Goal: Task Accomplishment & Management: Manage account settings

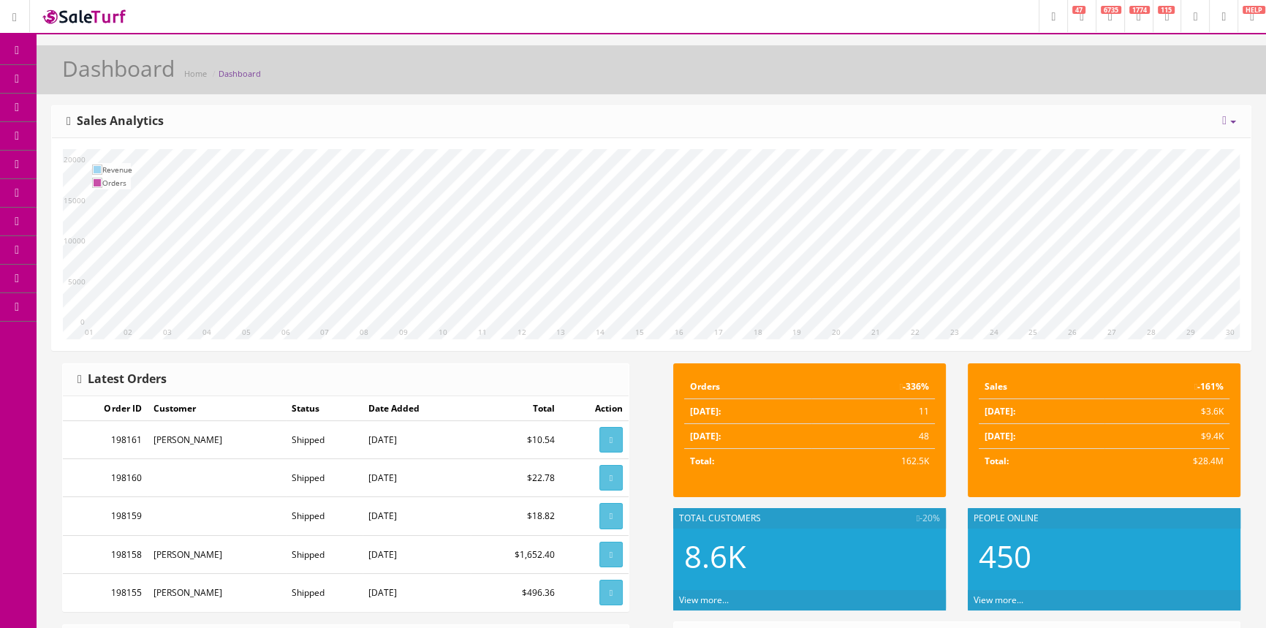
click at [108, 163] on span "Order List" at bounding box center [107, 164] width 40 height 12
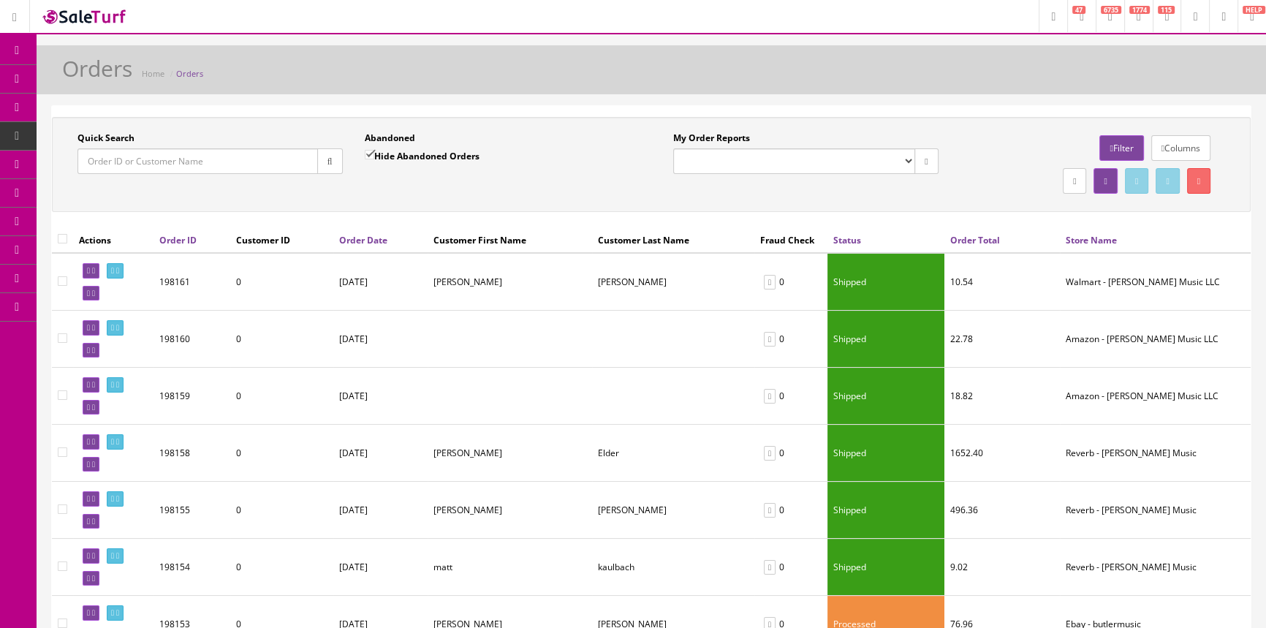
click at [113, 159] on input "Quick Search" at bounding box center [197, 161] width 240 height 26
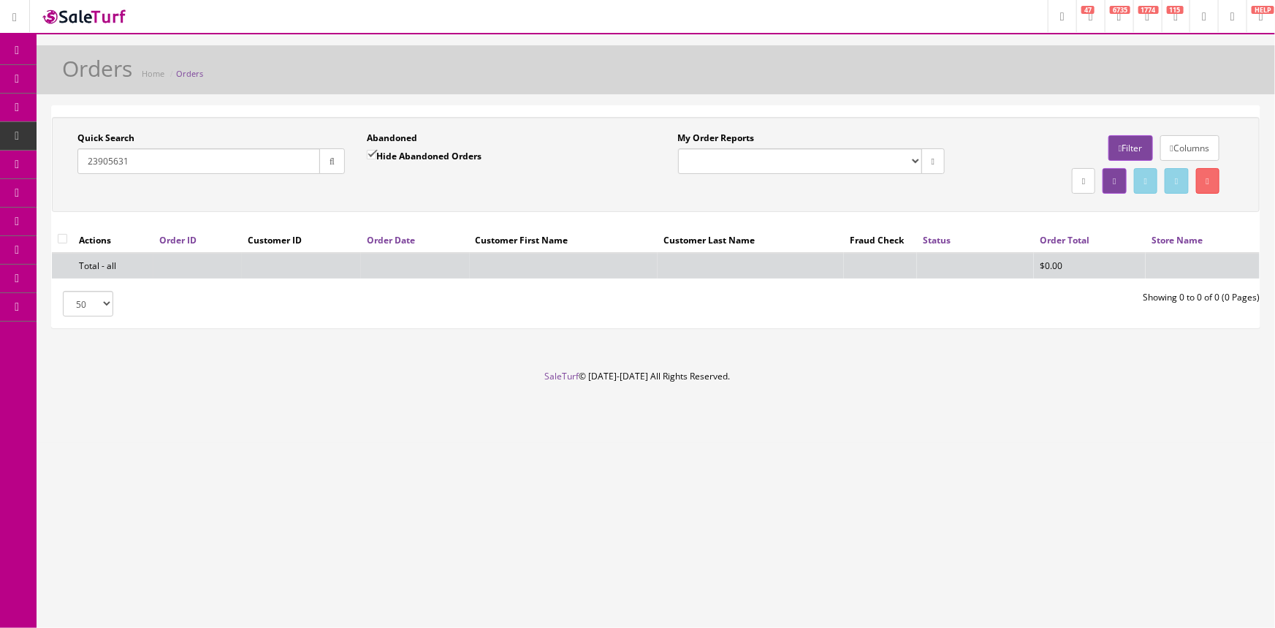
type input "23905631"
click at [103, 82] on span "Products" at bounding box center [105, 78] width 36 height 12
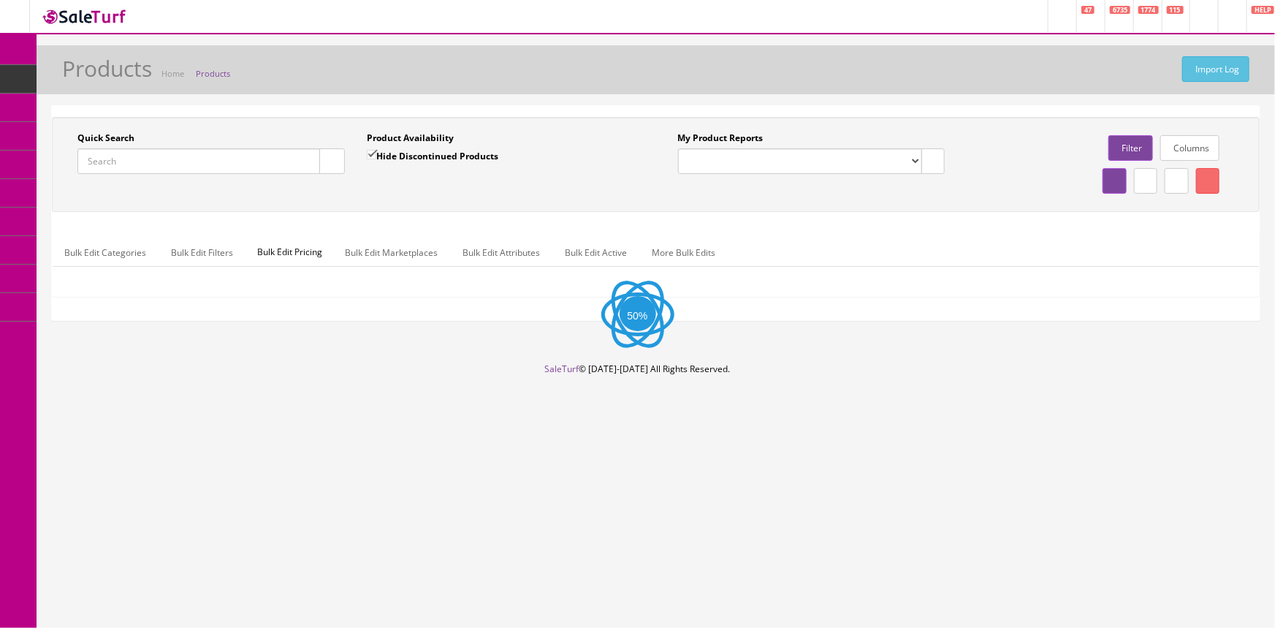
click at [167, 160] on input "Quick Search" at bounding box center [198, 161] width 243 height 26
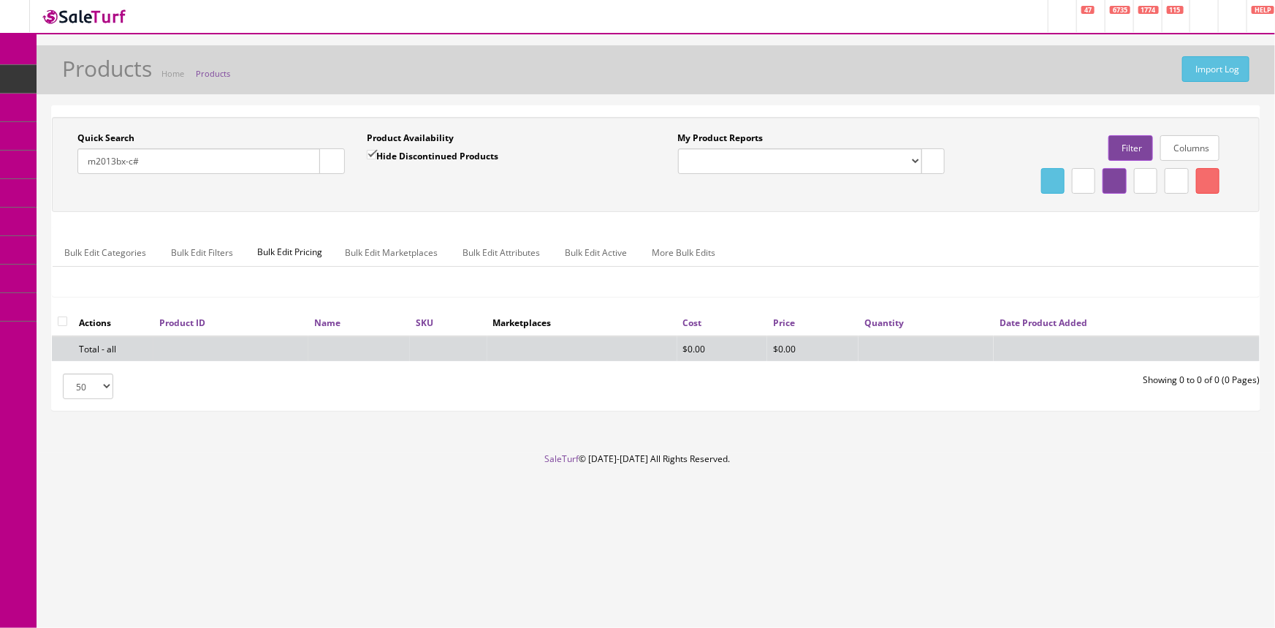
type input "m2013bx-c#"
click at [375, 153] on input "Hide Discontinued Products" at bounding box center [372, 155] width 10 height 10
checkbox input "false"
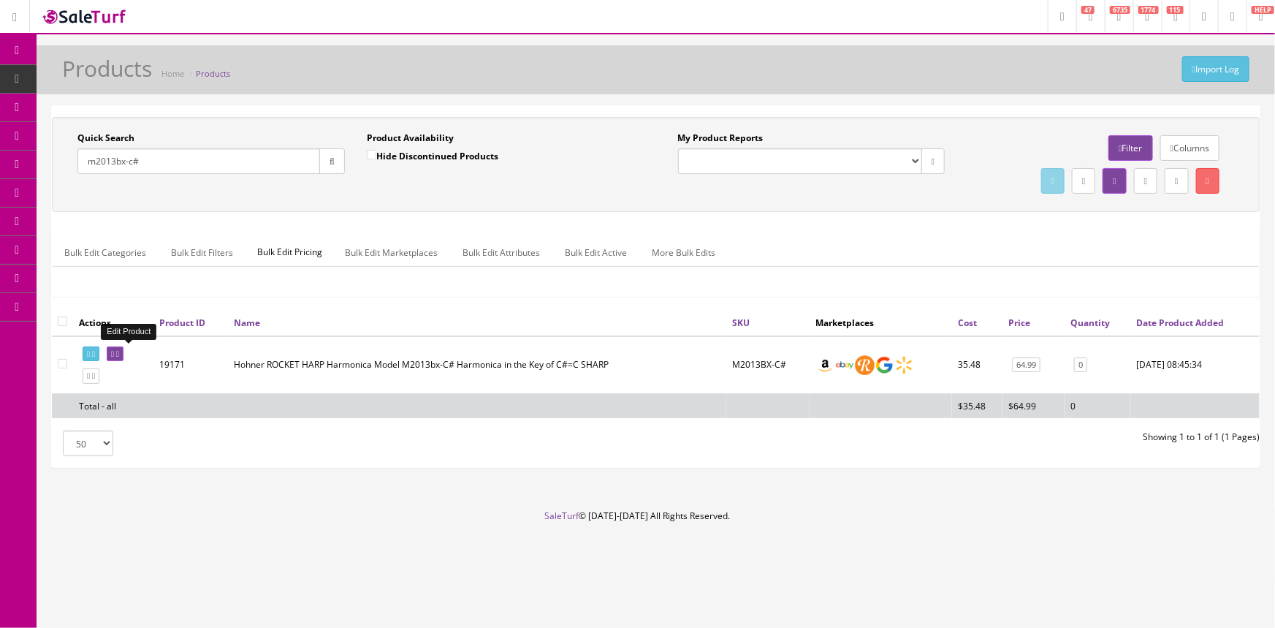
click at [114, 355] on icon at bounding box center [112, 354] width 3 height 8
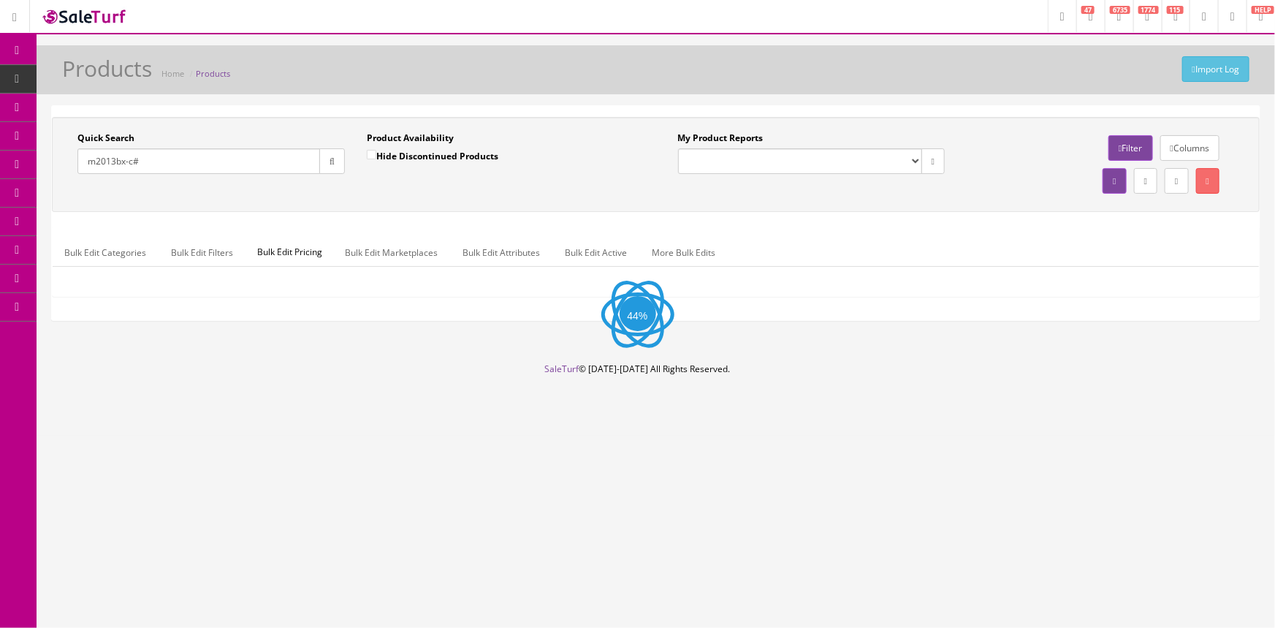
click at [159, 167] on input "m2013bx-c#" at bounding box center [198, 161] width 243 height 26
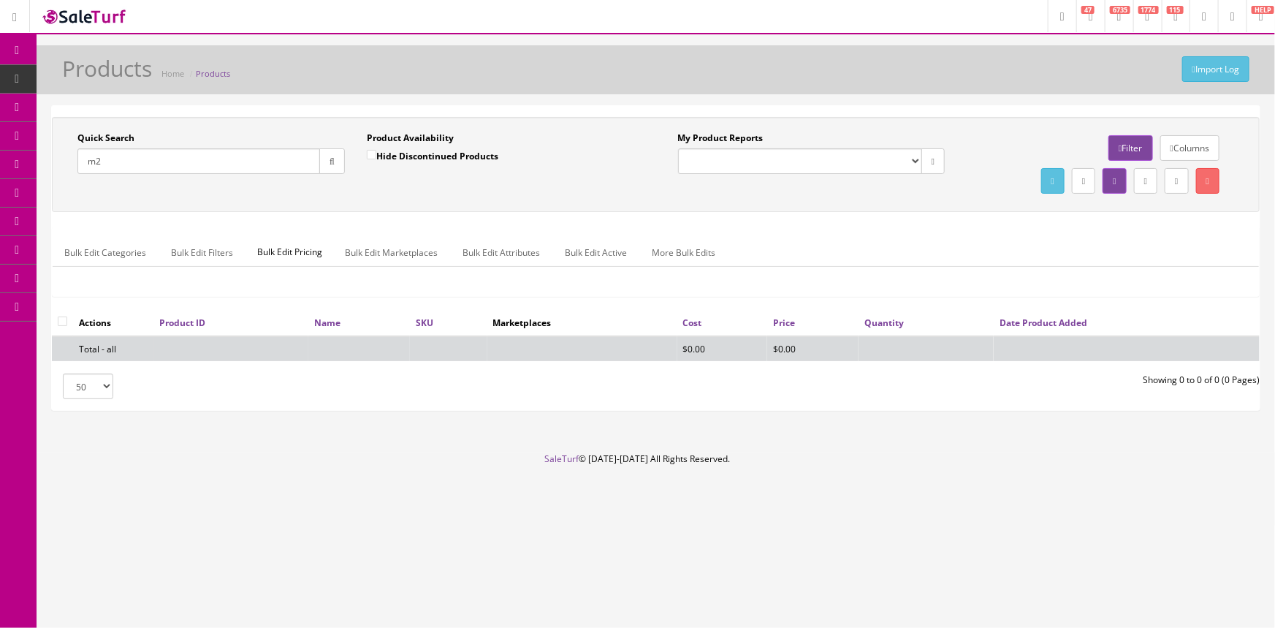
type input "m"
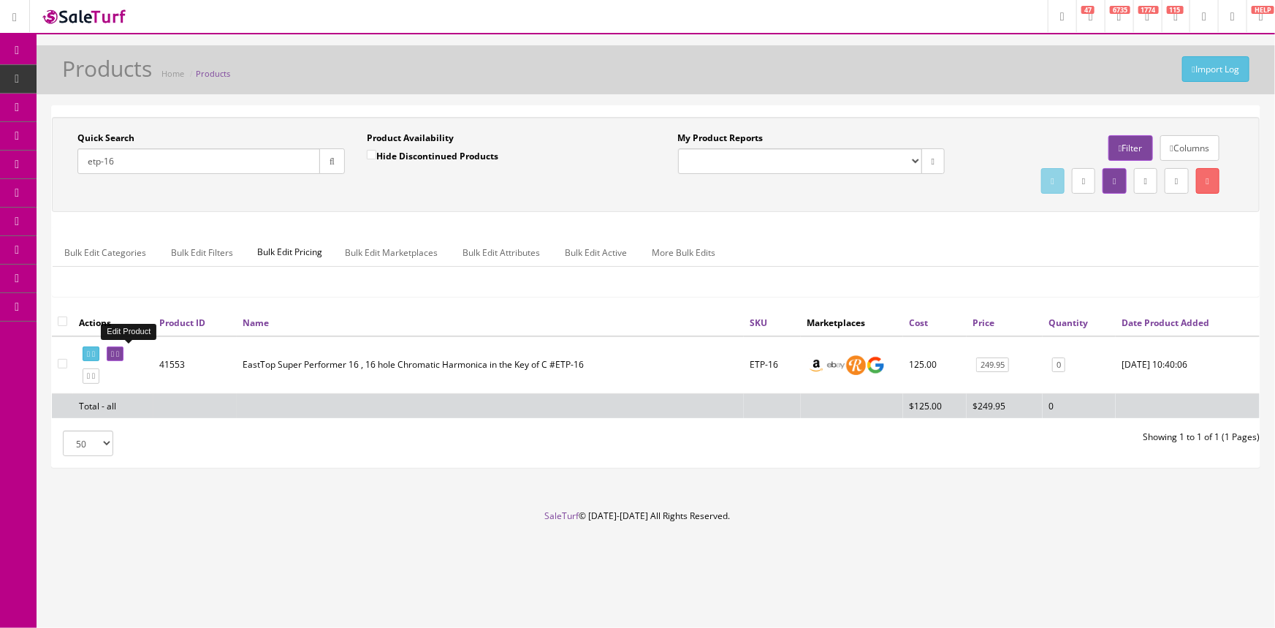
type input "etp-16"
click at [119, 350] on icon at bounding box center [117, 354] width 3 height 8
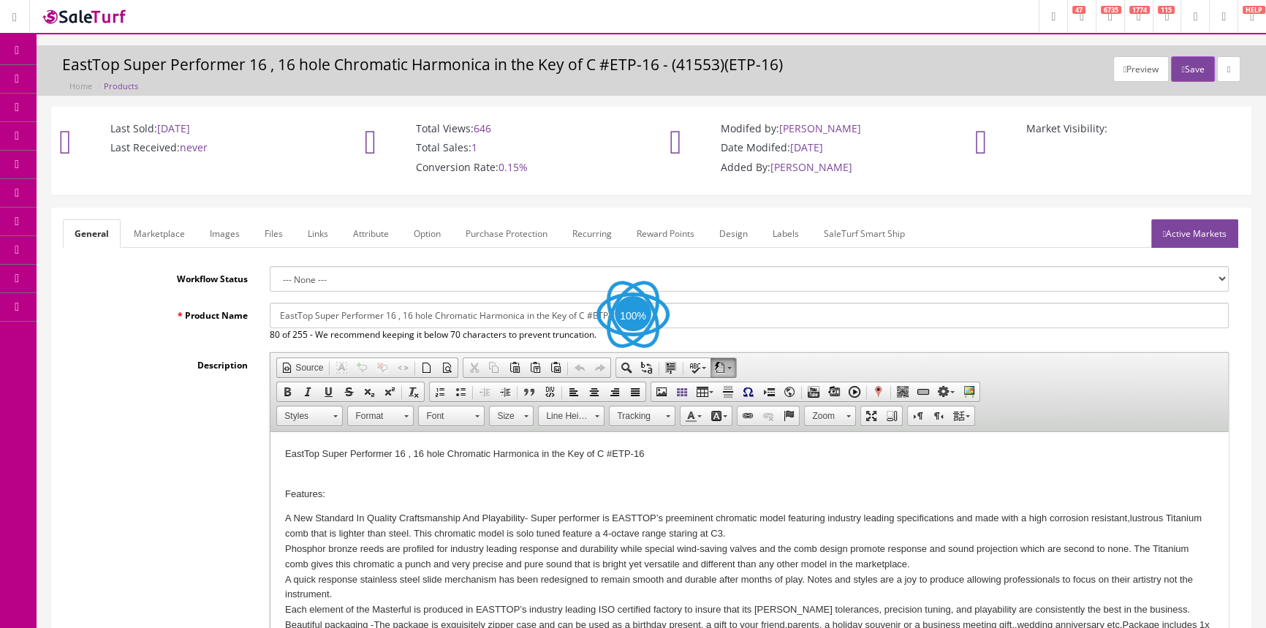
click at [235, 236] on link "Images" at bounding box center [224, 233] width 53 height 29
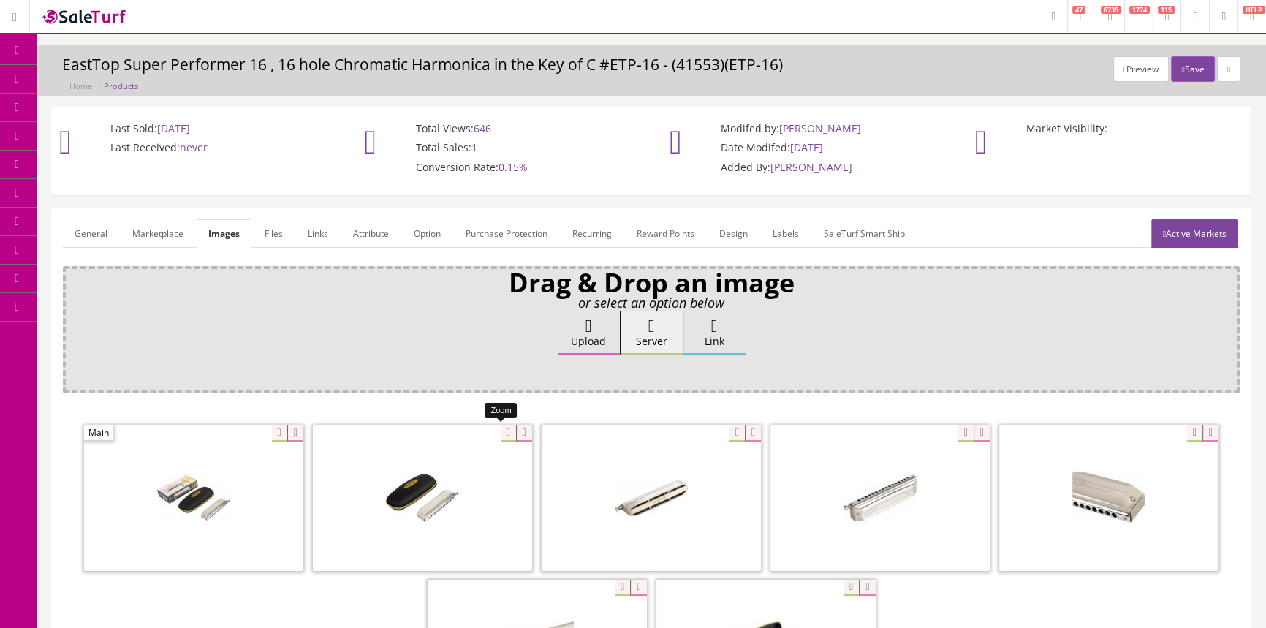
click at [495, 431] on div at bounding box center [422, 498] width 219 height 146
click at [140, 79] on link "Products" at bounding box center [113, 79] width 153 height 29
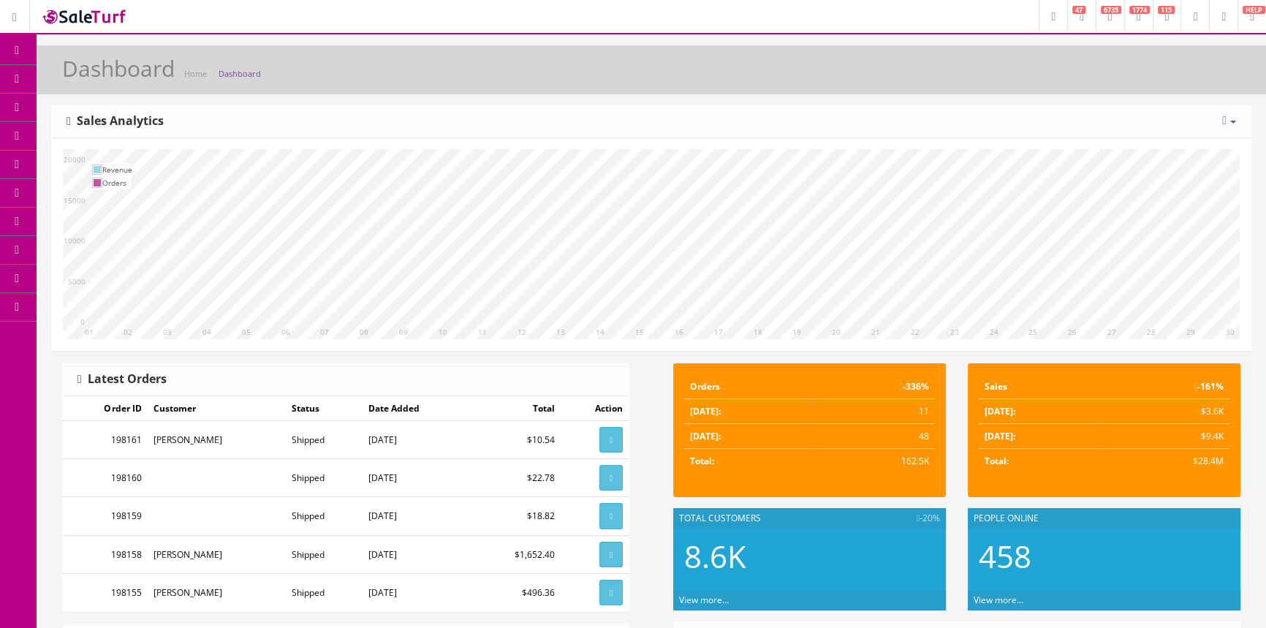
click at [142, 83] on link "Products" at bounding box center [113, 79] width 153 height 29
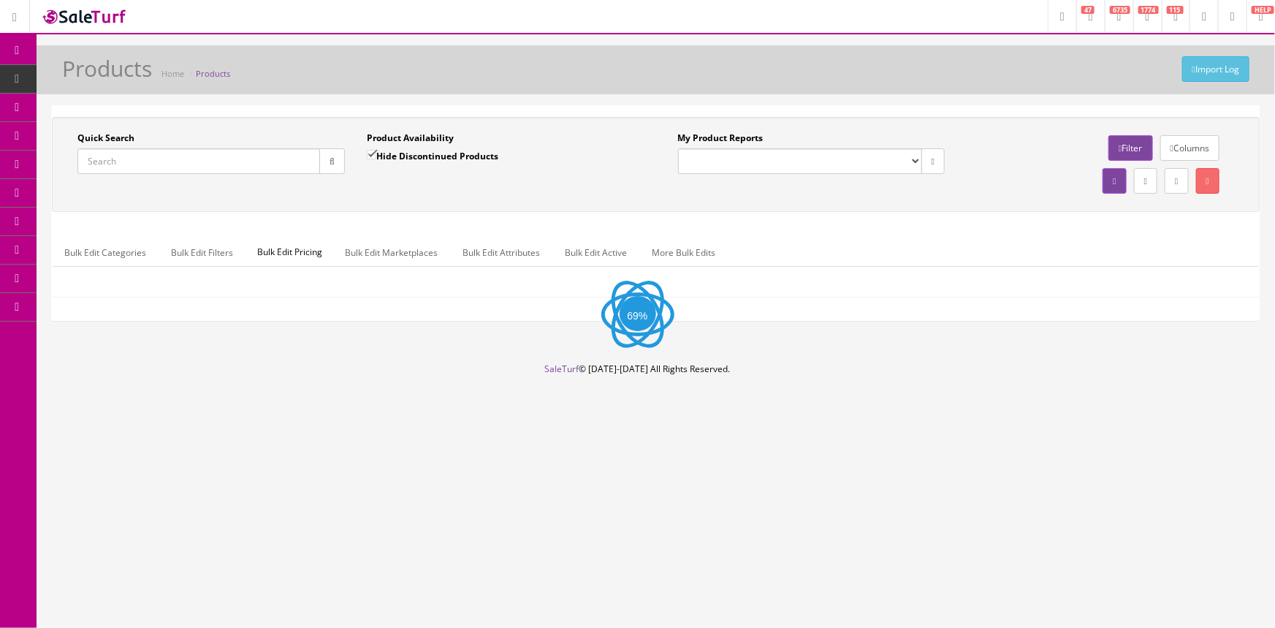
click at [173, 159] on input "Quick Search" at bounding box center [198, 161] width 243 height 26
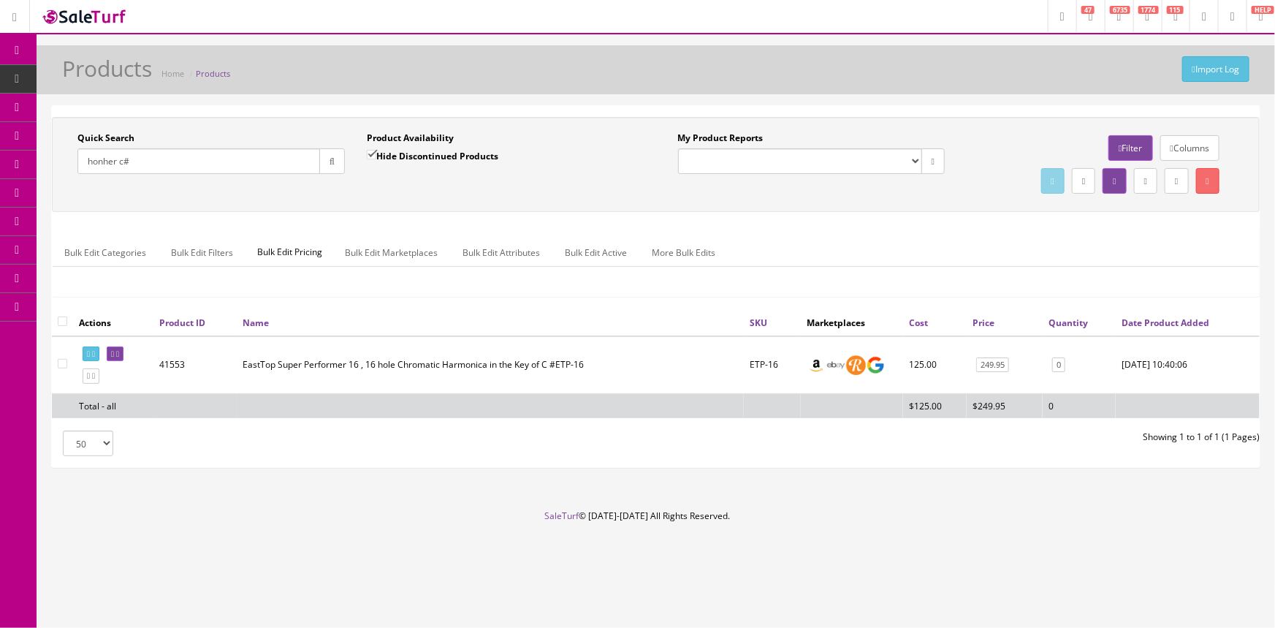
type input "honher c#"
click at [372, 151] on input "Hide Discontinued Products" at bounding box center [372, 155] width 10 height 10
checkbox input "false"
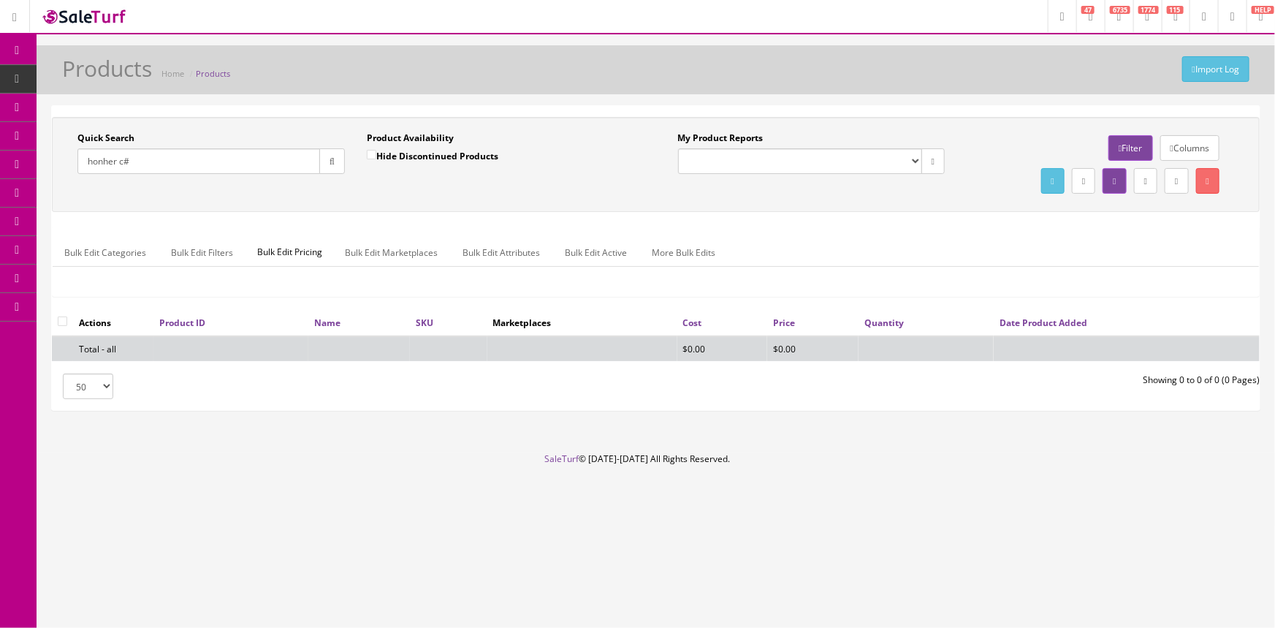
drag, startPoint x: 110, startPoint y: 159, endPoint x: 118, endPoint y: 155, distance: 9.8
click at [110, 159] on input "honher c#" at bounding box center [198, 161] width 243 height 26
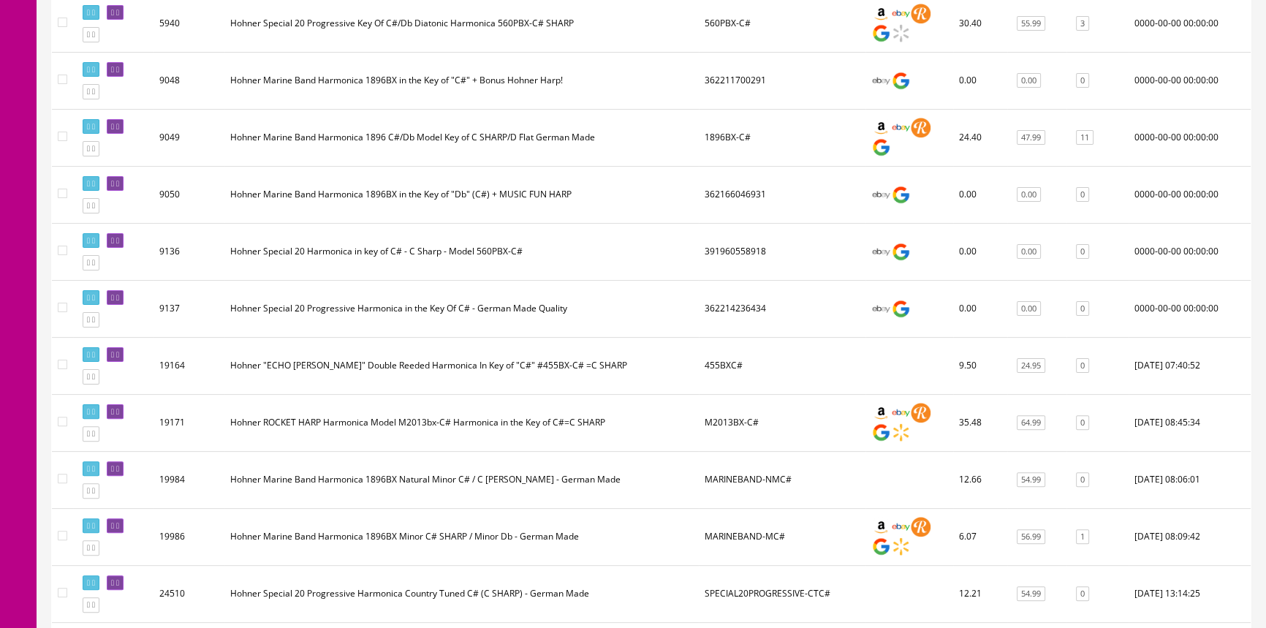
scroll to position [465, 0]
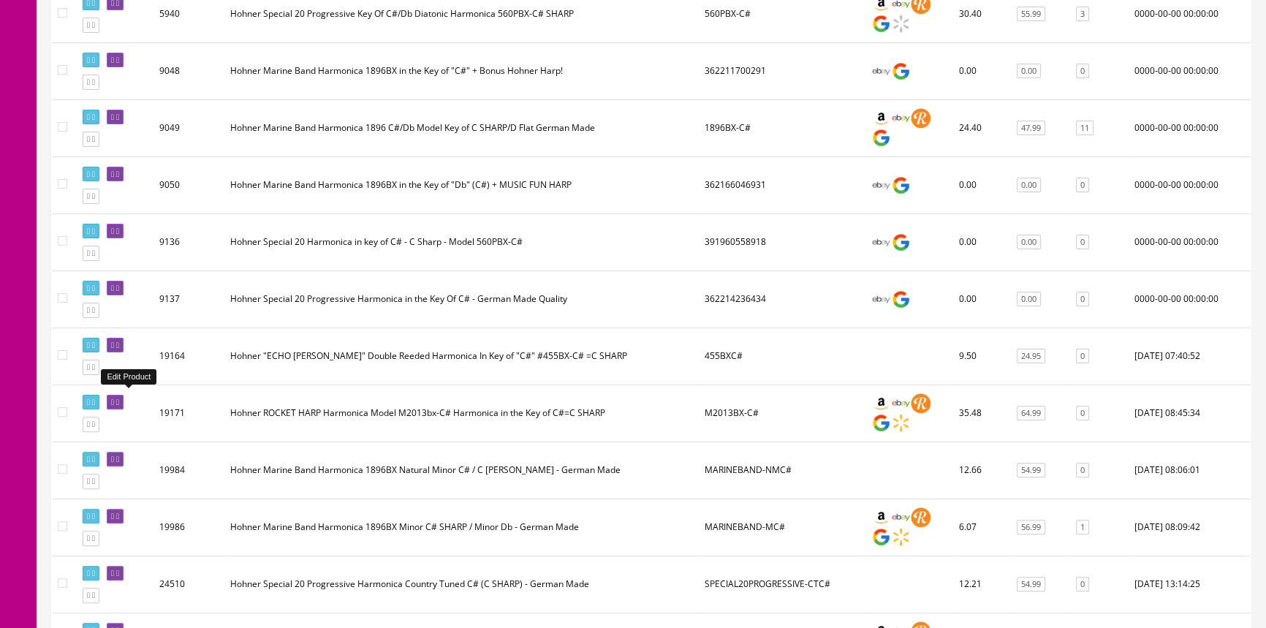
type input "hohner c#"
click at [114, 398] on icon at bounding box center [112, 402] width 3 height 8
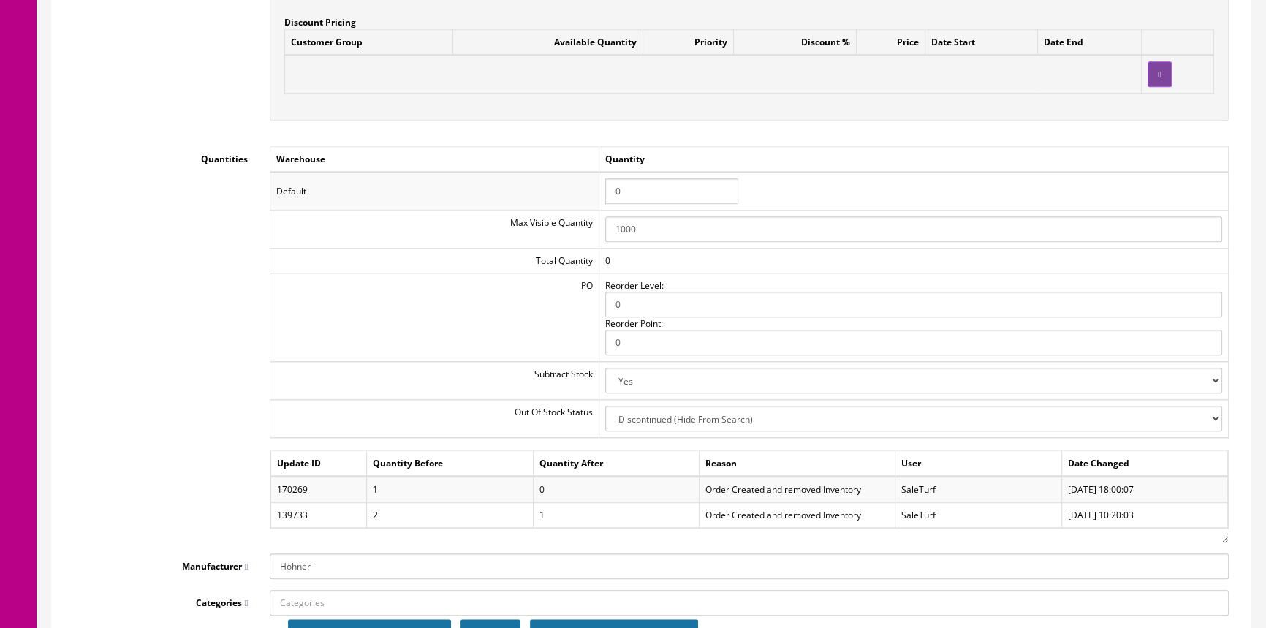
scroll to position [1660, 0]
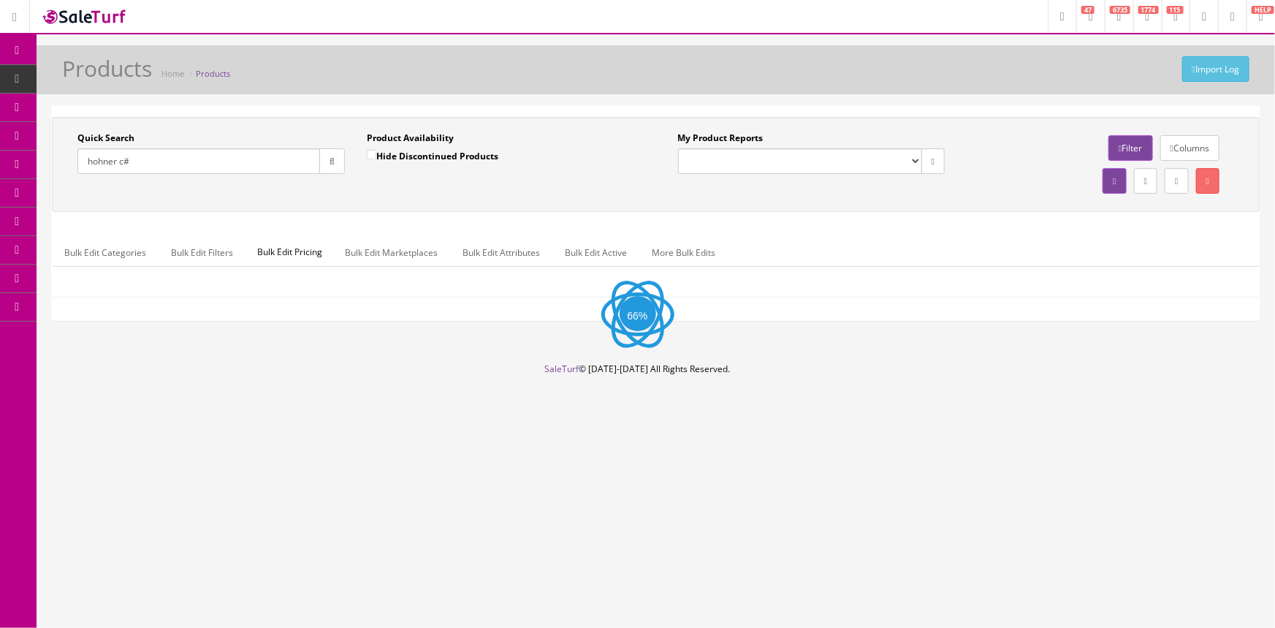
click at [170, 162] on input "hohner c#" at bounding box center [198, 161] width 243 height 26
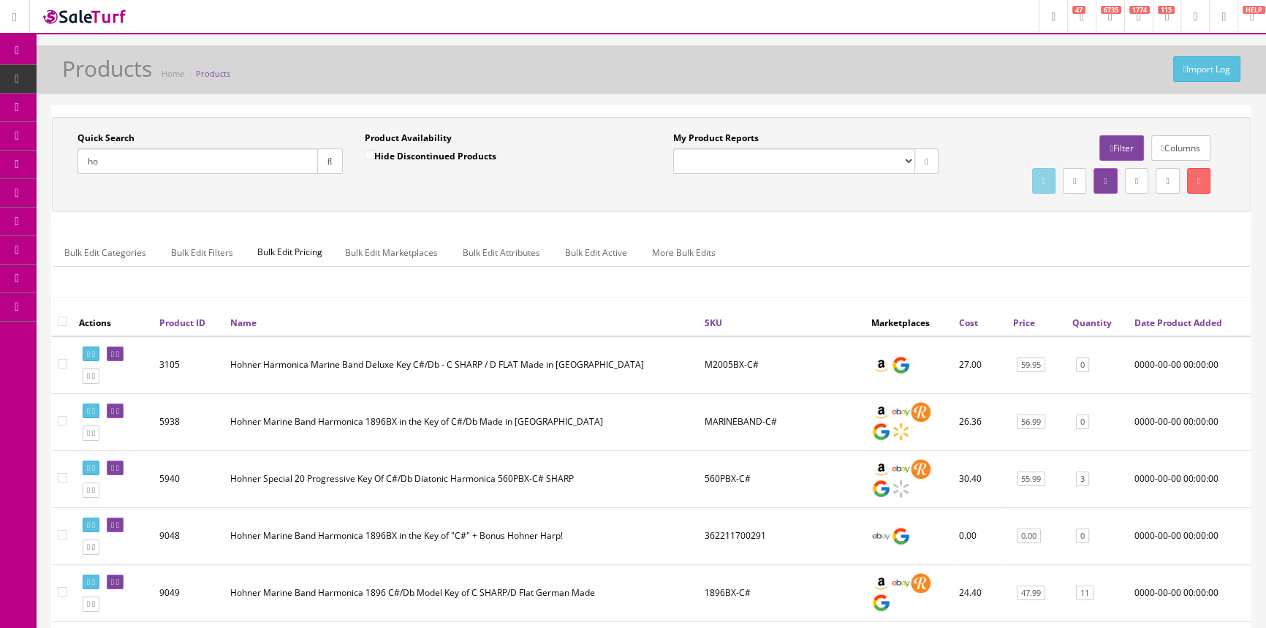
type input "h"
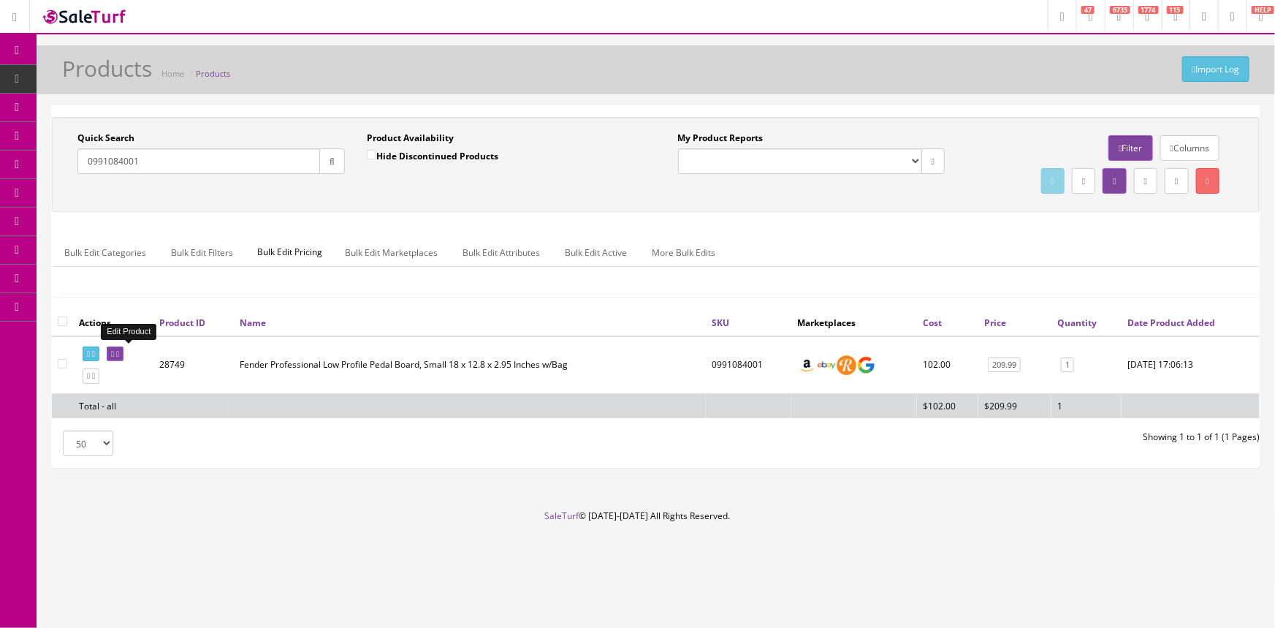
type input "0991084001"
click at [119, 354] on icon at bounding box center [117, 354] width 3 height 8
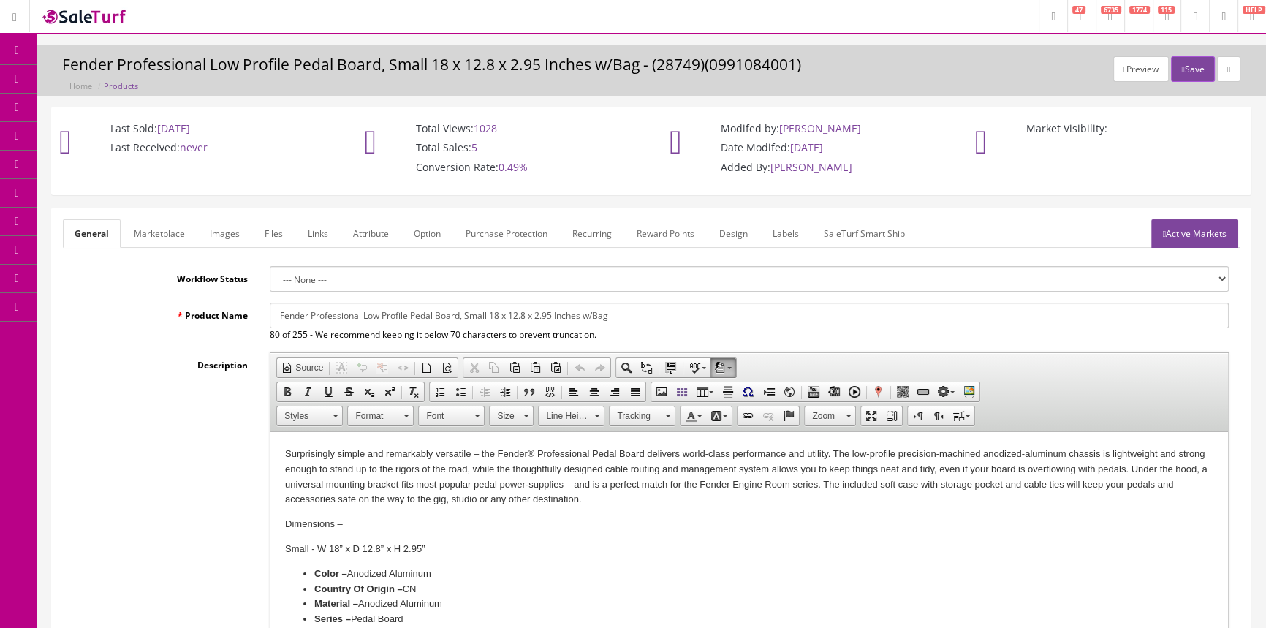
click at [209, 232] on link "Images" at bounding box center [224, 233] width 53 height 29
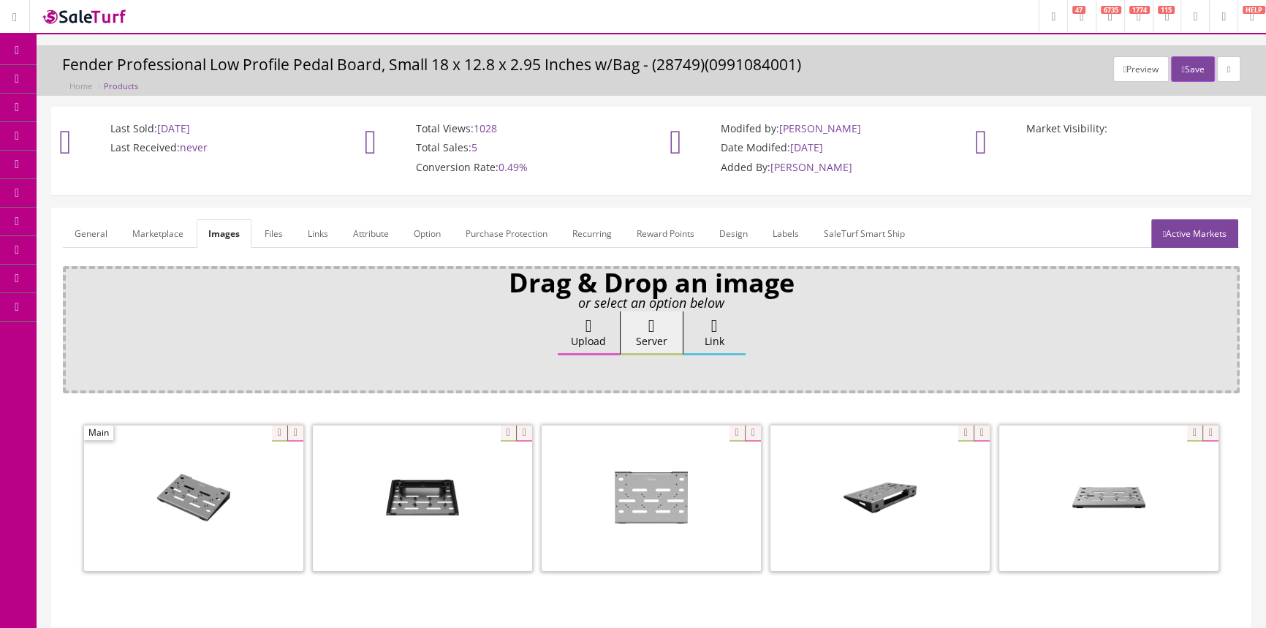
click at [80, 229] on link "General" at bounding box center [91, 233] width 56 height 29
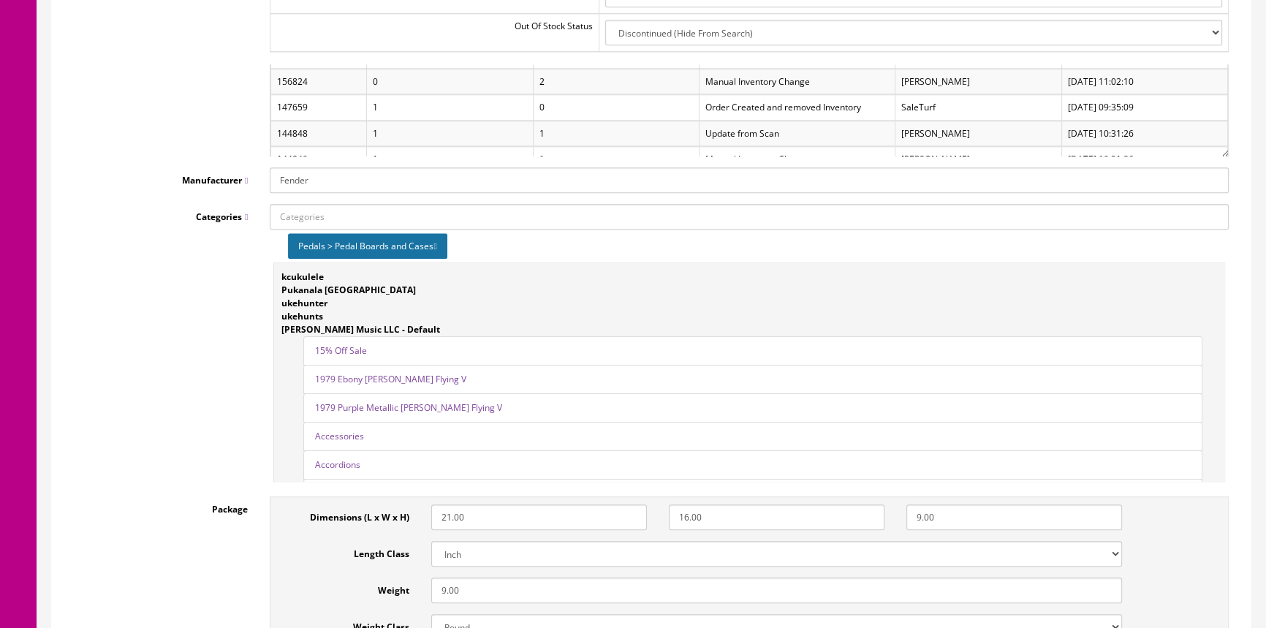
scroll to position [30, 0]
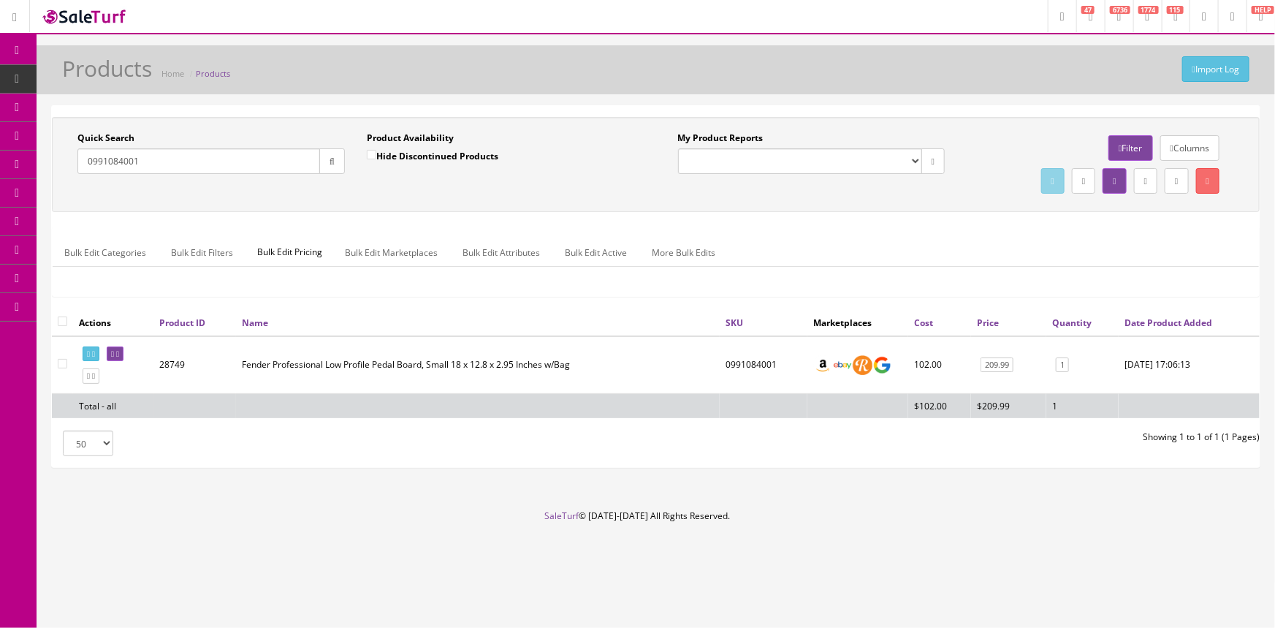
click at [216, 165] on input "0991084001" at bounding box center [198, 161] width 243 height 26
type input "0"
type input "gb10sefmsrr"
click at [124, 357] on link at bounding box center [115, 353] width 17 height 15
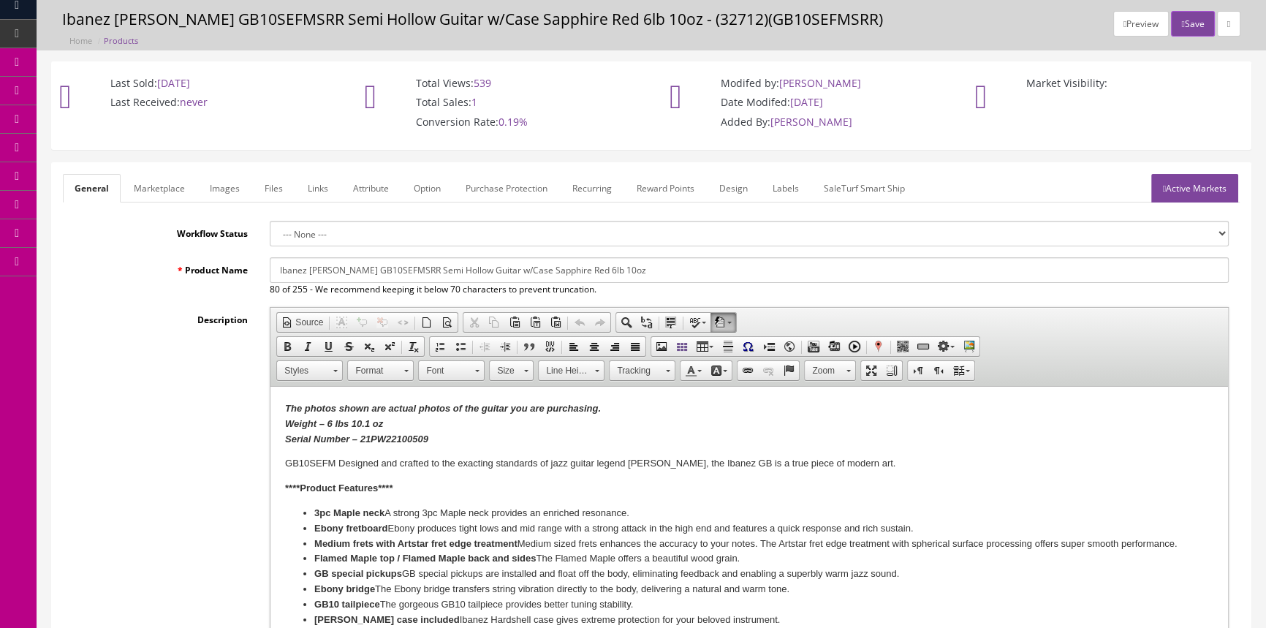
scroll to position [66, 0]
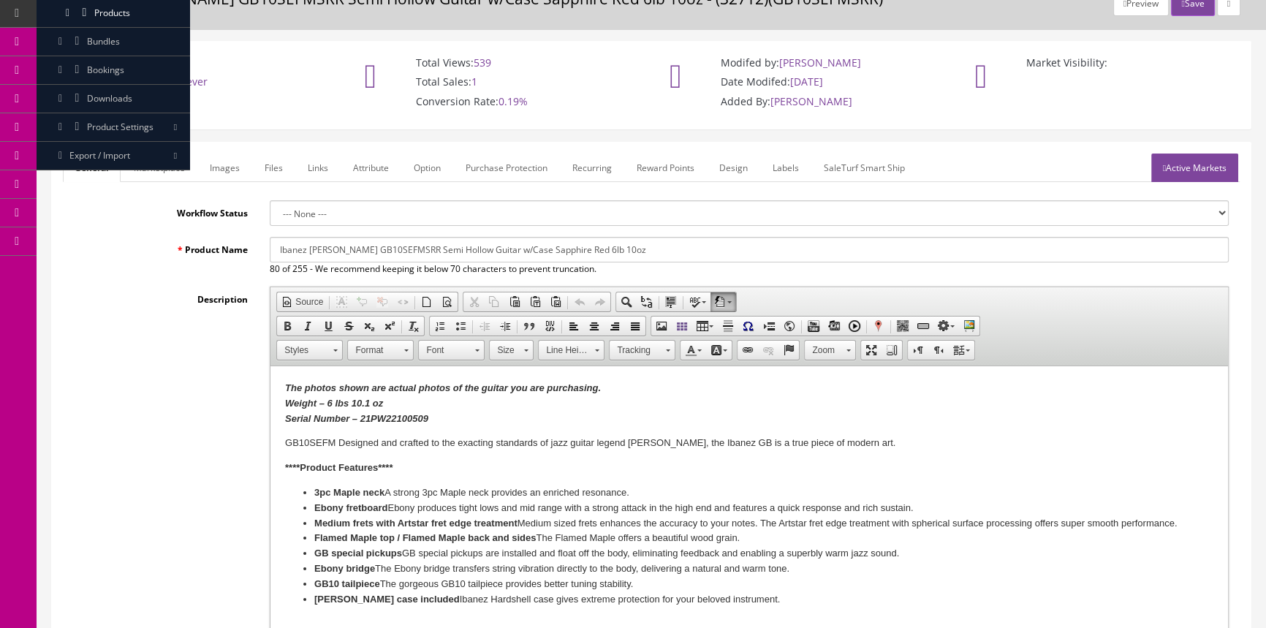
click at [211, 175] on link "Images" at bounding box center [224, 167] width 53 height 29
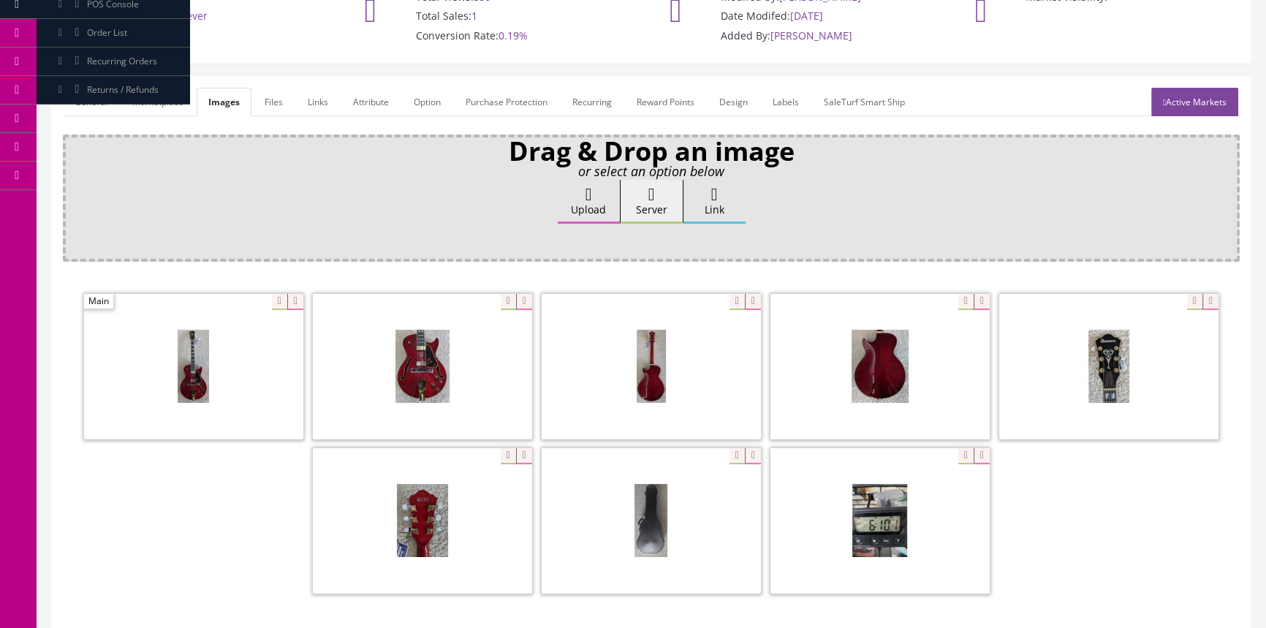
scroll to position [132, 0]
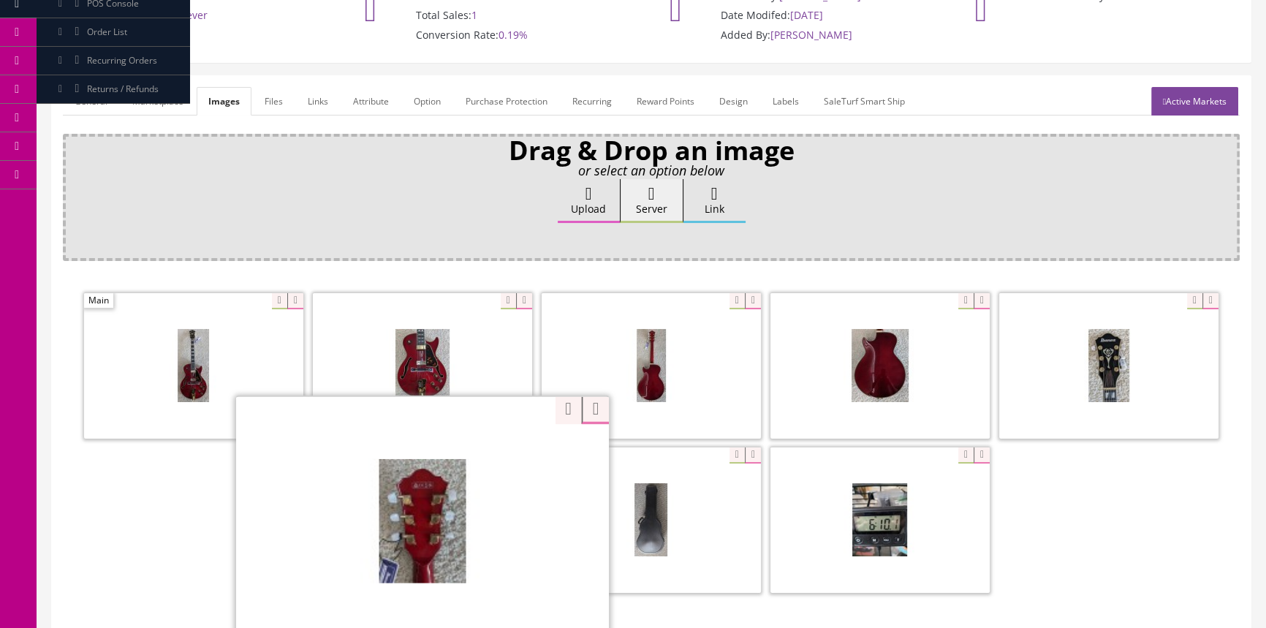
click at [491, 452] on div "Zoom" at bounding box center [422, 519] width 373 height 248
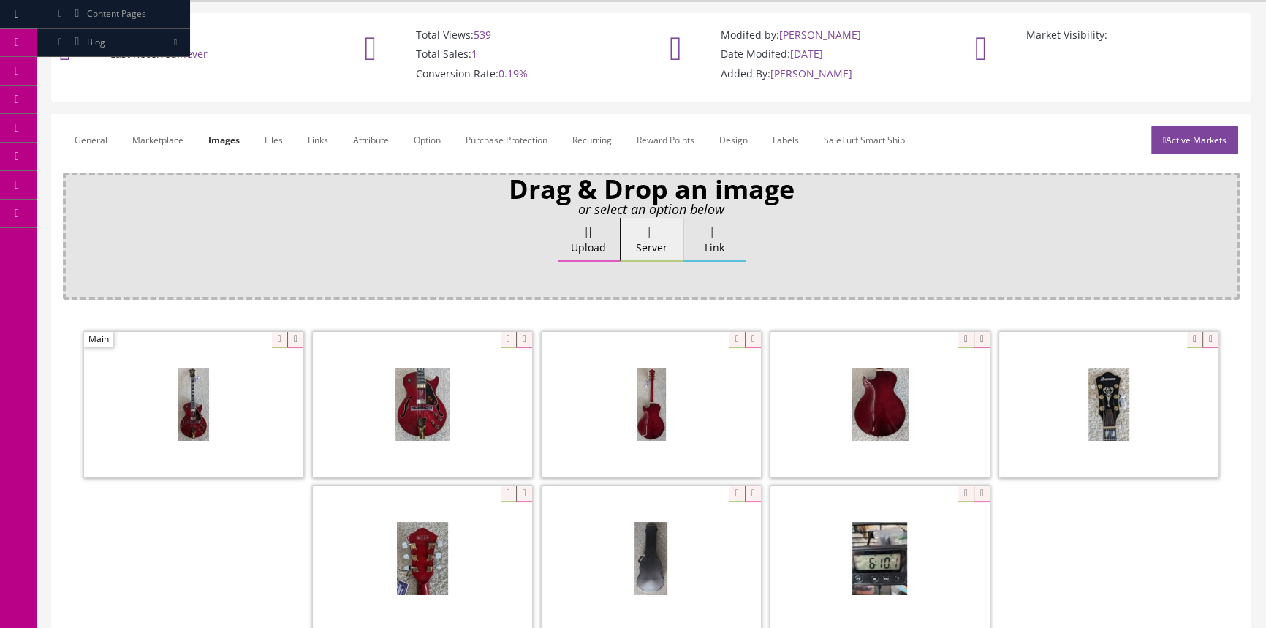
scroll to position [0, 0]
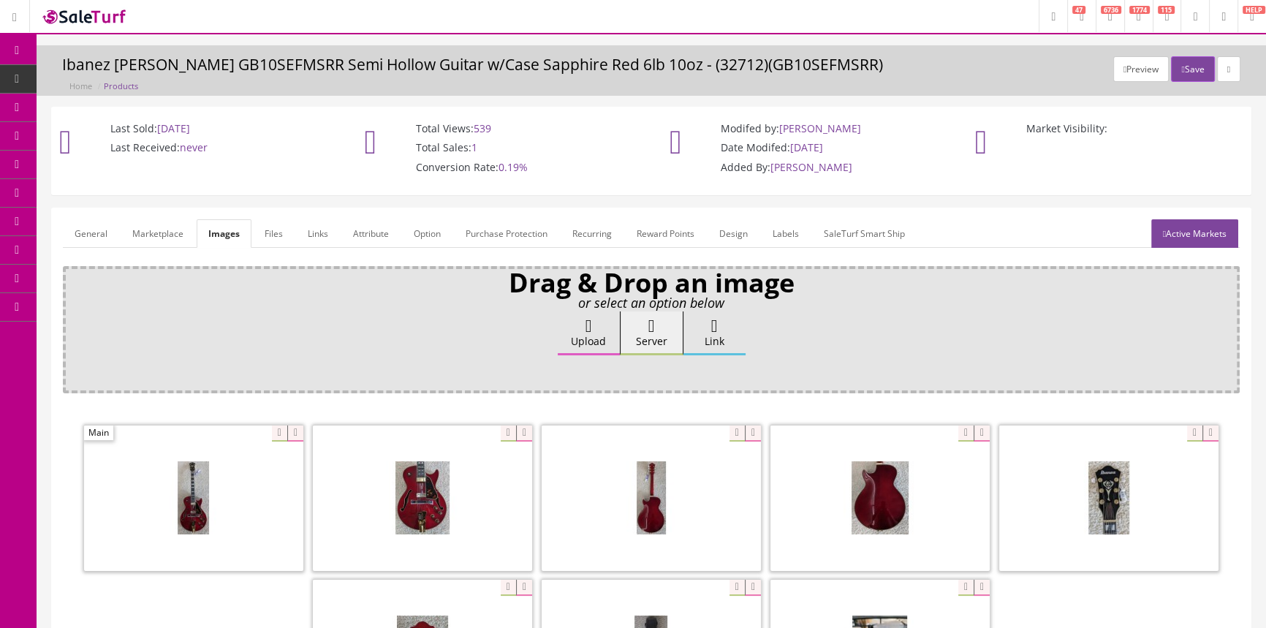
click at [115, 161] on span "Order List" at bounding box center [107, 164] width 40 height 12
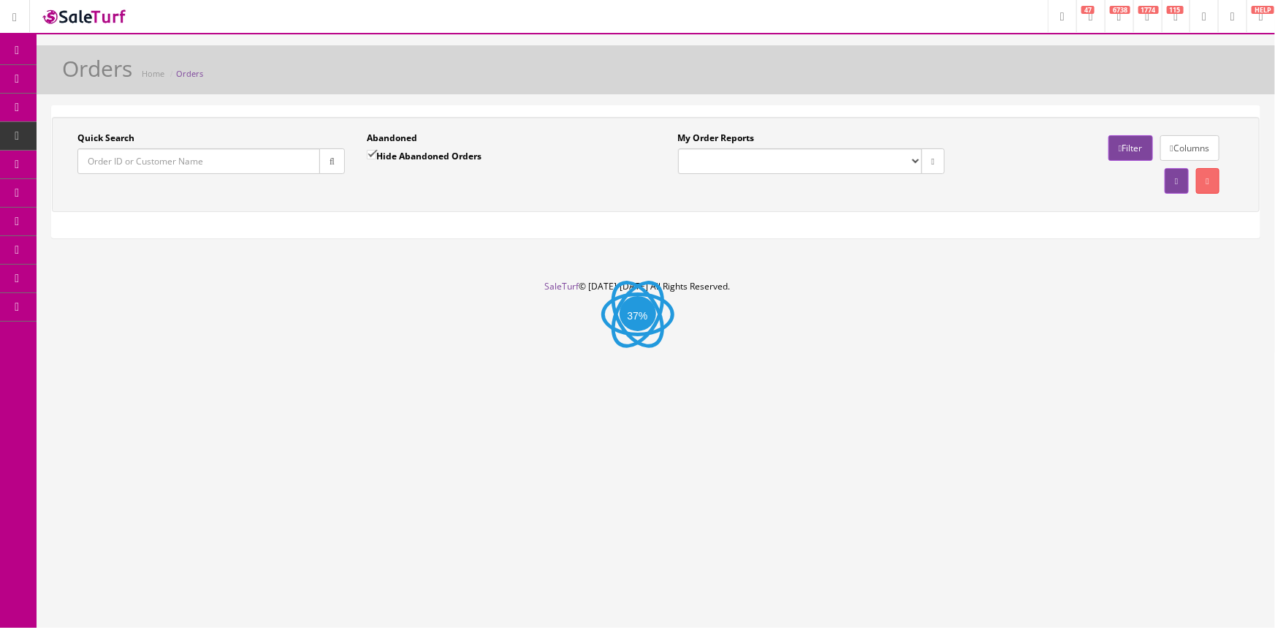
click at [115, 162] on input "Quick Search" at bounding box center [198, 161] width 243 height 26
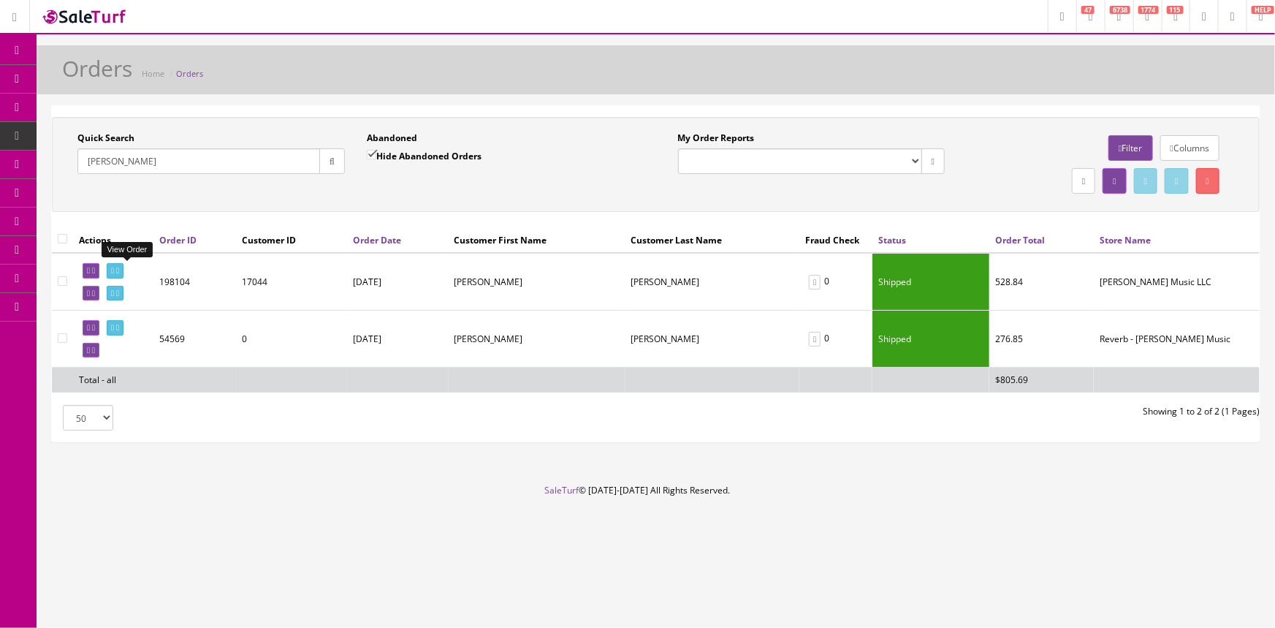
type input "[PERSON_NAME]"
click at [114, 269] on icon at bounding box center [112, 271] width 3 height 8
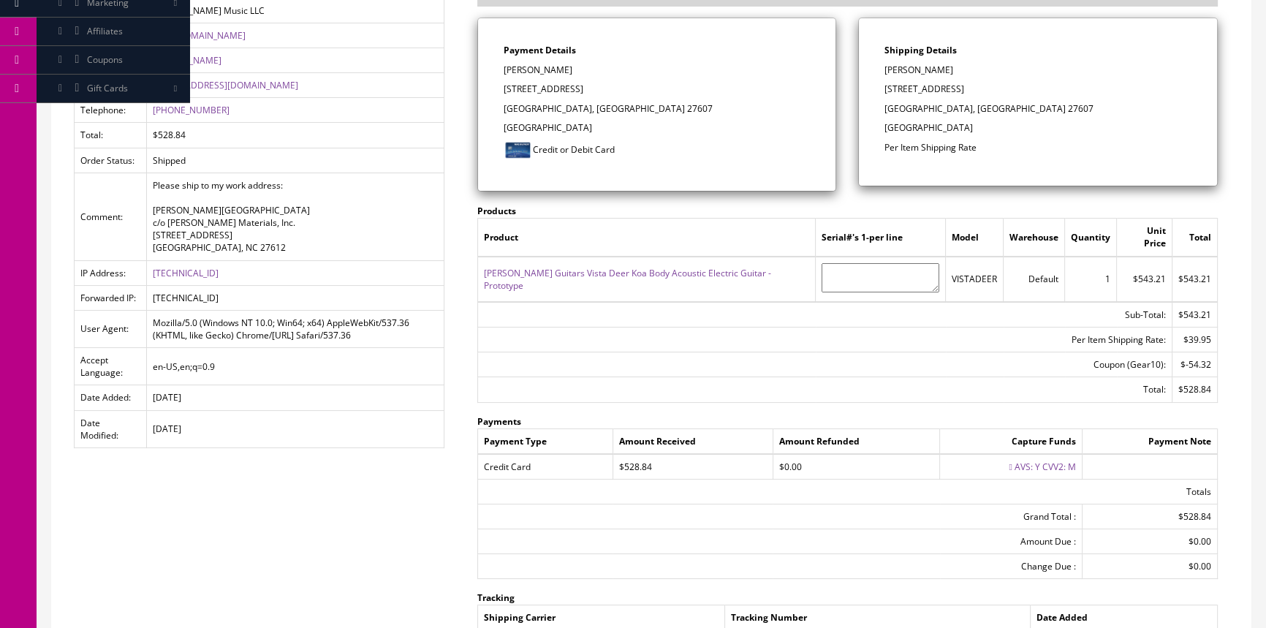
scroll to position [265, 0]
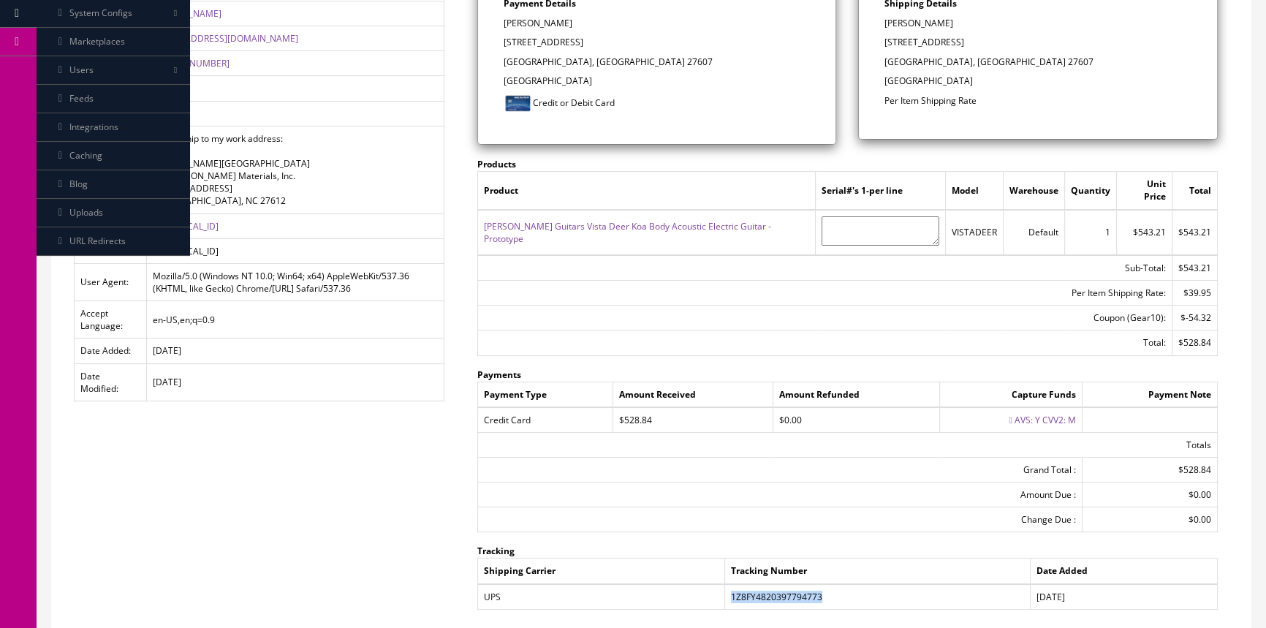
drag, startPoint x: 730, startPoint y: 580, endPoint x: 818, endPoint y: 577, distance: 87.8
click at [826, 584] on td "1Z8FY4820397794773" at bounding box center [877, 597] width 305 height 26
copy td "1Z8FY4820397794773"
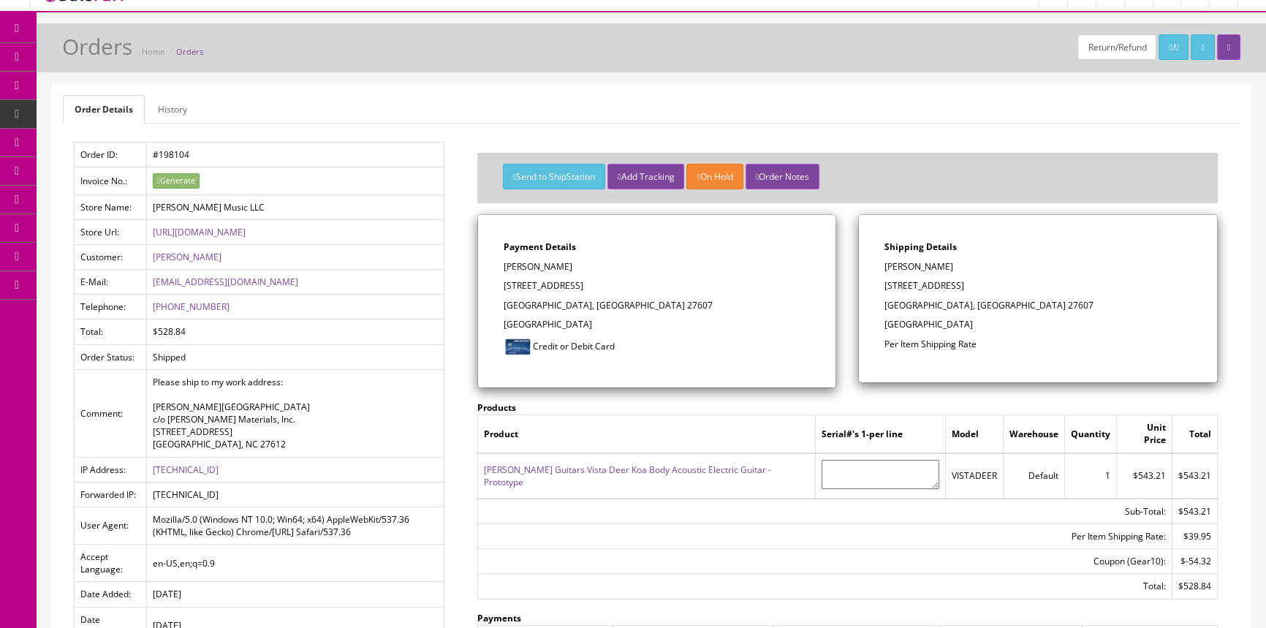
scroll to position [0, 0]
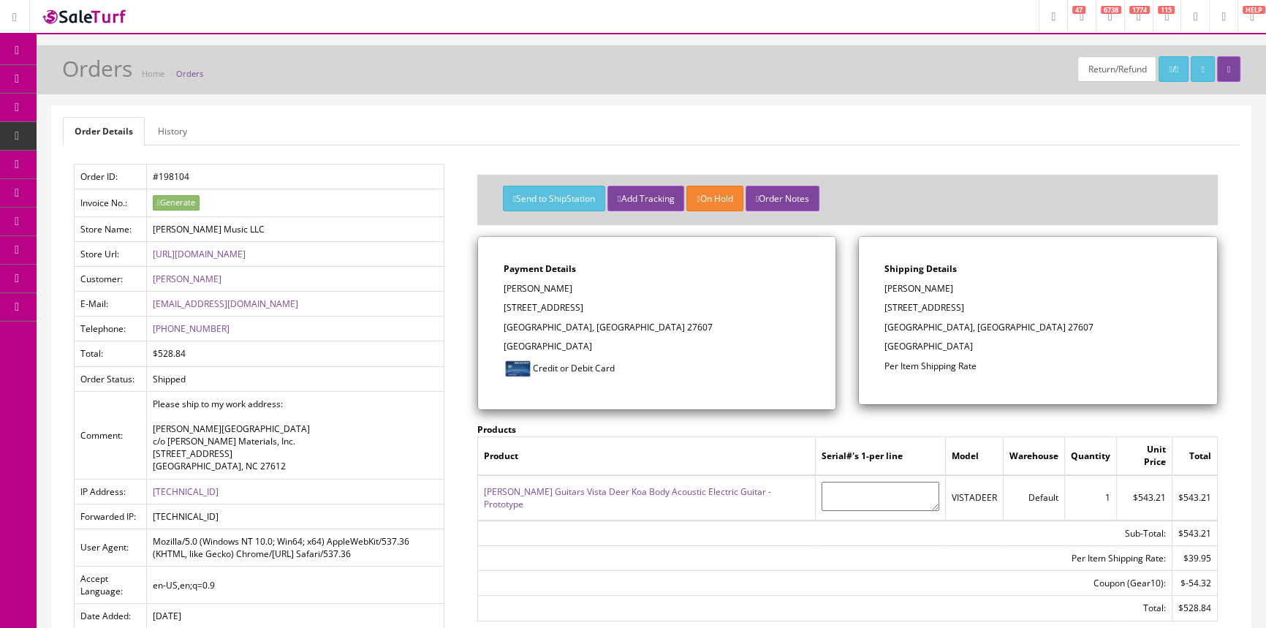
click at [117, 163] on span "Order List" at bounding box center [114, 164] width 40 height 12
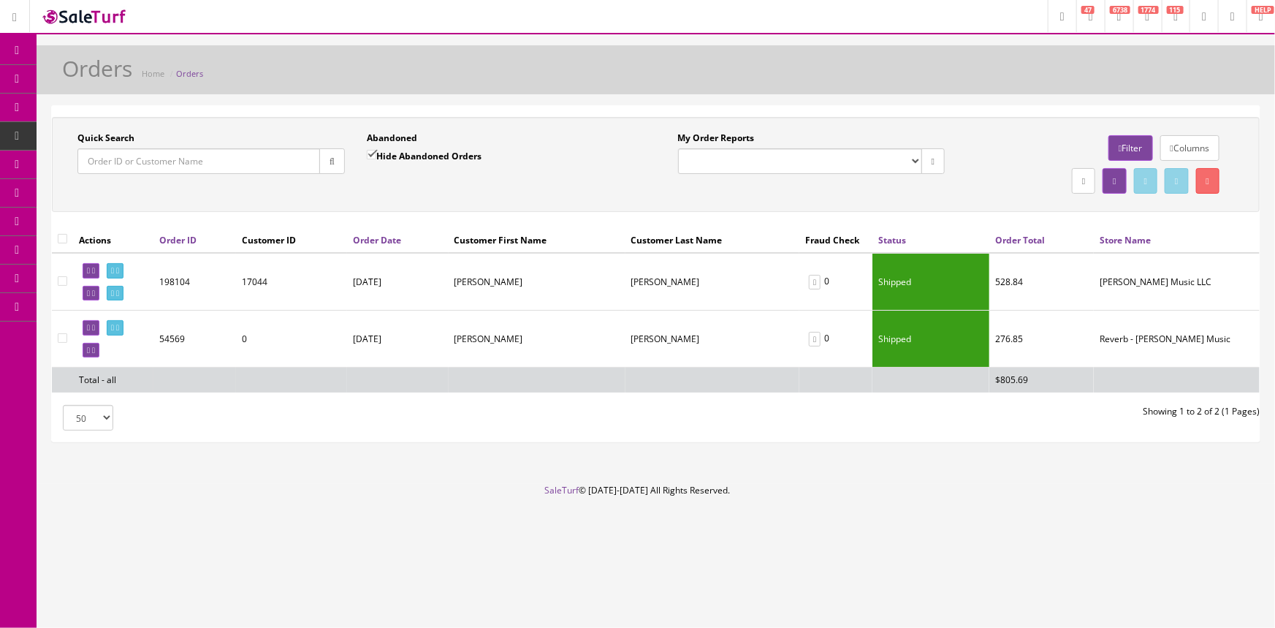
click at [117, 163] on input "Quick Search" at bounding box center [198, 161] width 243 height 26
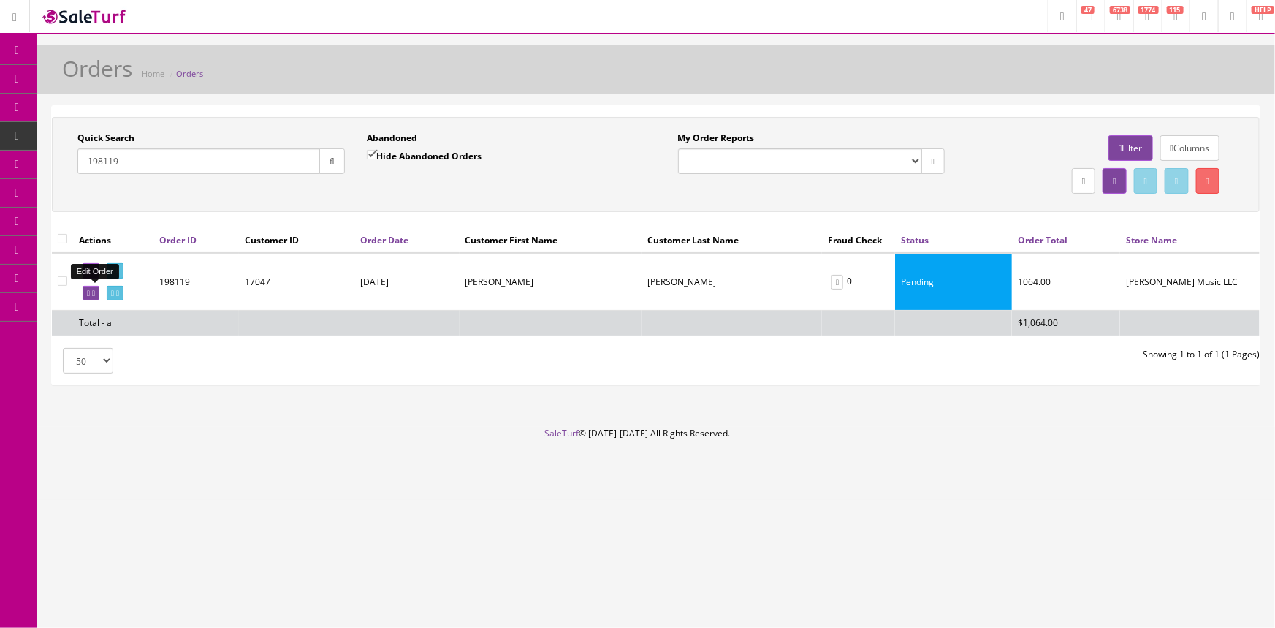
type input "198119"
drag, startPoint x: 86, startPoint y: 291, endPoint x: 698, endPoint y: 83, distance: 646.2
click at [87, 291] on icon at bounding box center [88, 293] width 3 height 8
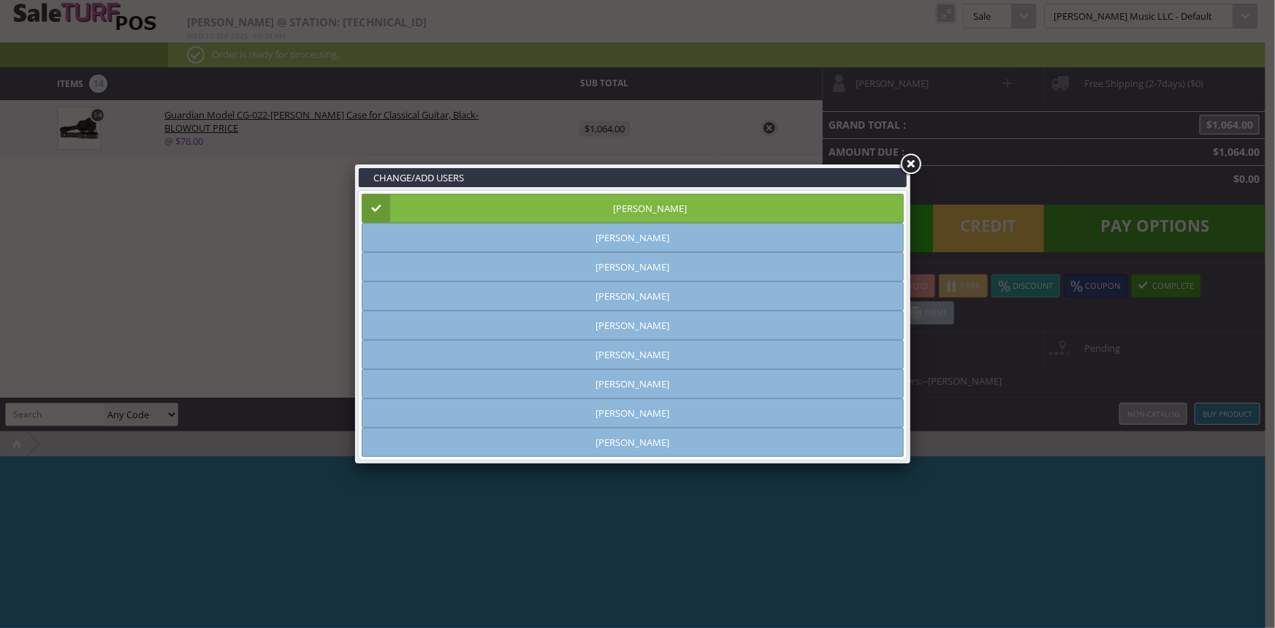
type input "[PERSON_NAME]"
click at [912, 165] on link at bounding box center [910, 164] width 26 height 26
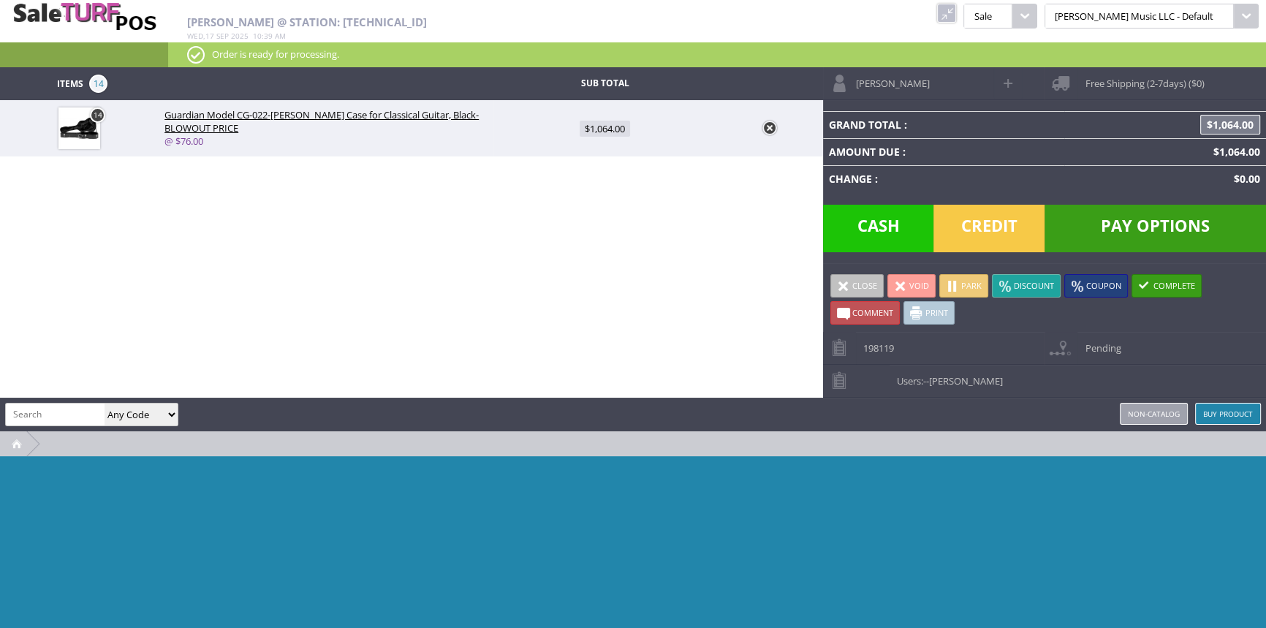
click at [1139, 225] on span "Pay Options" at bounding box center [1154, 229] width 221 height 48
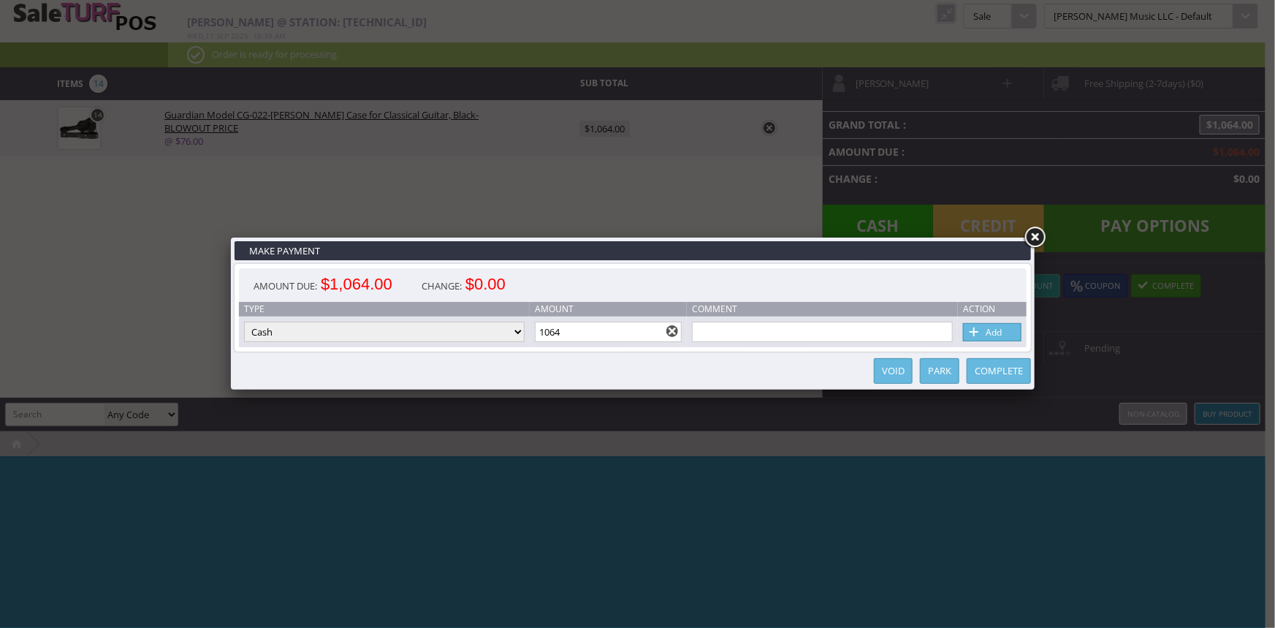
click at [514, 327] on select "Cash Credit Card Cheque or Money Order" at bounding box center [384, 332] width 281 height 20
select select "credit_card"
click at [244, 322] on select "Cash Credit Card Cheque or Money Order" at bounding box center [384, 332] width 281 height 20
click at [981, 332] on span at bounding box center [975, 332] width 15 height 16
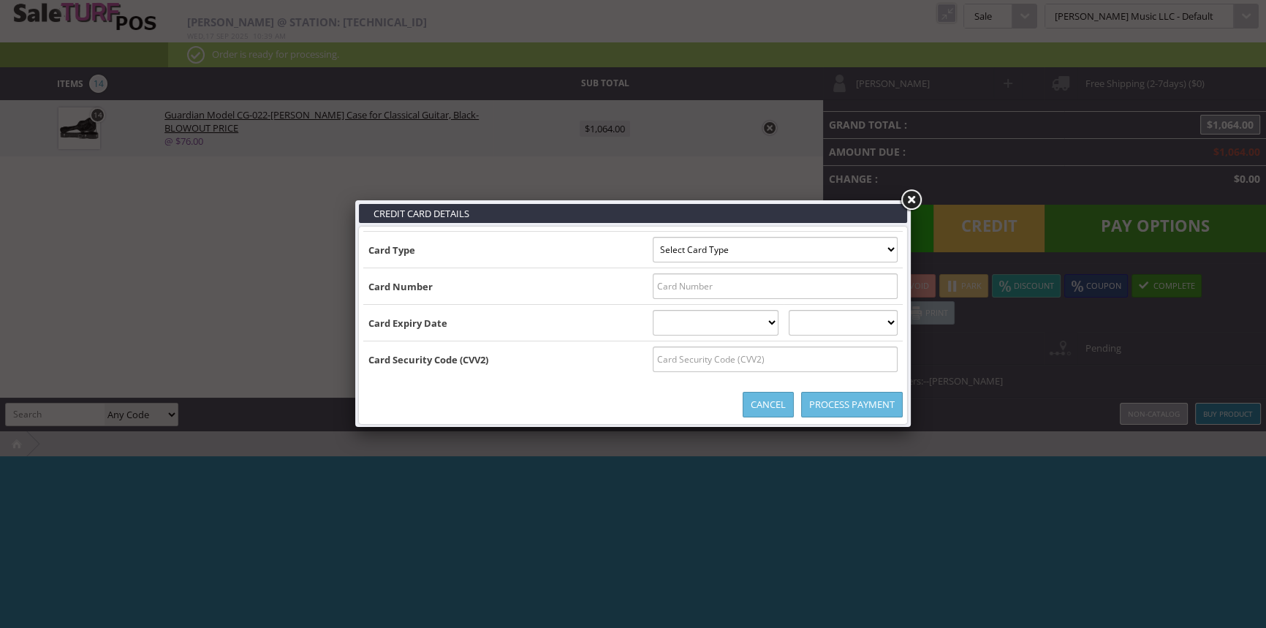
click at [883, 246] on select "Select Card Type Visa MasterCard Discover Card American Express Maestro Solo" at bounding box center [775, 250] width 245 height 26
click at [884, 245] on select "Select Card Type Visa MasterCard Discover Card American Express Maestro Solo" at bounding box center [775, 250] width 245 height 26
select select "VISA"
click at [653, 237] on select "Select Card Type Visa MasterCard Discover Card American Express Maestro Solo" at bounding box center [775, 250] width 245 height 26
click at [862, 286] on input "text" at bounding box center [775, 286] width 245 height 26
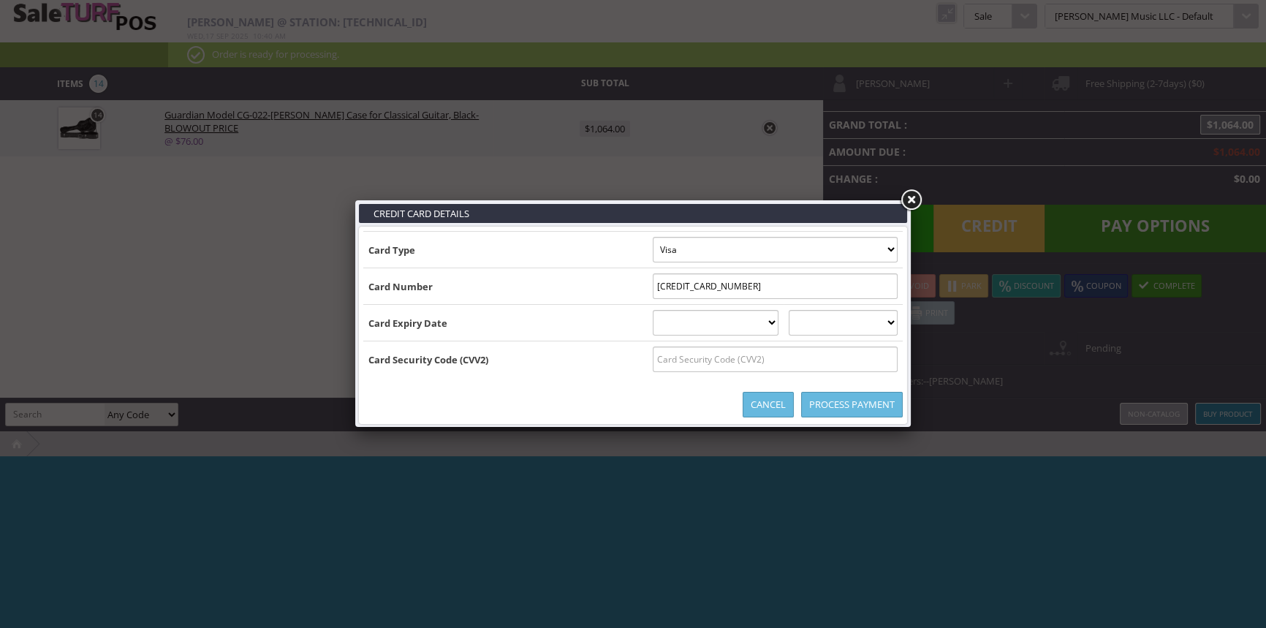
type input "[CREDIT_CARD_NUMBER]"
click at [779, 324] on select "[DATE] February [DATE] April [DATE] June [DATE] August [DATE] October [DATE] De…" at bounding box center [716, 323] width 126 height 26
select select "10"
click at [653, 310] on select "[DATE] February [DATE] April [DATE] June [DATE] August [DATE] October [DATE] De…" at bounding box center [716, 323] width 126 height 26
drag, startPoint x: 865, startPoint y: 323, endPoint x: 865, endPoint y: 335, distance: 11.7
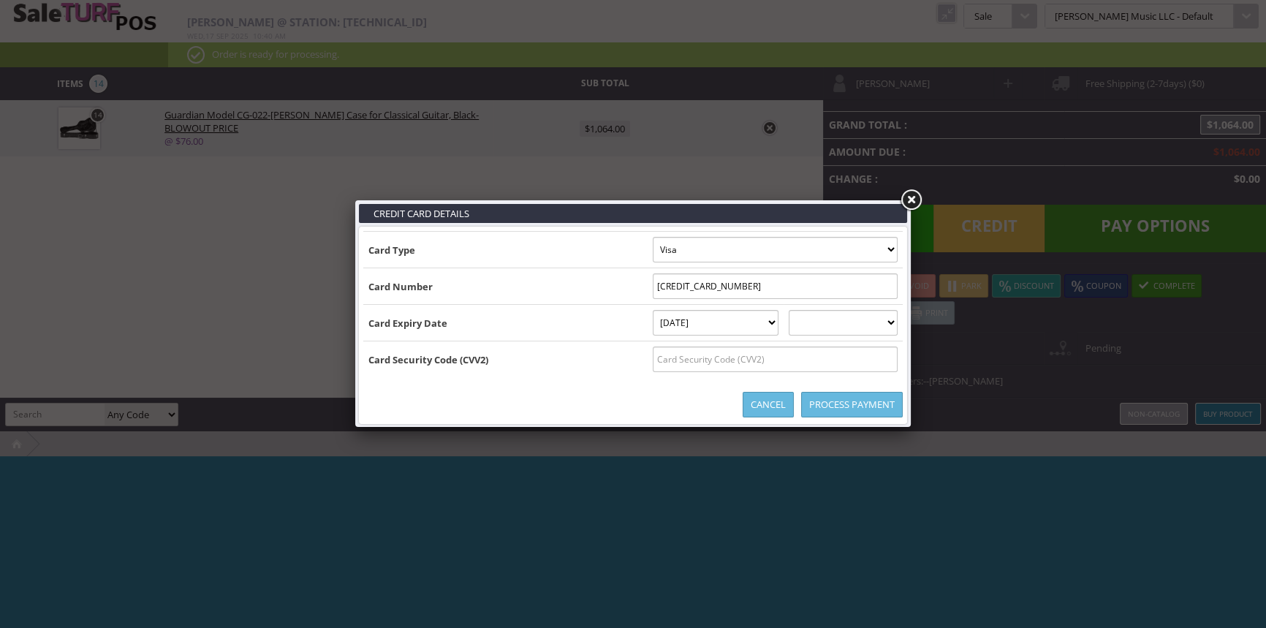
click at [865, 323] on select "2025 2026 2027 2028 2029 2030 2031 2032 2033 2034 2035" at bounding box center [843, 323] width 109 height 26
select select "2027"
click at [803, 310] on select "2025 2026 2027 2028 2029 2030 2031 2032 2033 2034 2035" at bounding box center [843, 323] width 109 height 26
click at [872, 359] on input "text" at bounding box center [775, 359] width 245 height 26
type input "102"
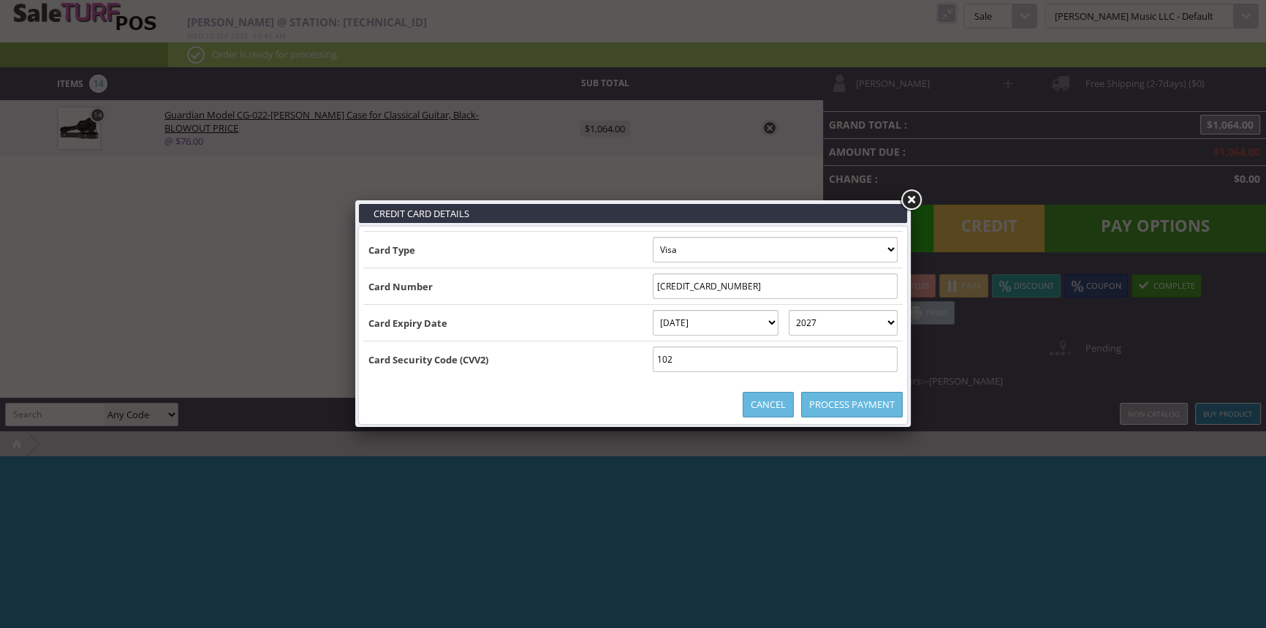
click at [877, 410] on link "Process Payment" at bounding box center [852, 405] width 102 height 26
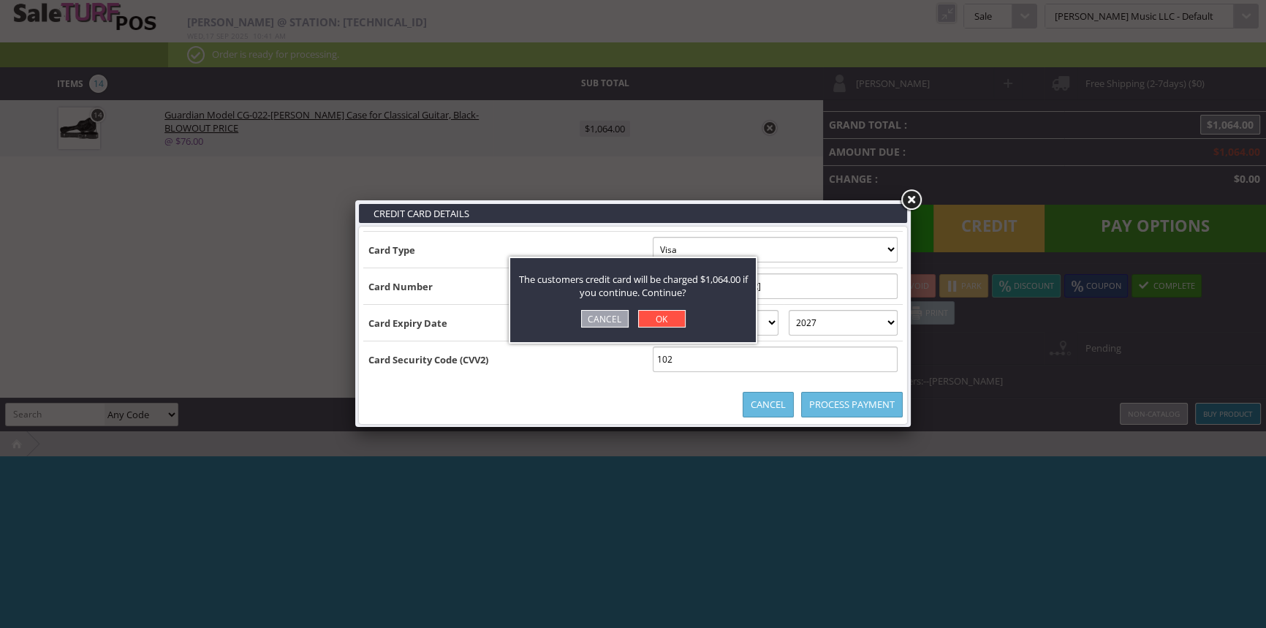
click at [669, 313] on link "OK" at bounding box center [662, 319] width 48 height 18
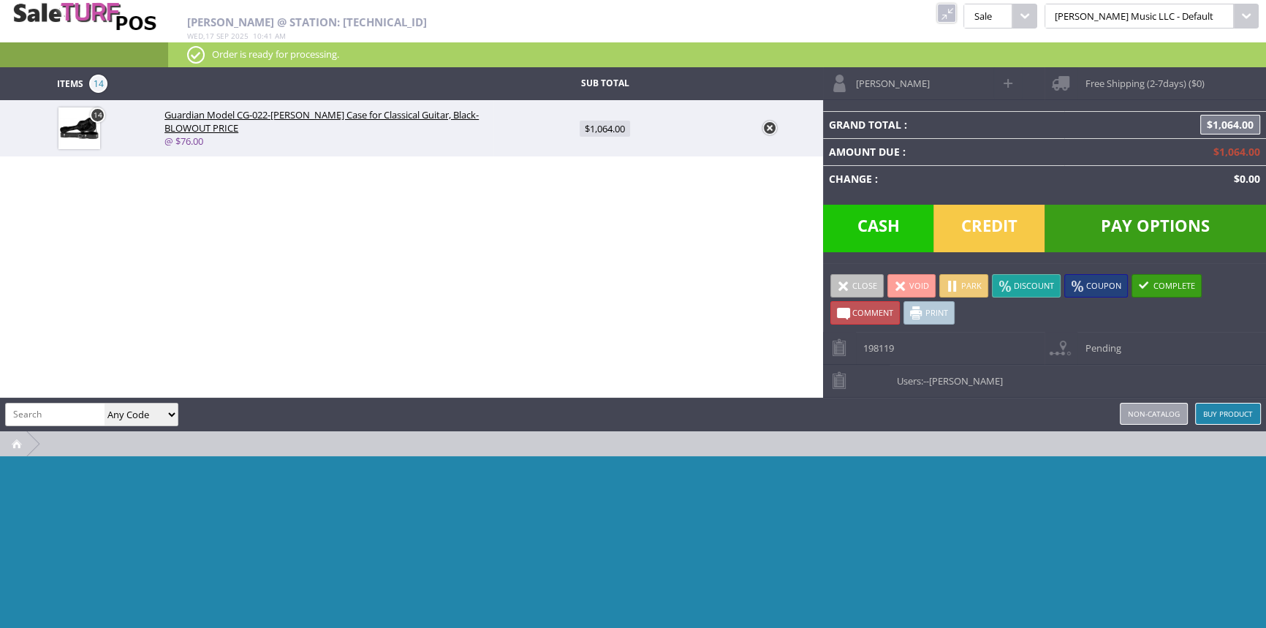
type input "0"
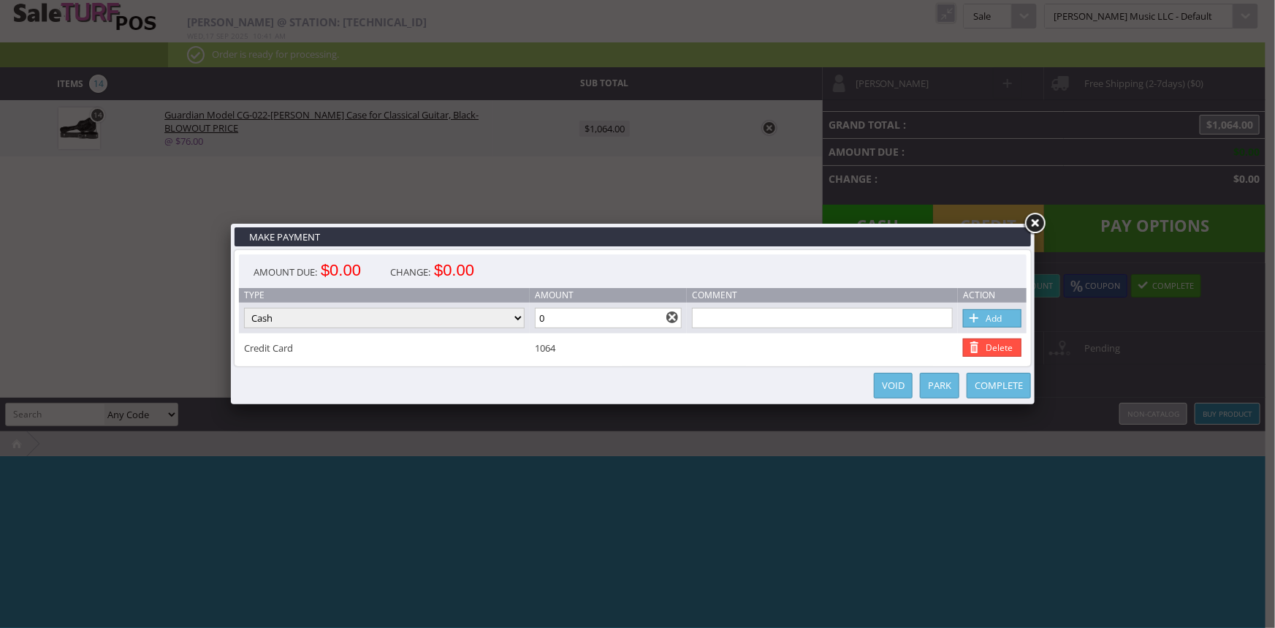
click at [991, 383] on link "Complete" at bounding box center [999, 386] width 64 height 26
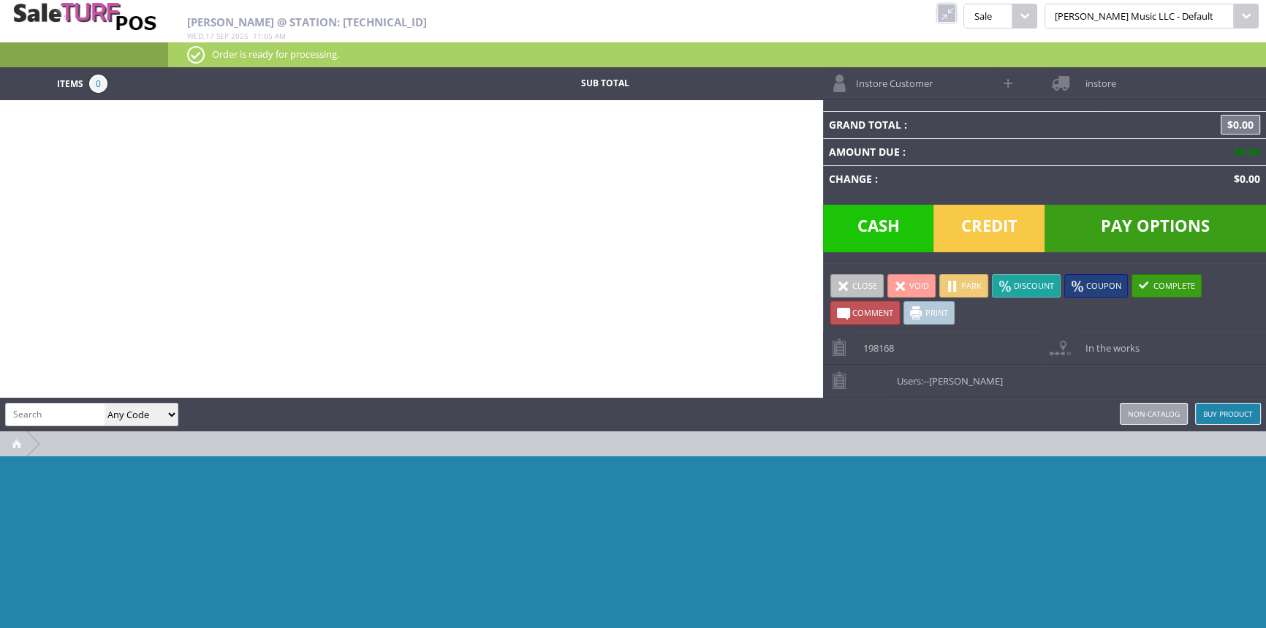
click at [956, 15] on link at bounding box center [946, 13] width 19 height 19
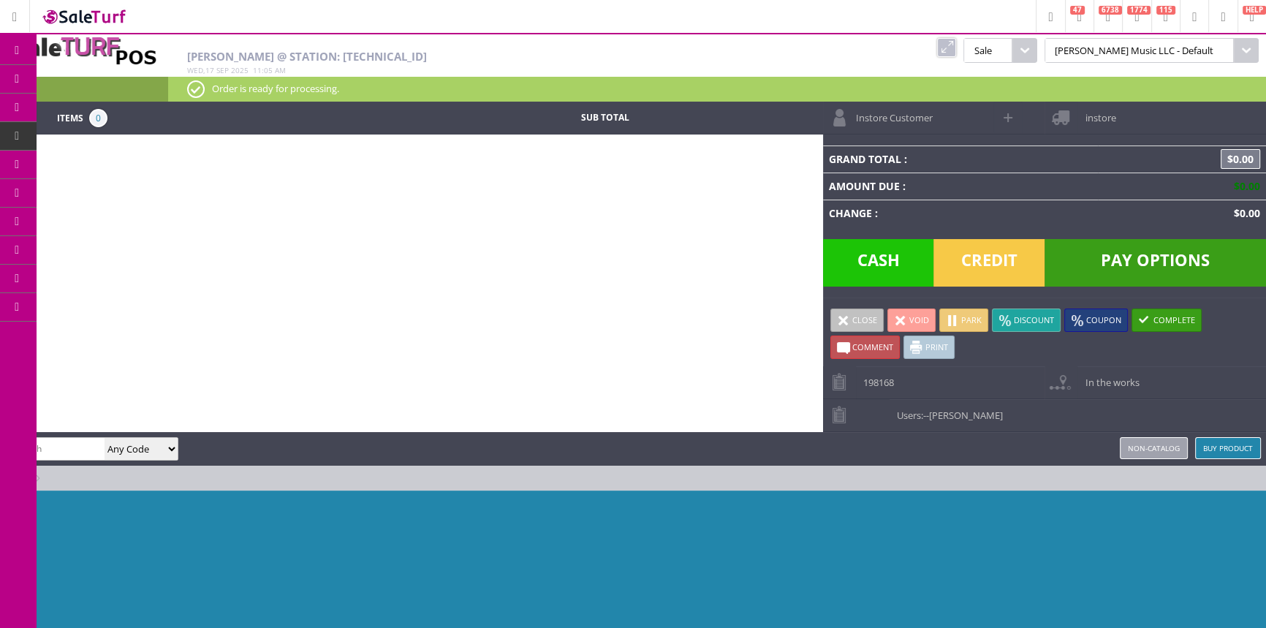
click at [121, 80] on span "Products" at bounding box center [106, 78] width 39 height 13
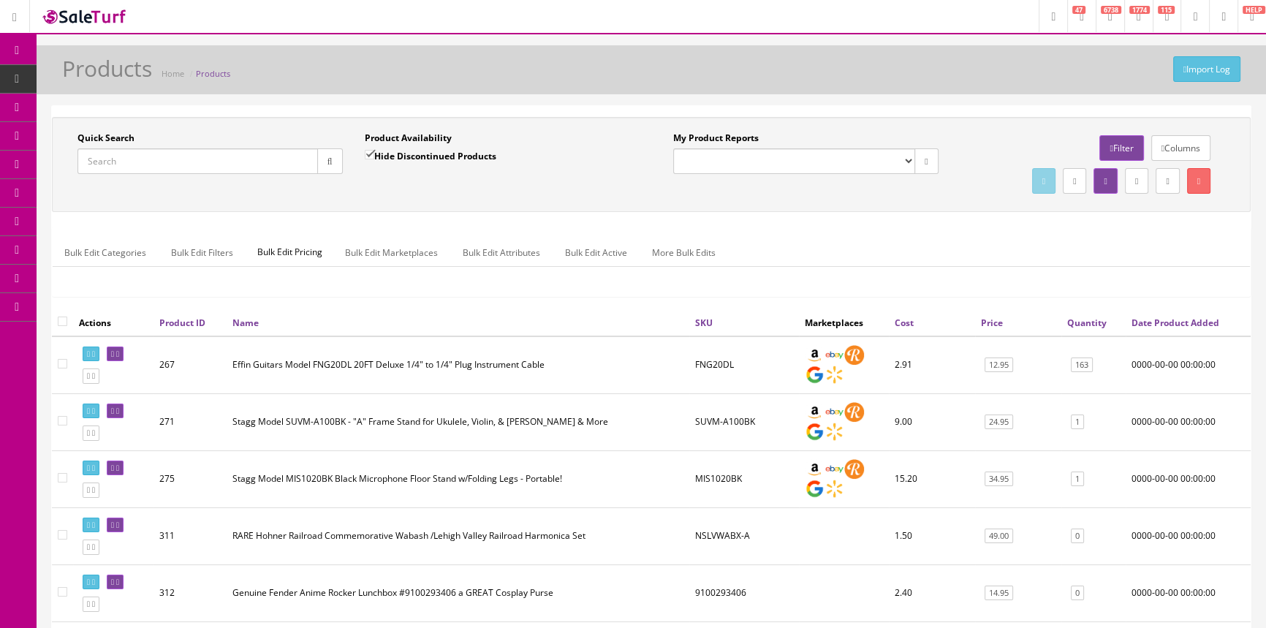
click at [129, 160] on input "Quick Search" at bounding box center [197, 161] width 240 height 26
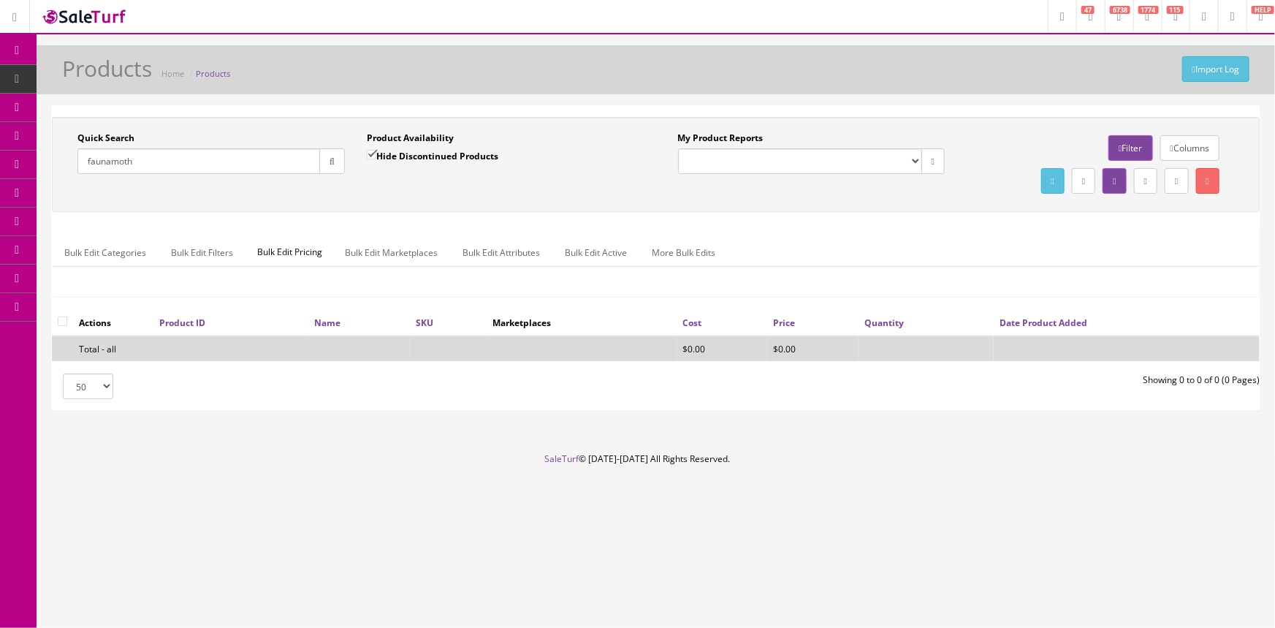
type input "faunamoth"
click at [376, 159] on input "Hide Discontinued Products" at bounding box center [372, 155] width 10 height 10
checkbox input "false"
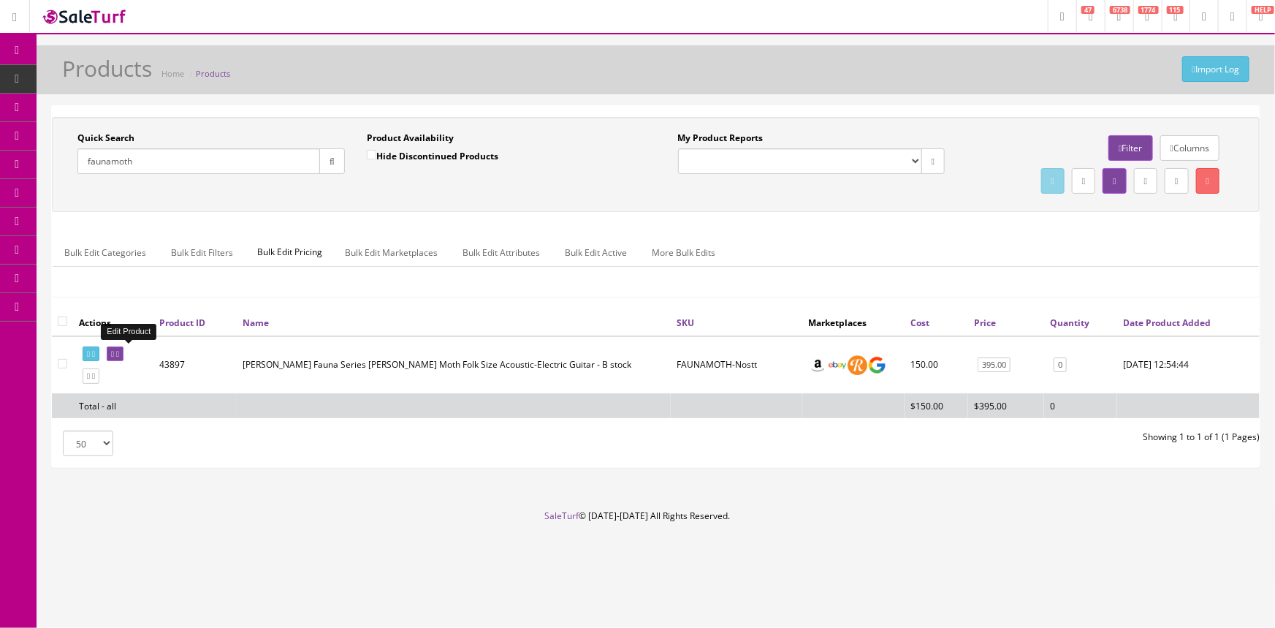
click at [119, 353] on icon at bounding box center [117, 354] width 3 height 8
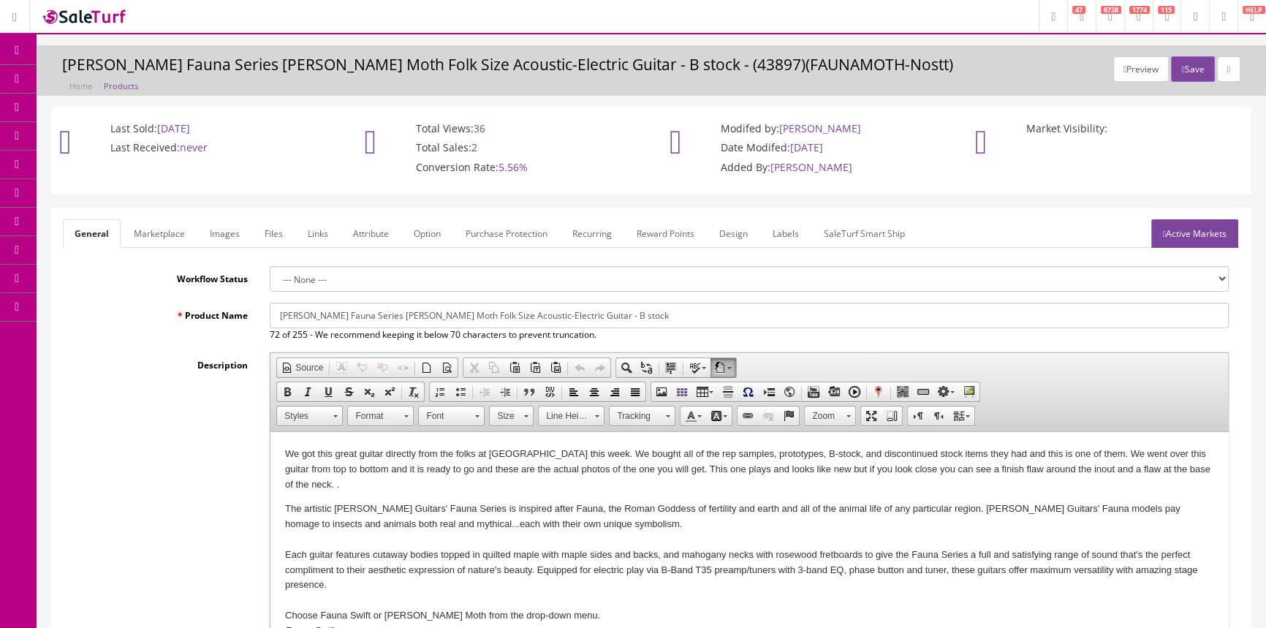
click at [231, 232] on link "Images" at bounding box center [224, 233] width 53 height 29
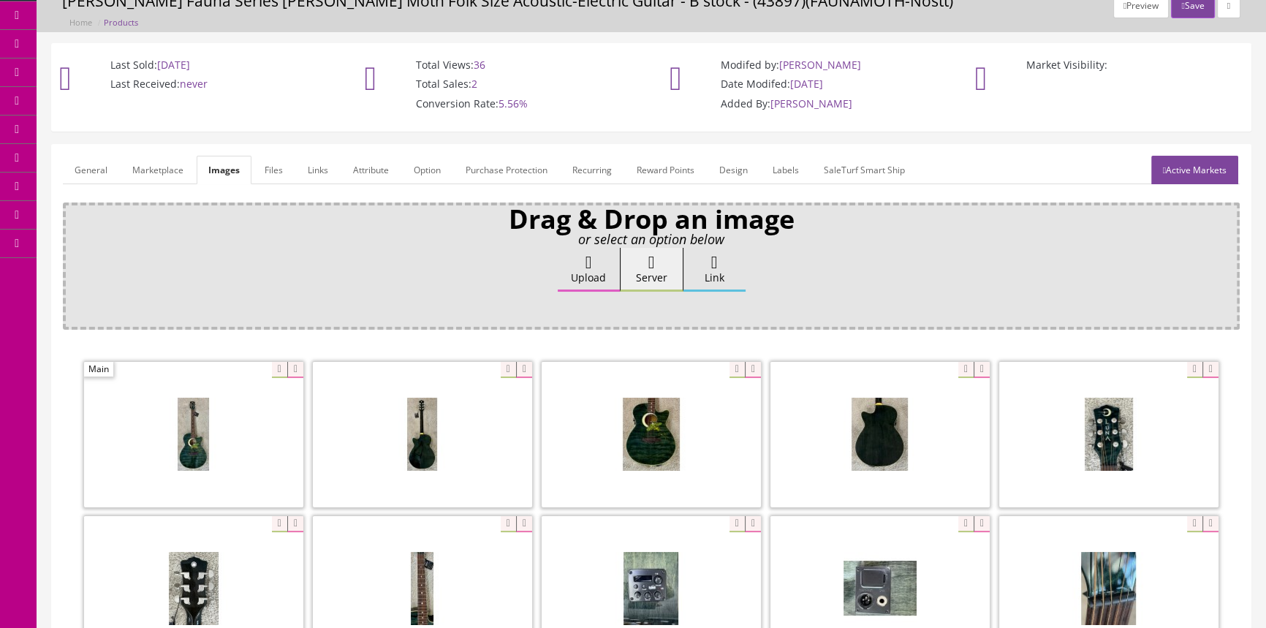
scroll to position [132, 0]
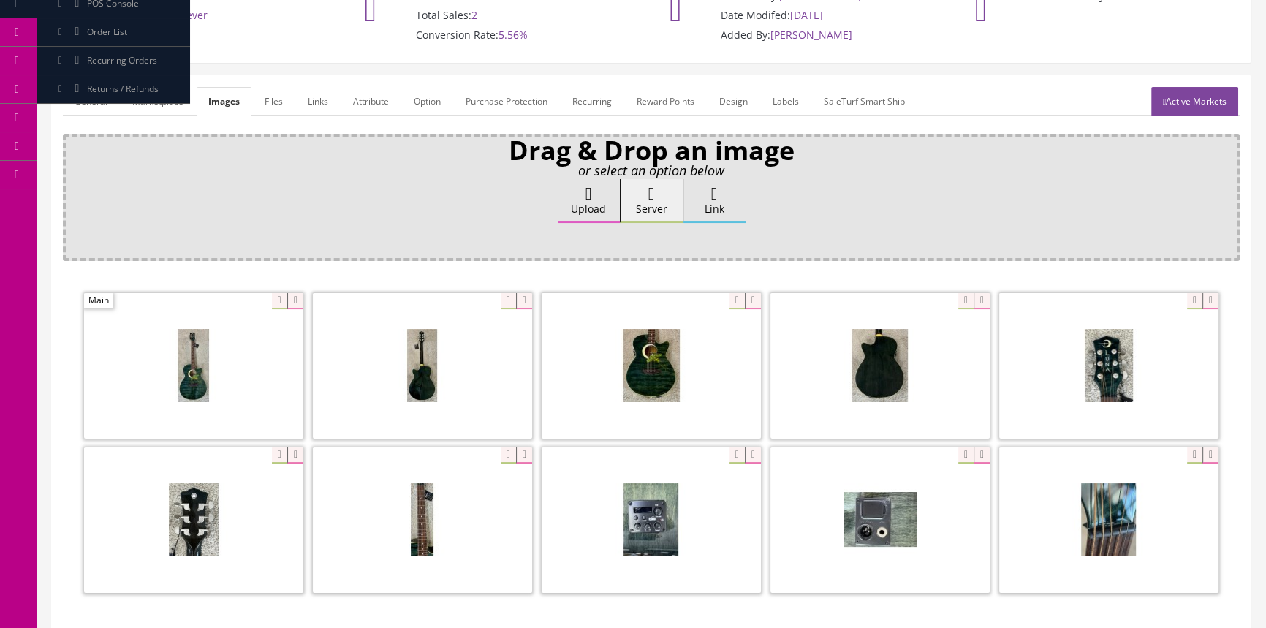
click at [696, 267] on div "Drag & Drop an image or select an option below Upload Server Link Ok WM Left To…" at bounding box center [651, 392] width 1177 height 517
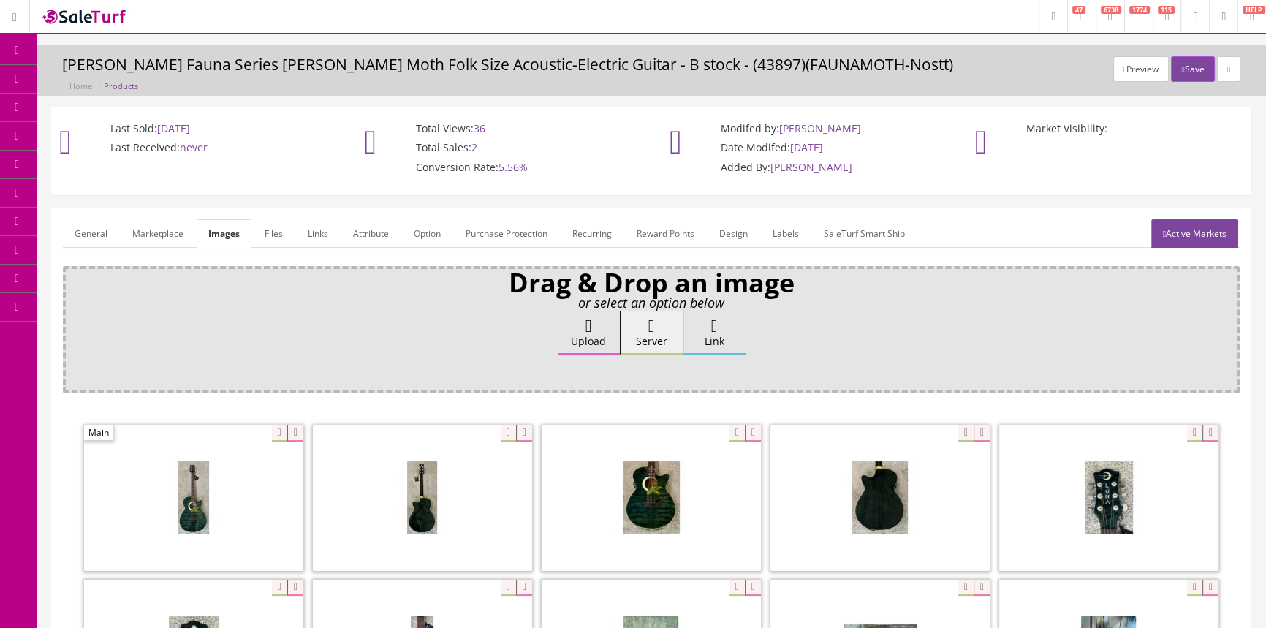
click at [157, 74] on link "Products" at bounding box center [113, 79] width 153 height 29
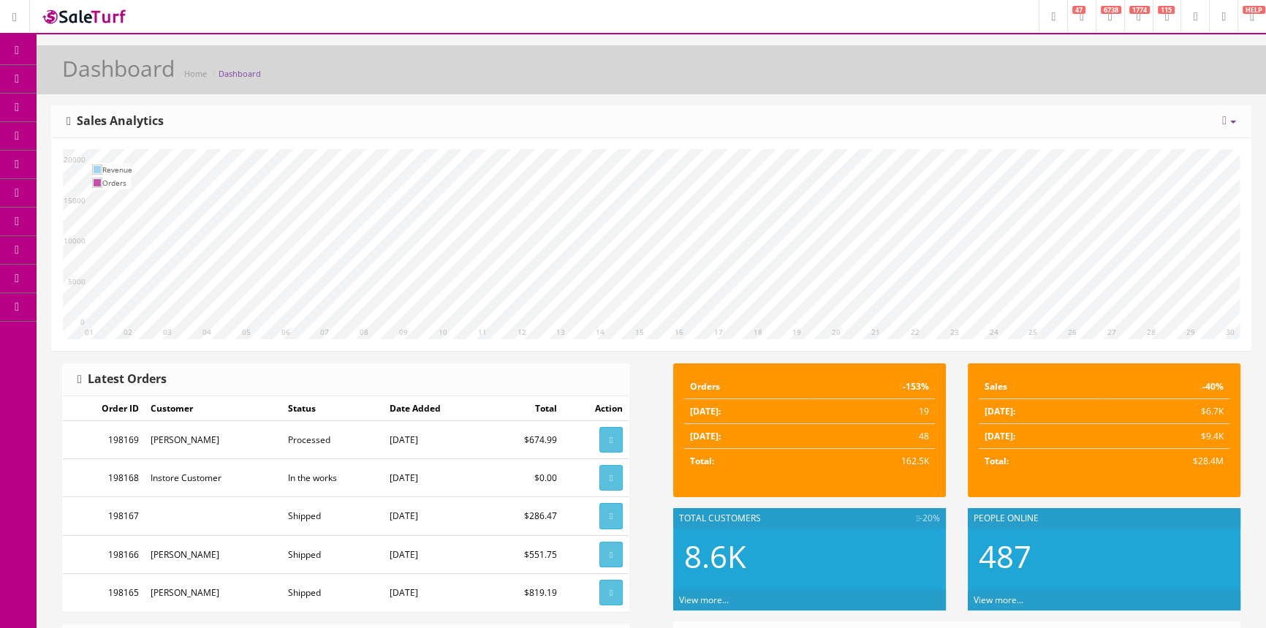
click at [161, 76] on link "Products" at bounding box center [113, 79] width 153 height 29
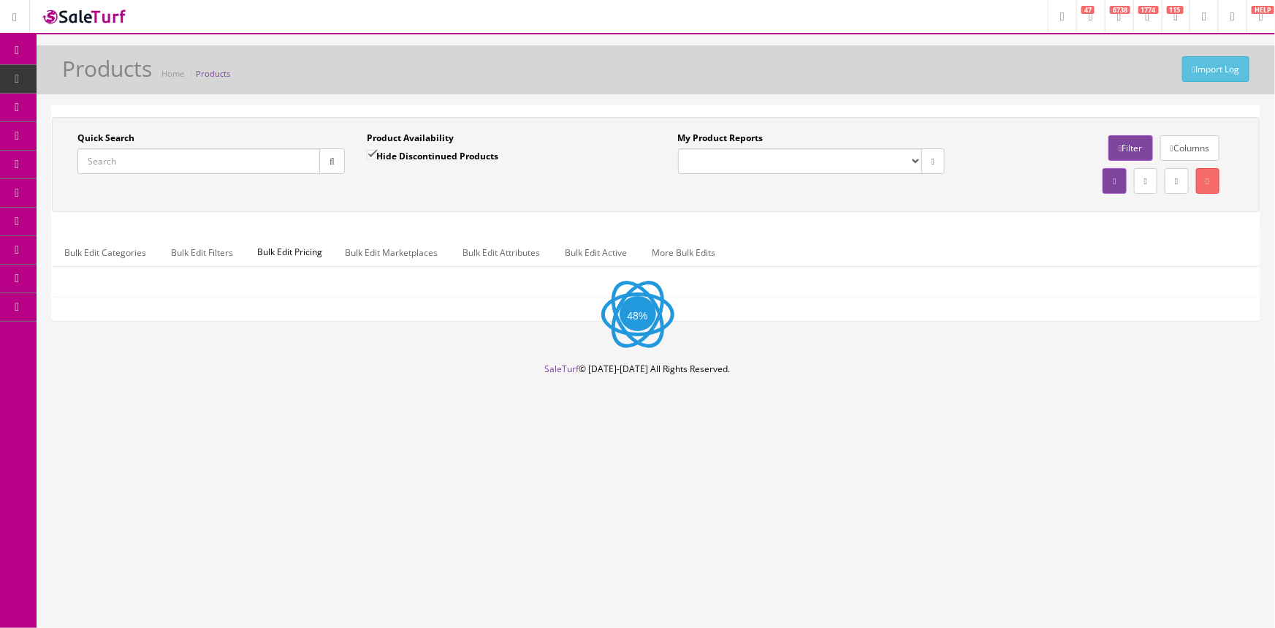
click at [190, 163] on input "Quick Search" at bounding box center [198, 161] width 243 height 26
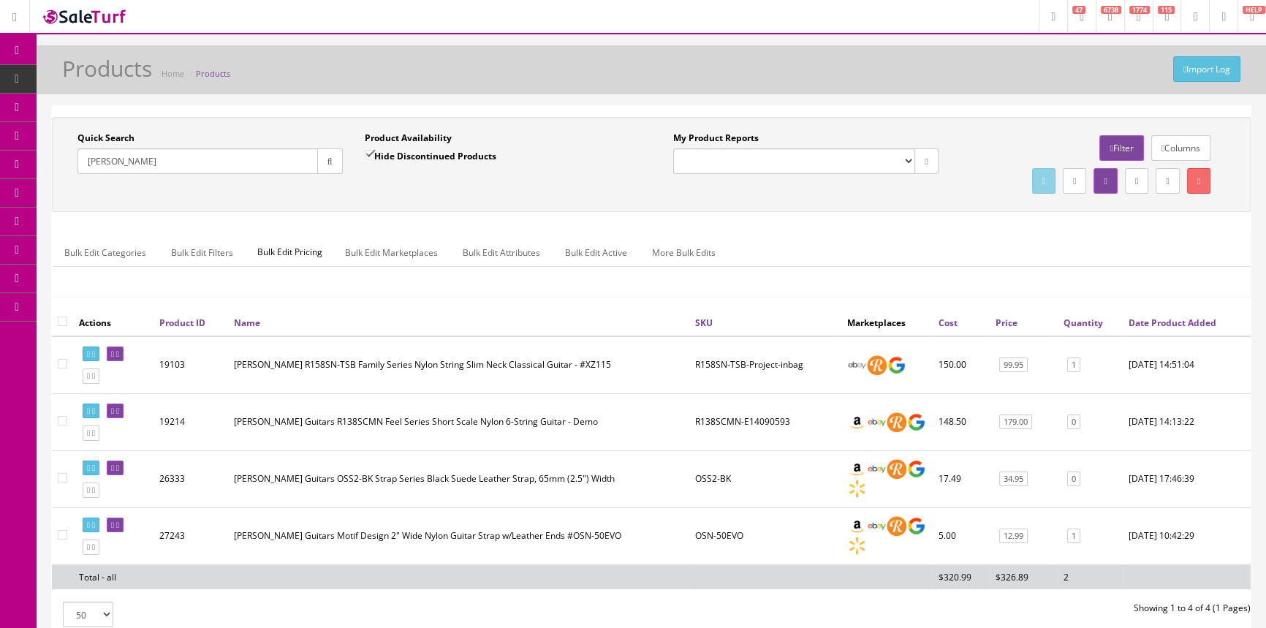
type input "[PERSON_NAME]"
click at [113, 136] on span "POS Console" at bounding box center [113, 135] width 52 height 12
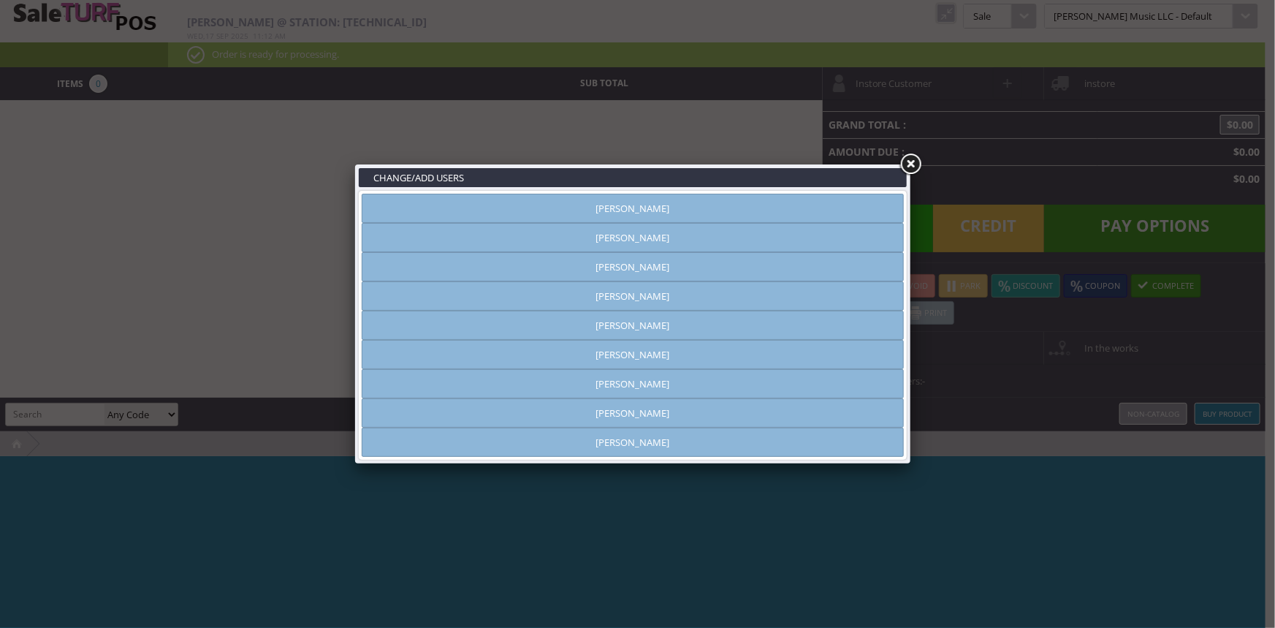
type input "[PERSON_NAME]"
click at [600, 210] on link "[PERSON_NAME]" at bounding box center [633, 208] width 542 height 29
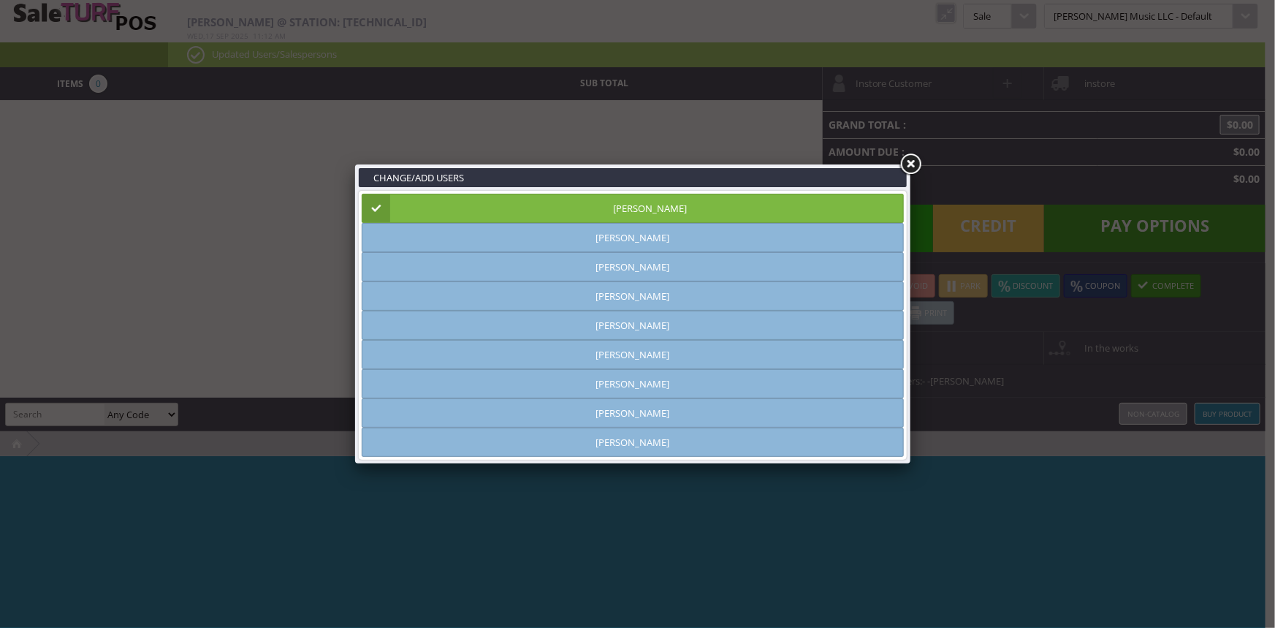
click at [911, 163] on link at bounding box center [910, 164] width 26 height 26
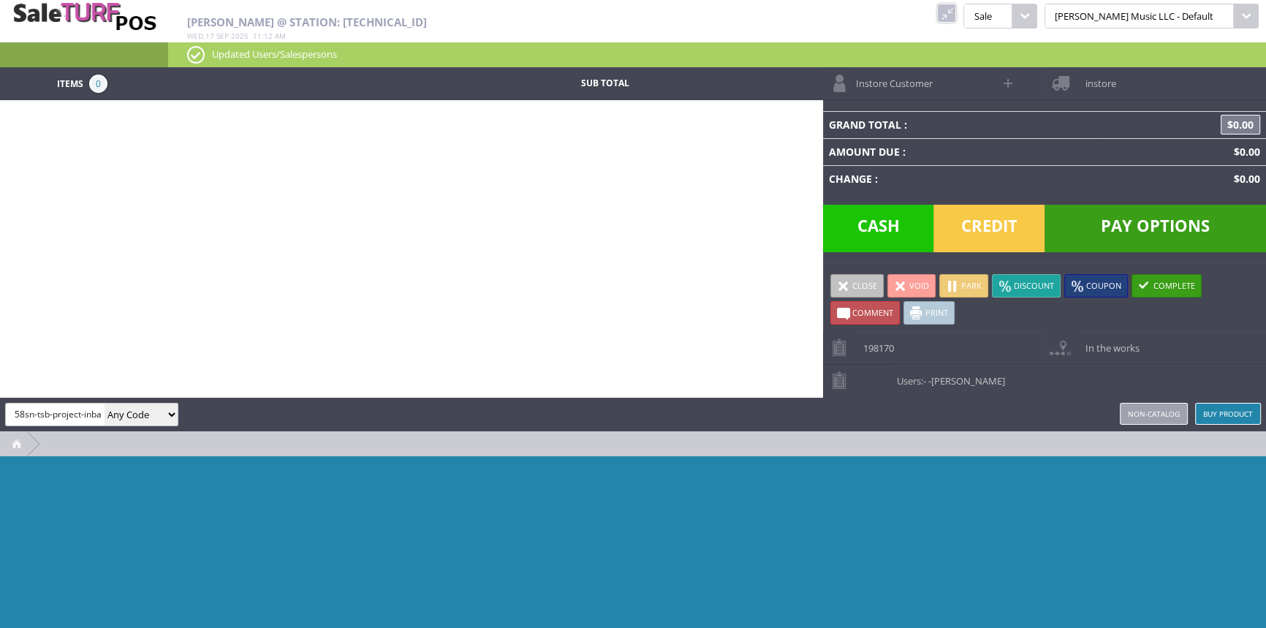
scroll to position [0, 12]
type input "r158sn-tsb-project-inbag"
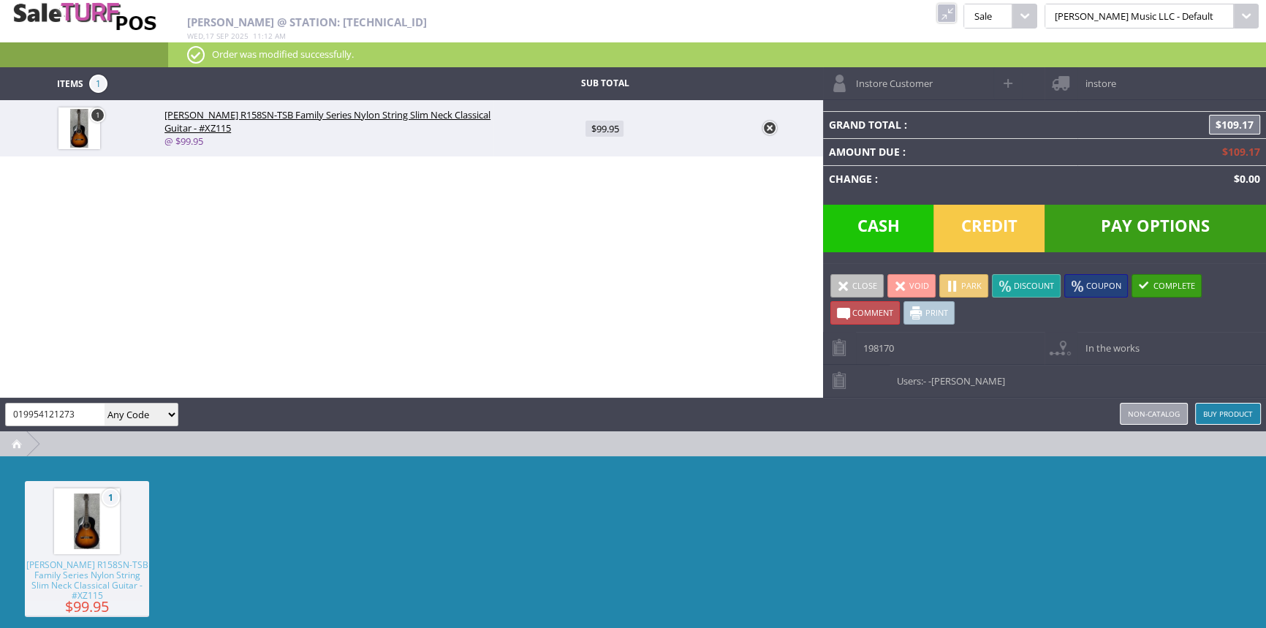
type input "019954121273"
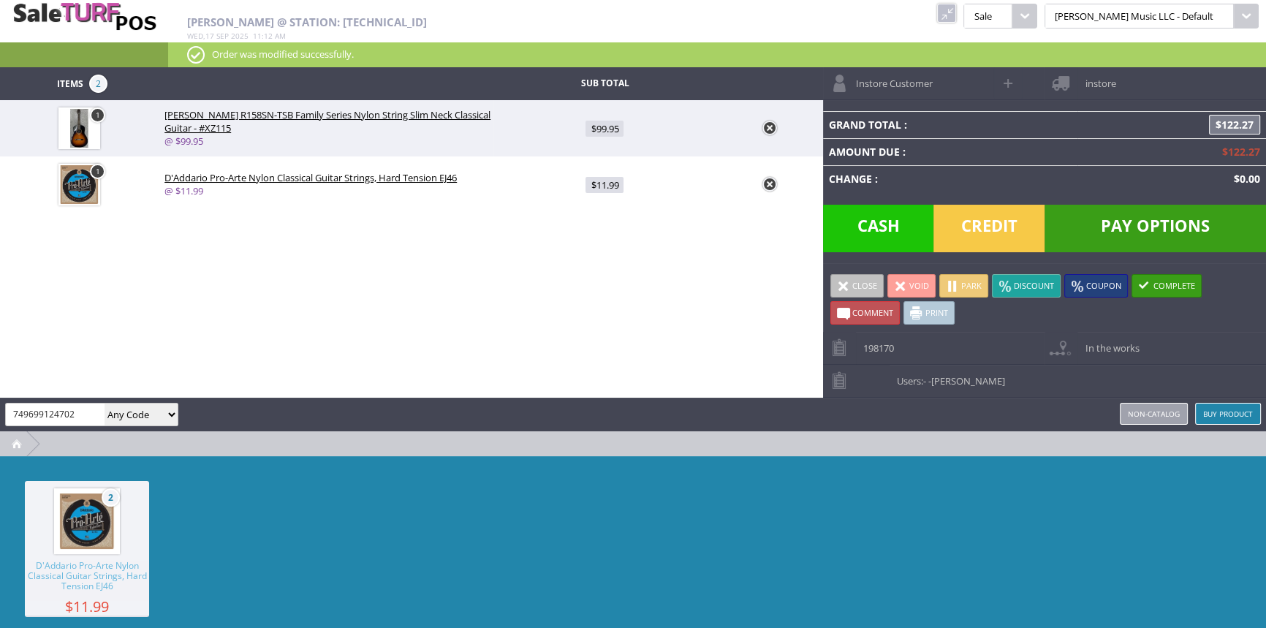
type input "749699124702"
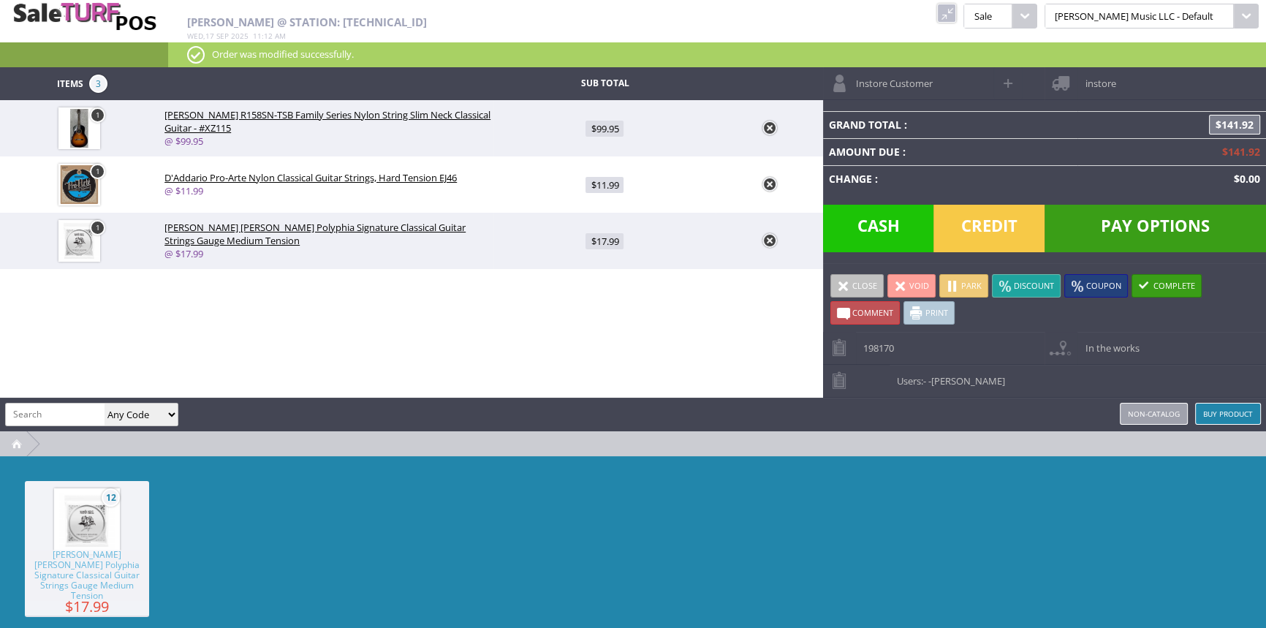
click at [1013, 224] on span "Credit" at bounding box center [988, 229] width 111 height 48
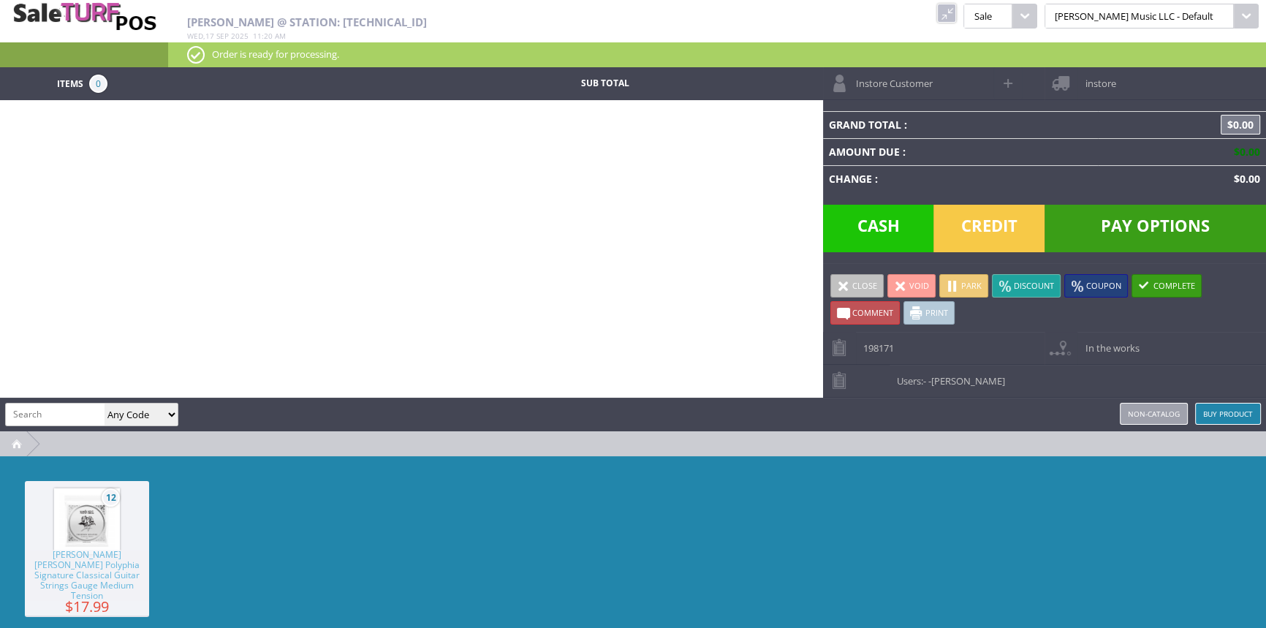
click at [956, 11] on link at bounding box center [946, 13] width 19 height 19
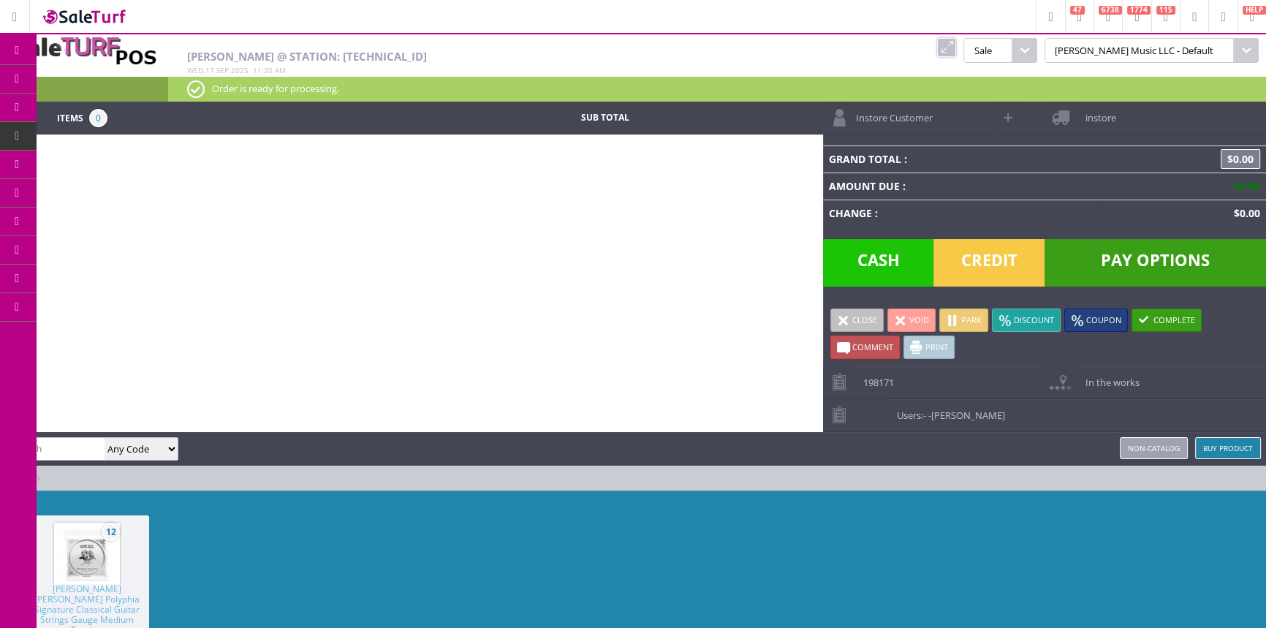
click at [138, 79] on link "Products" at bounding box center [113, 79] width 153 height 29
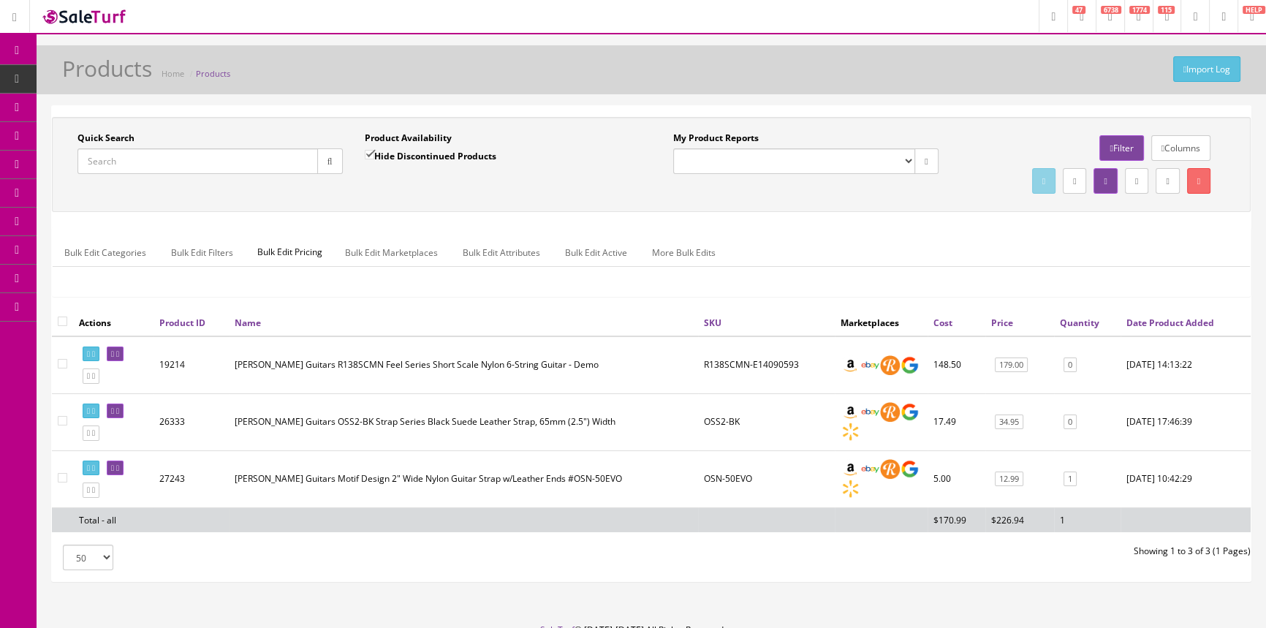
click at [166, 157] on input "Quick Search" at bounding box center [197, 161] width 240 height 26
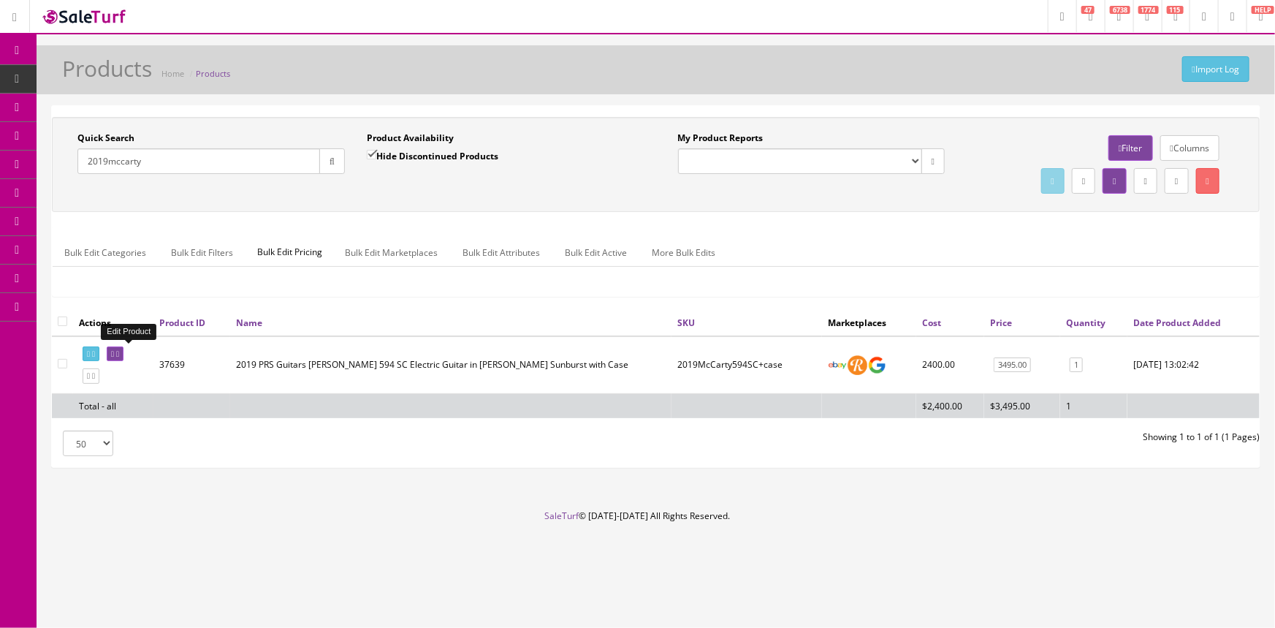
type input "2019mccarty"
click at [114, 353] on icon at bounding box center [112, 354] width 3 height 8
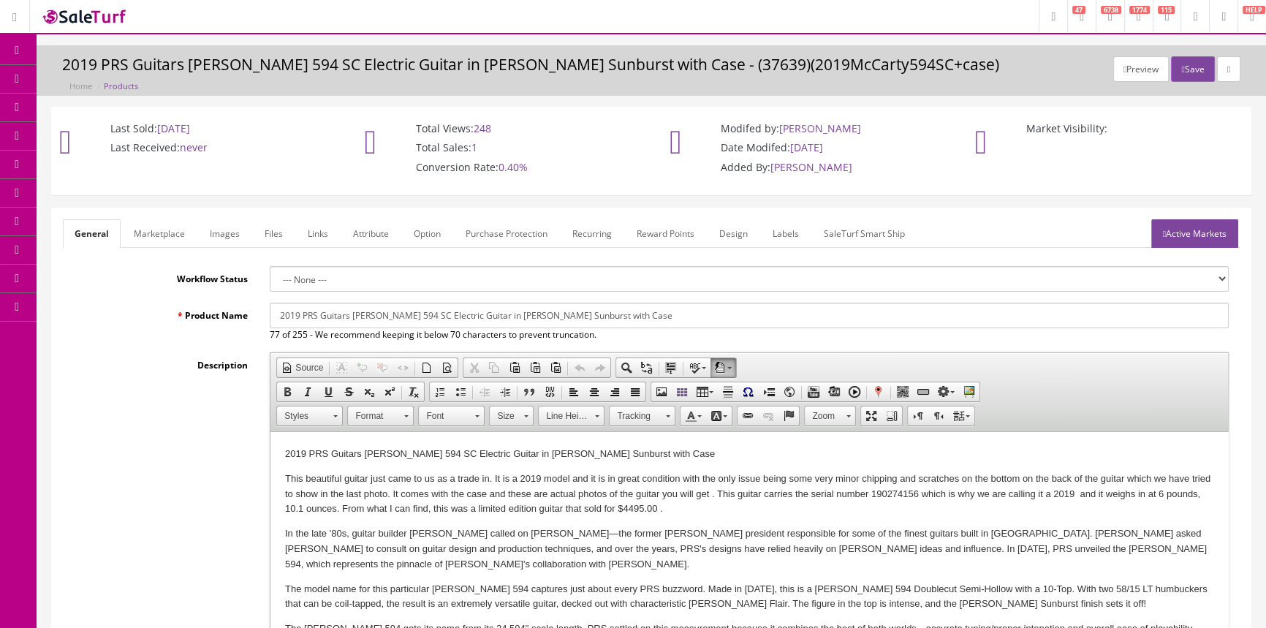
click at [229, 225] on link "Images" at bounding box center [224, 233] width 53 height 29
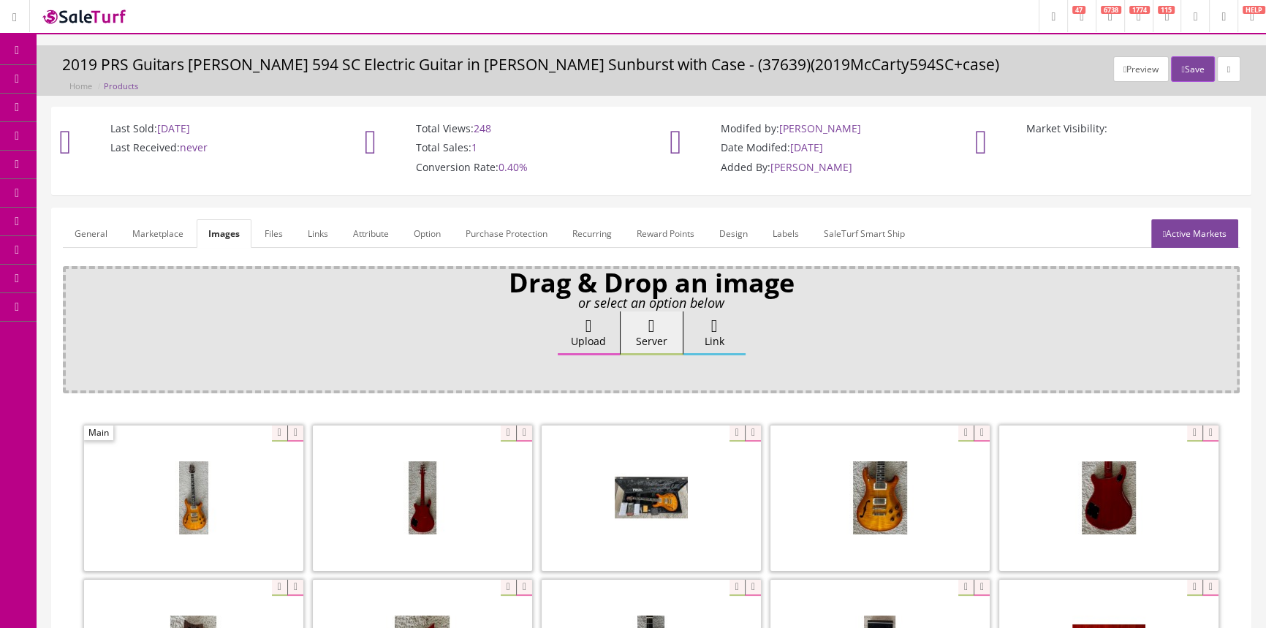
click at [123, 77] on span "Products" at bounding box center [105, 78] width 36 height 12
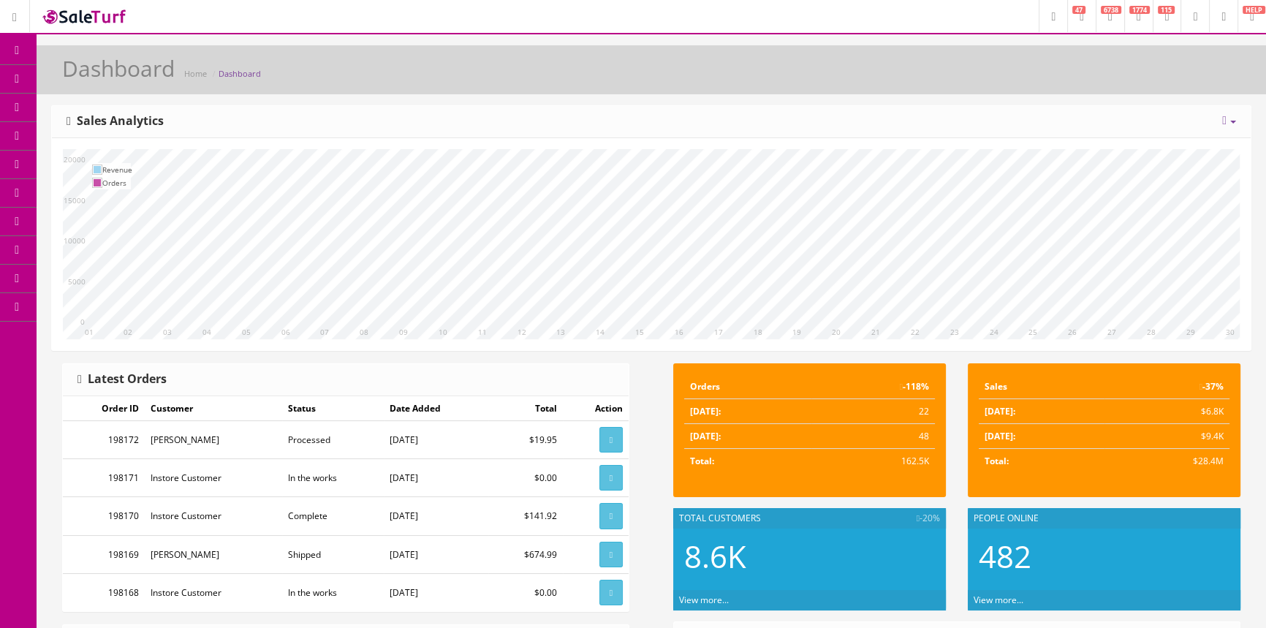
click at [123, 72] on span "Products" at bounding box center [105, 78] width 36 height 12
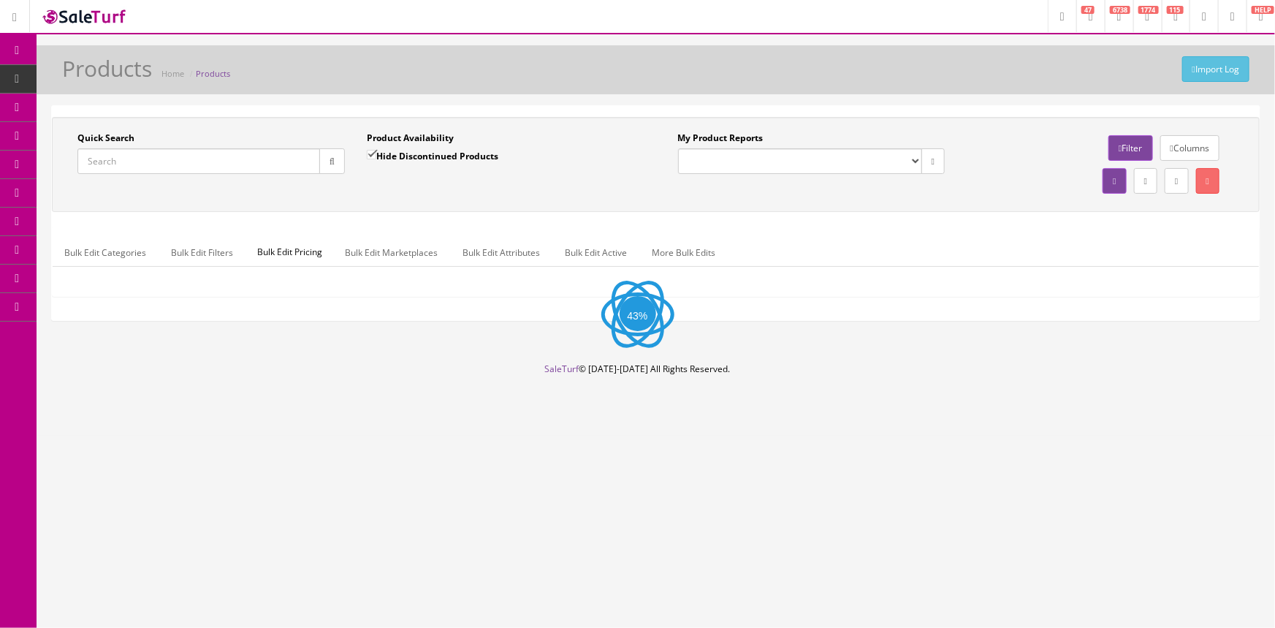
click at [148, 164] on input "Quick Search" at bounding box center [198, 161] width 243 height 26
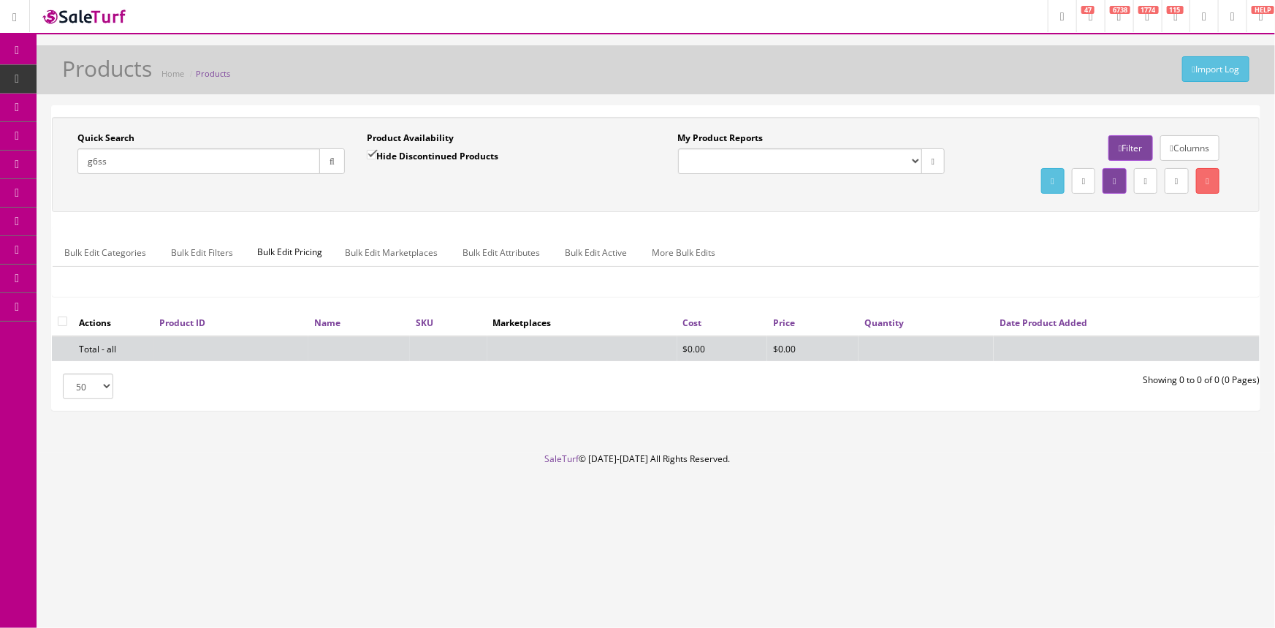
type input "g6ss"
click at [373, 152] on input "Hide Discontinued Products" at bounding box center [372, 155] width 10 height 10
checkbox input "false"
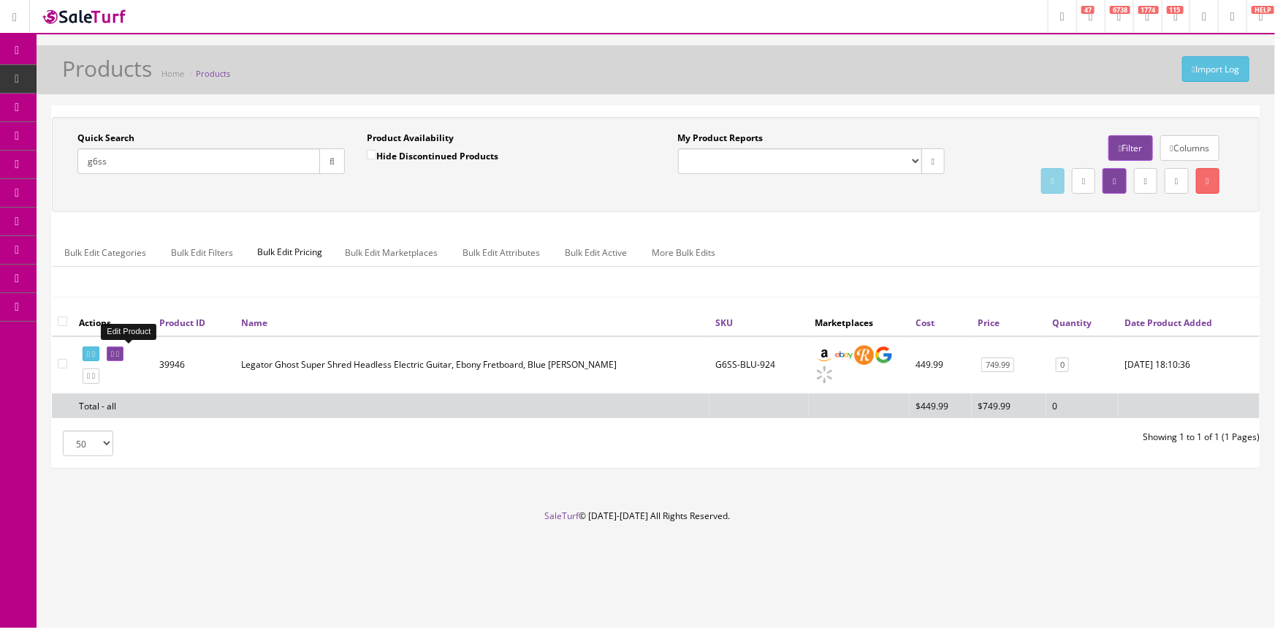
click at [114, 351] on icon at bounding box center [112, 354] width 3 height 8
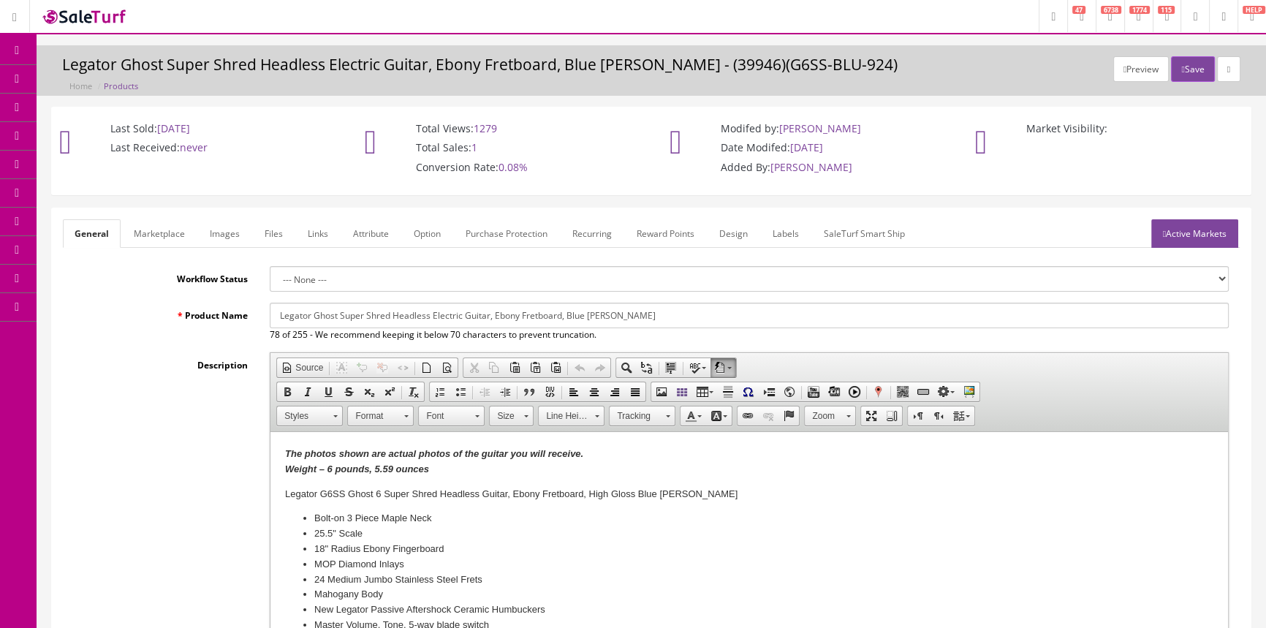
click at [216, 235] on link "Images" at bounding box center [224, 233] width 53 height 29
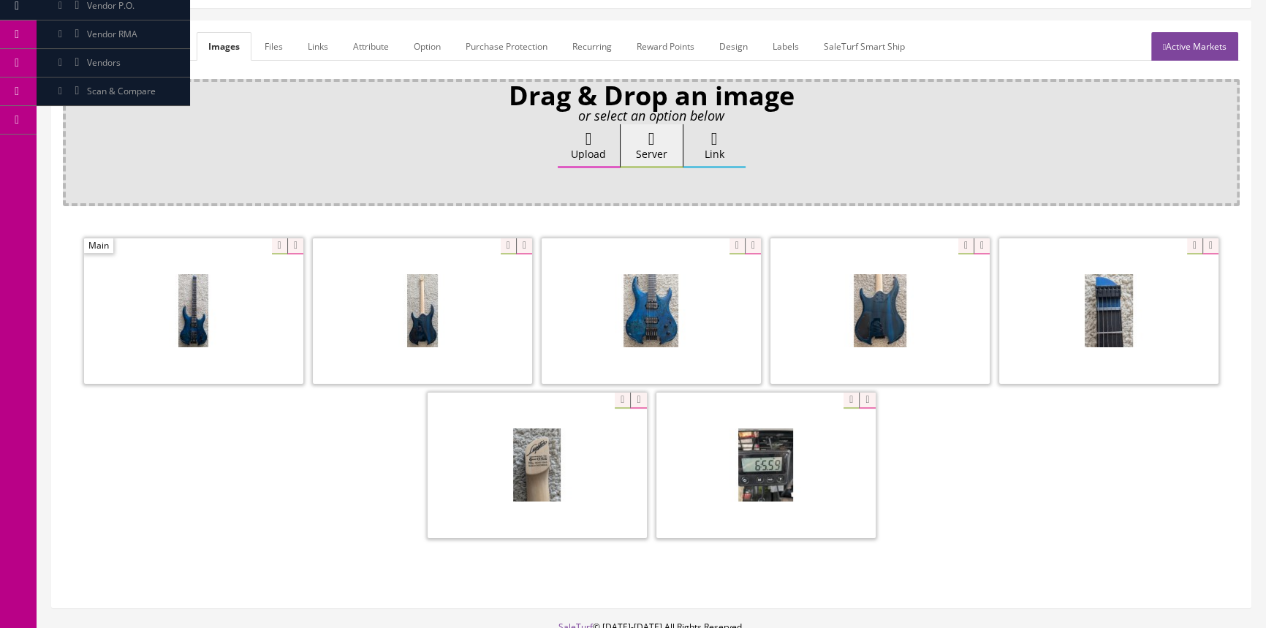
scroll to position [199, 0]
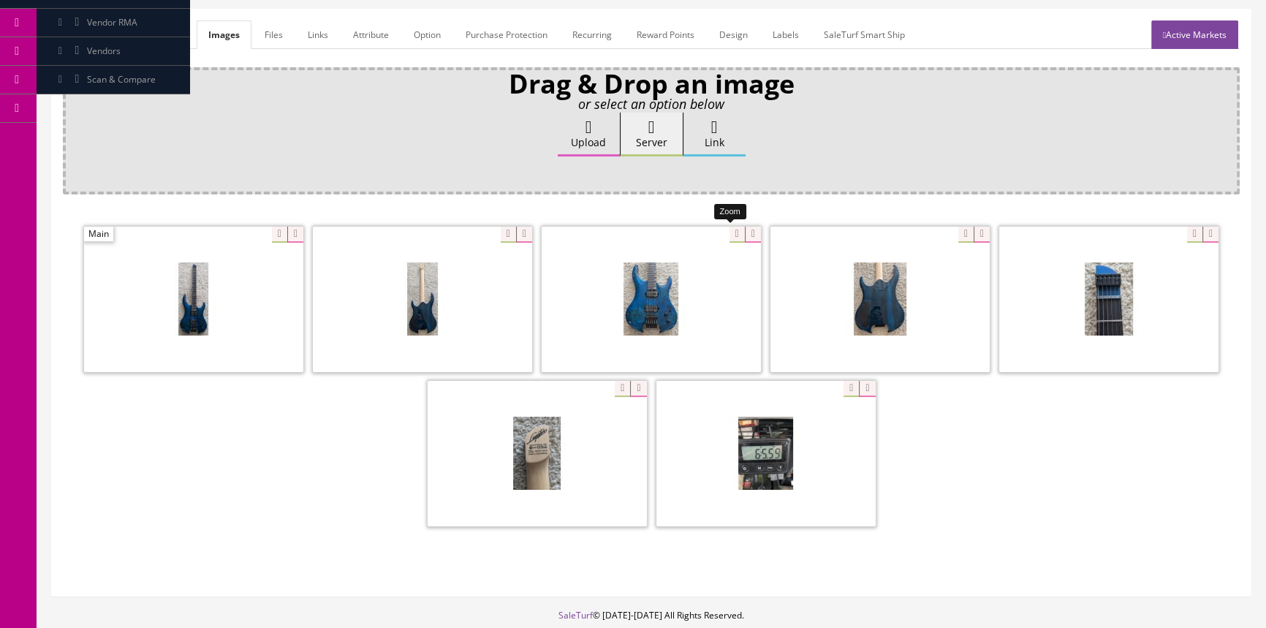
click at [729, 231] on div at bounding box center [651, 299] width 219 height 146
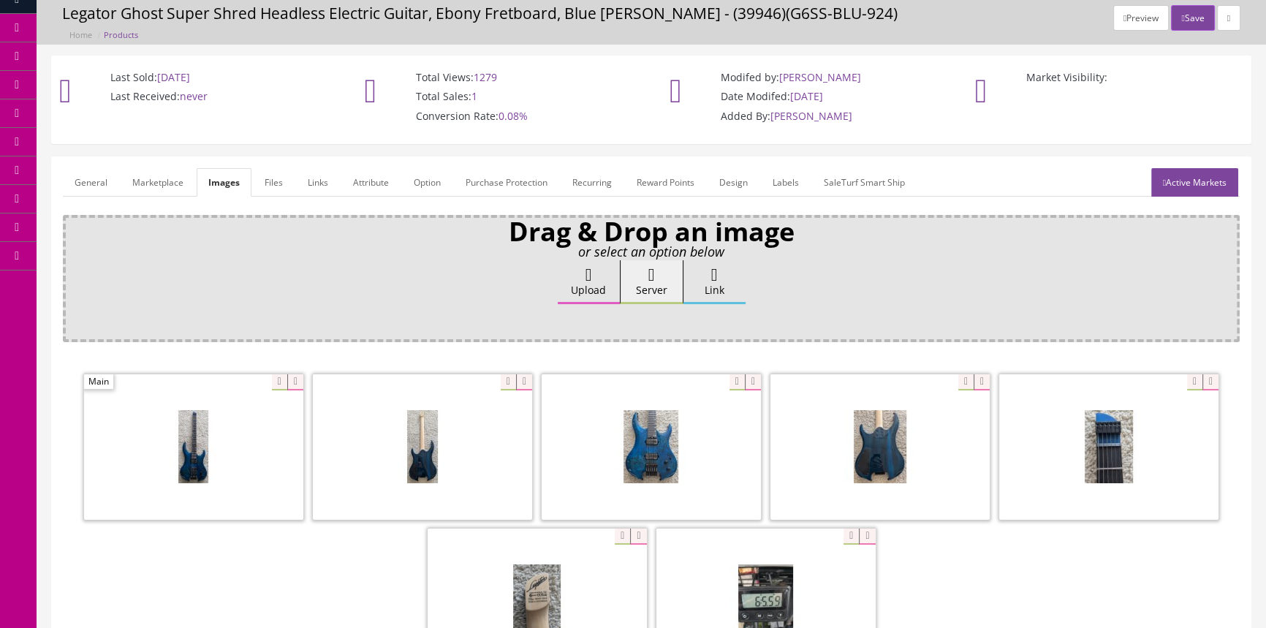
scroll to position [0, 0]
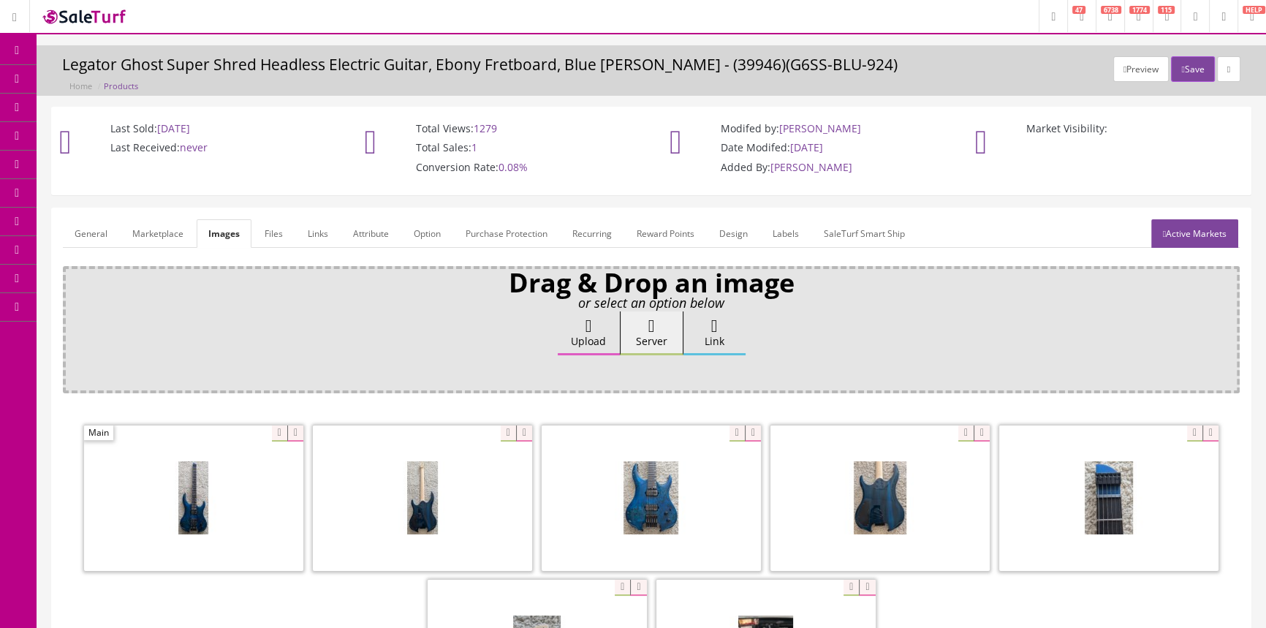
click at [77, 231] on link "General" at bounding box center [91, 233] width 56 height 29
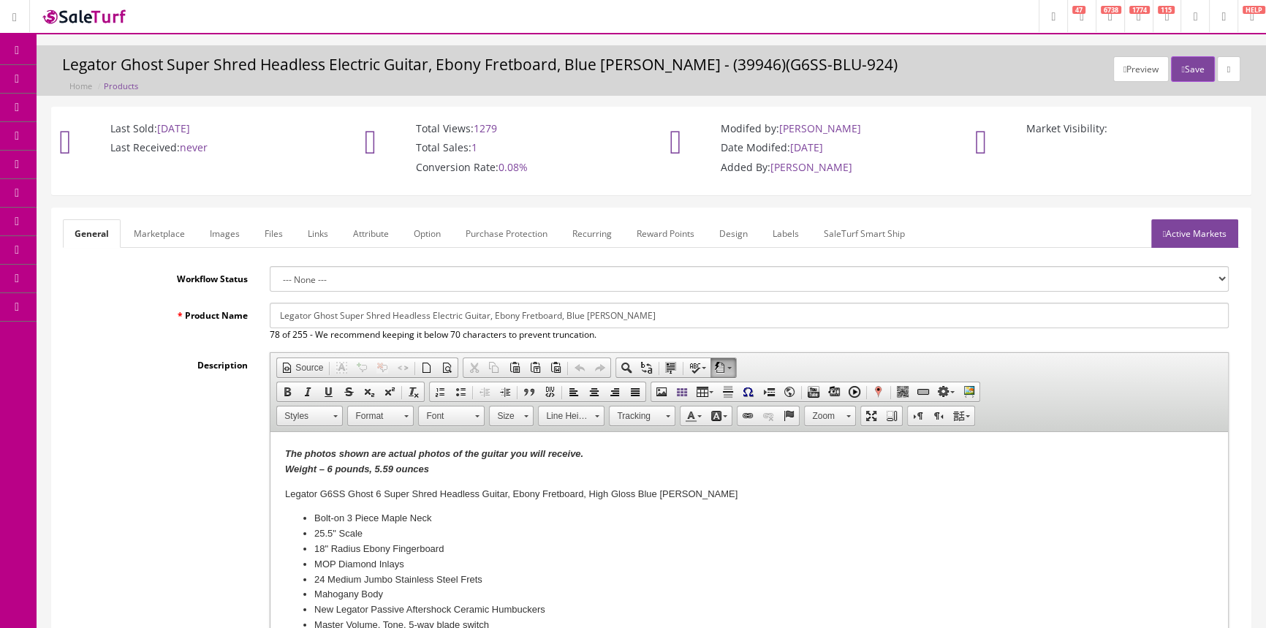
click at [102, 167] on span "Order List" at bounding box center [107, 164] width 40 height 12
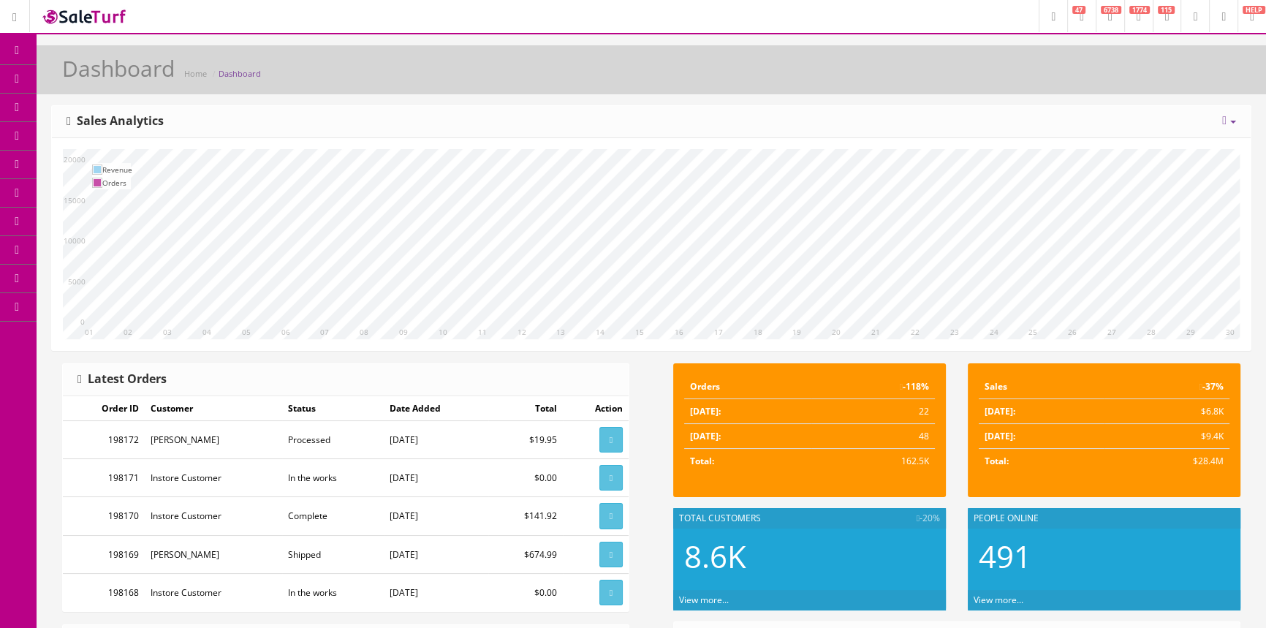
click at [103, 155] on link "Order List" at bounding box center [113, 165] width 153 height 29
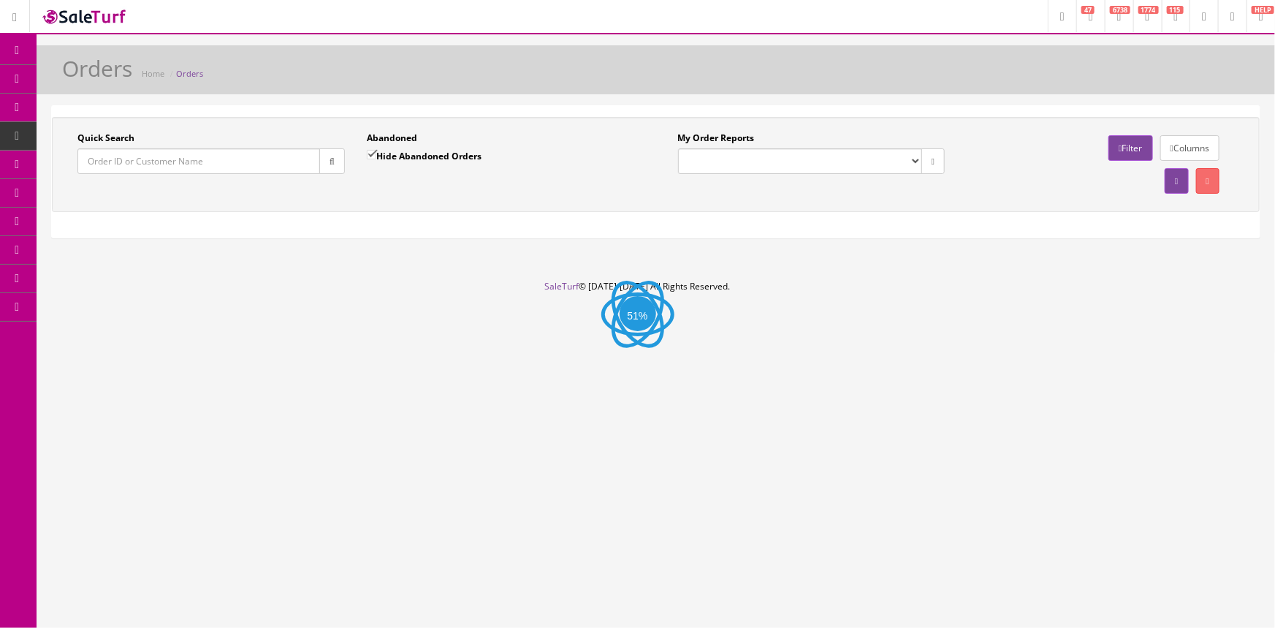
click at [115, 164] on input "Quick Search" at bounding box center [198, 161] width 243 height 26
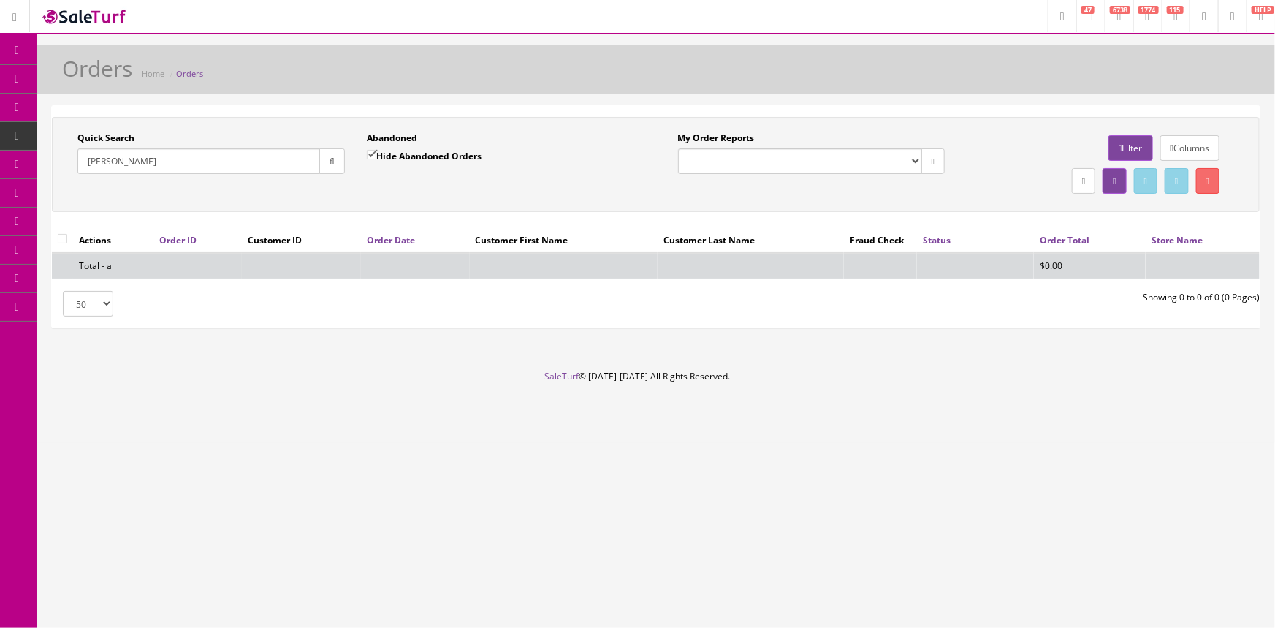
type input "Mark Pate"
click at [113, 130] on span "POS Console" at bounding box center [113, 135] width 52 height 12
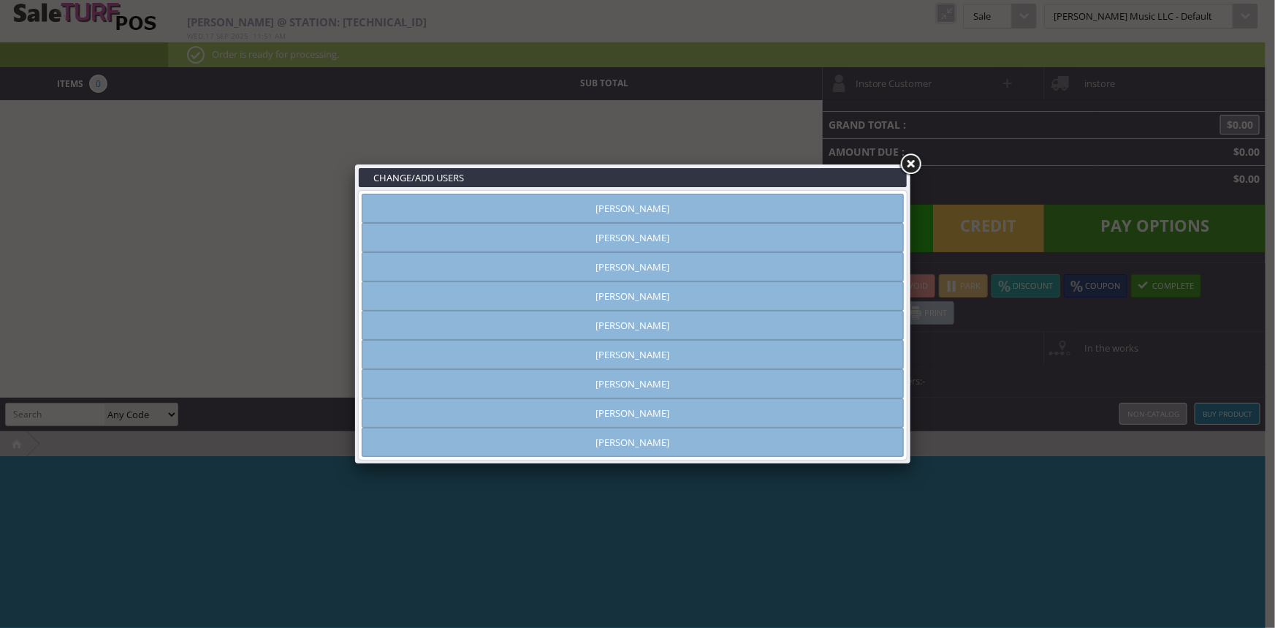
type input "[PERSON_NAME]"
click at [718, 295] on link "Brandon Pearce" at bounding box center [633, 295] width 542 height 29
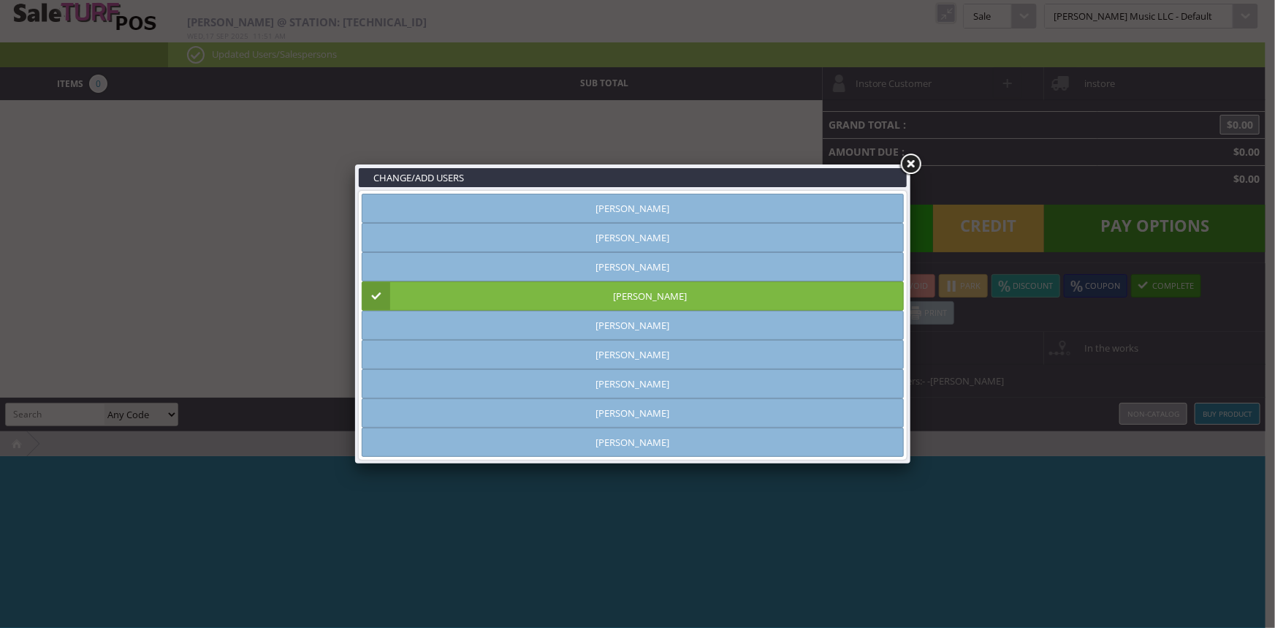
click at [911, 167] on link at bounding box center [910, 164] width 26 height 26
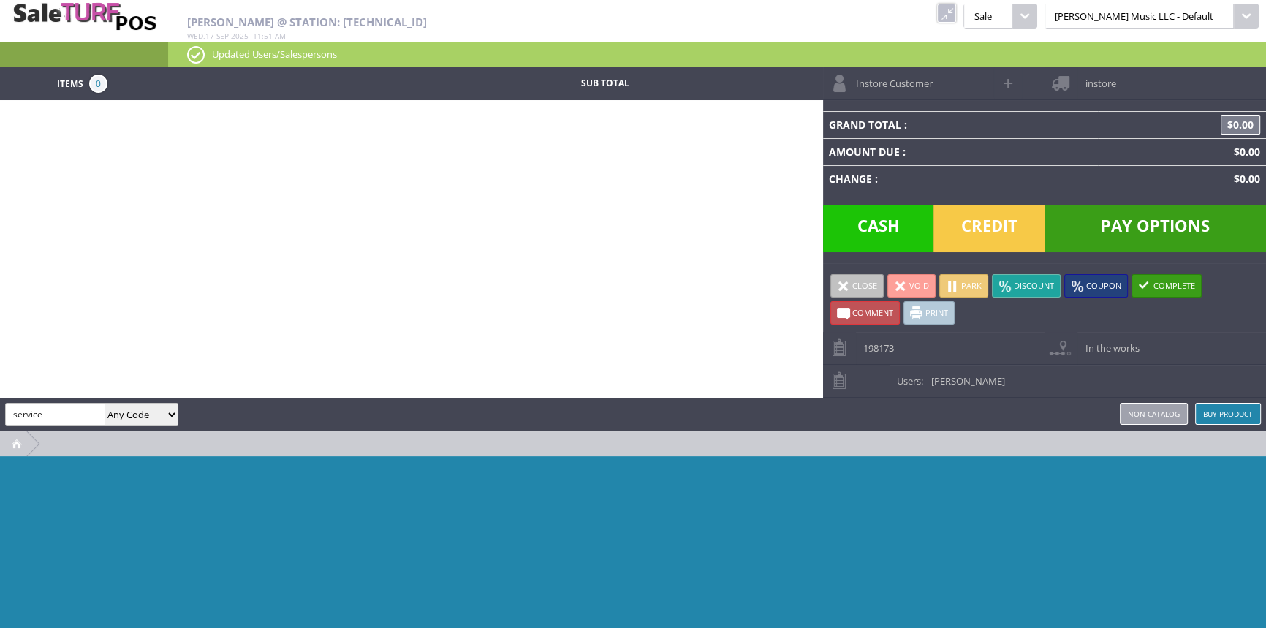
type input "service"
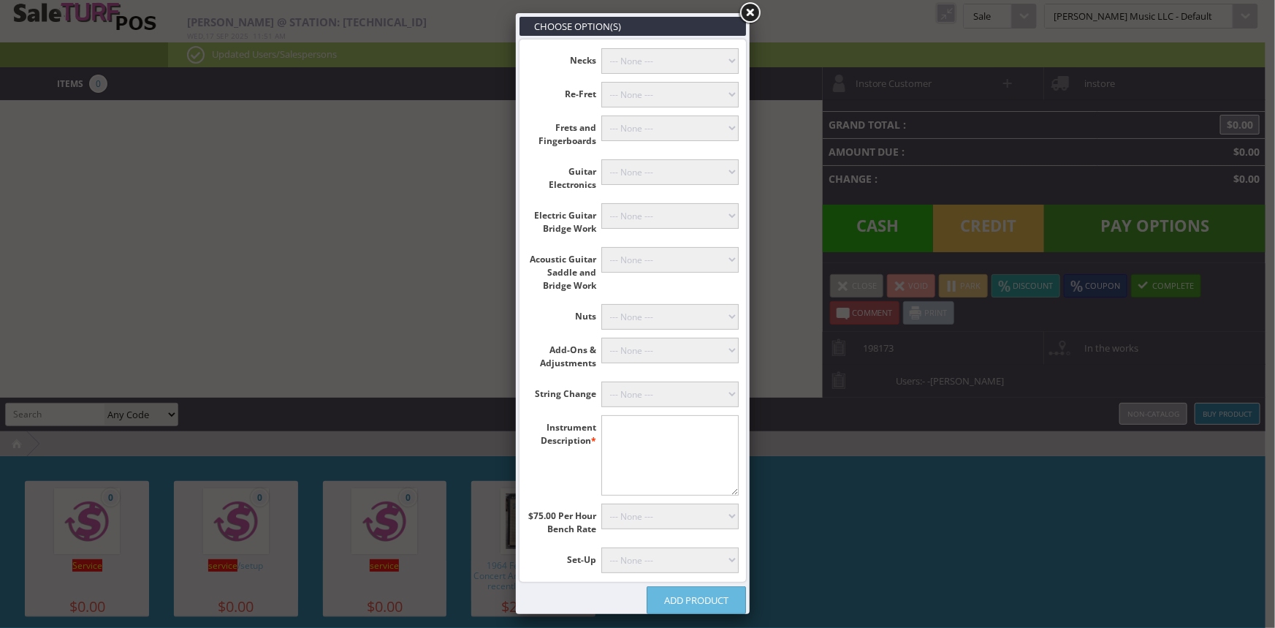
click at [717, 512] on select"] "--- None --- 10 Hours (+$750.00) 9 Hours (+$675.00) 8 Hours (+$600.00) 7 Hours …" at bounding box center [670, 517] width 138 height 26
select select"] "5"
click at [601, 504] on select"] "--- None --- 10 Hours (+$750.00) 9 Hours (+$675.00) 8 Hours (+$600.00) 7 Hours …" at bounding box center [670, 517] width 138 height 26
click at [682, 471] on textarea"] at bounding box center [670, 455] width 138 height 80
type textarea"] "strat"
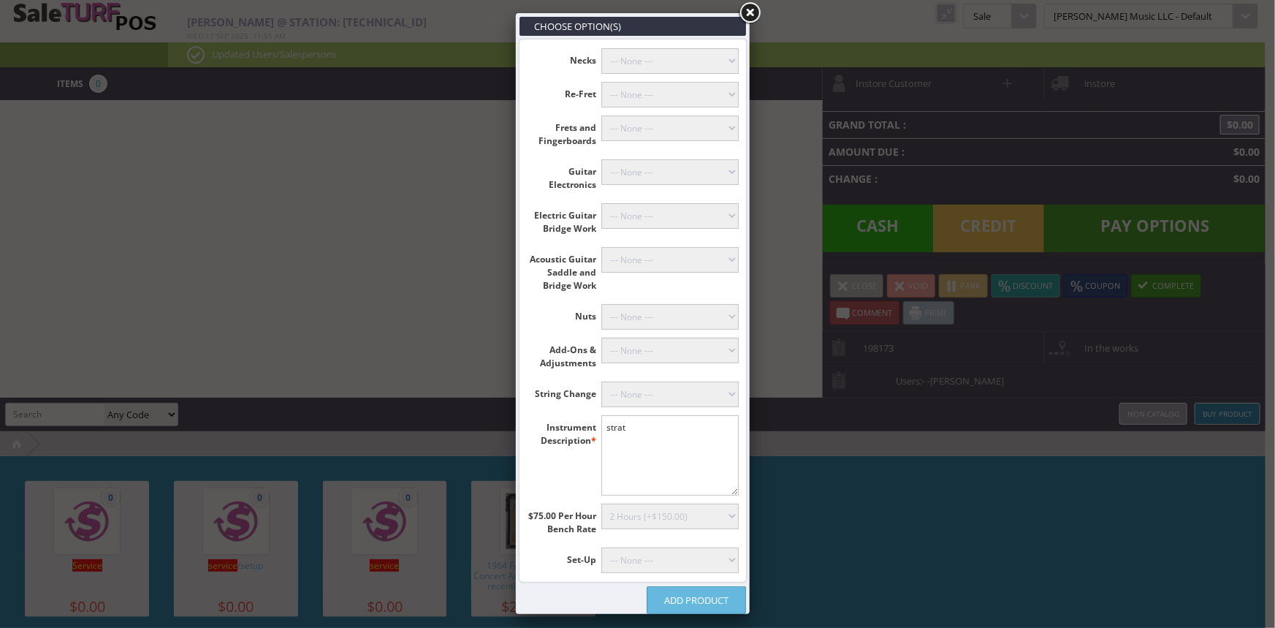
click at [726, 602] on link "Add Product" at bounding box center [696, 600] width 99 height 28
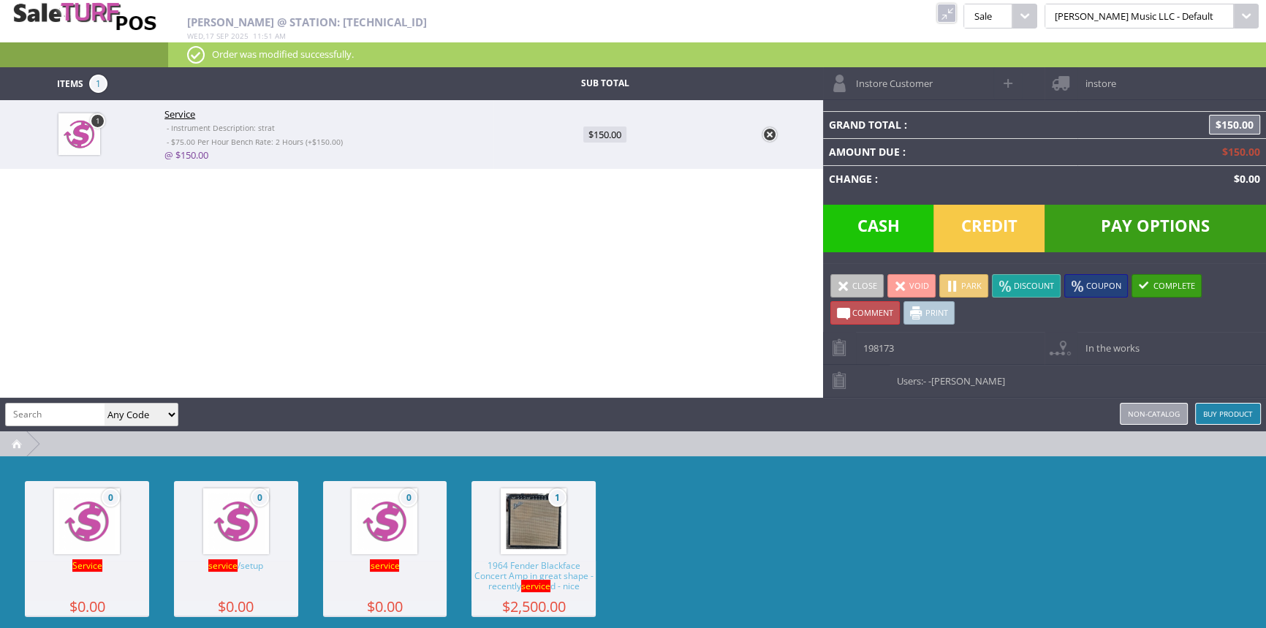
click at [607, 134] on span "$150.00" at bounding box center [604, 134] width 43 height 16
type input "150"
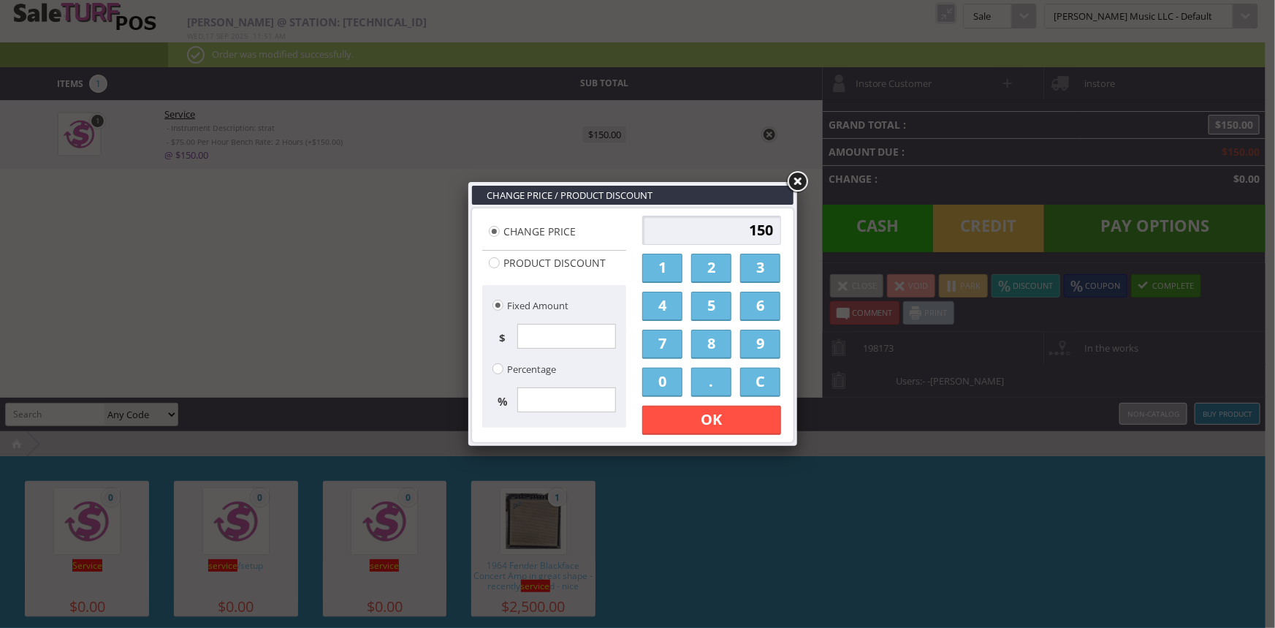
click at [701, 232] on input "150" at bounding box center [711, 230] width 139 height 29
type input "0"
type input "135.00"
click at [730, 423] on link "OK" at bounding box center [711, 420] width 139 height 29
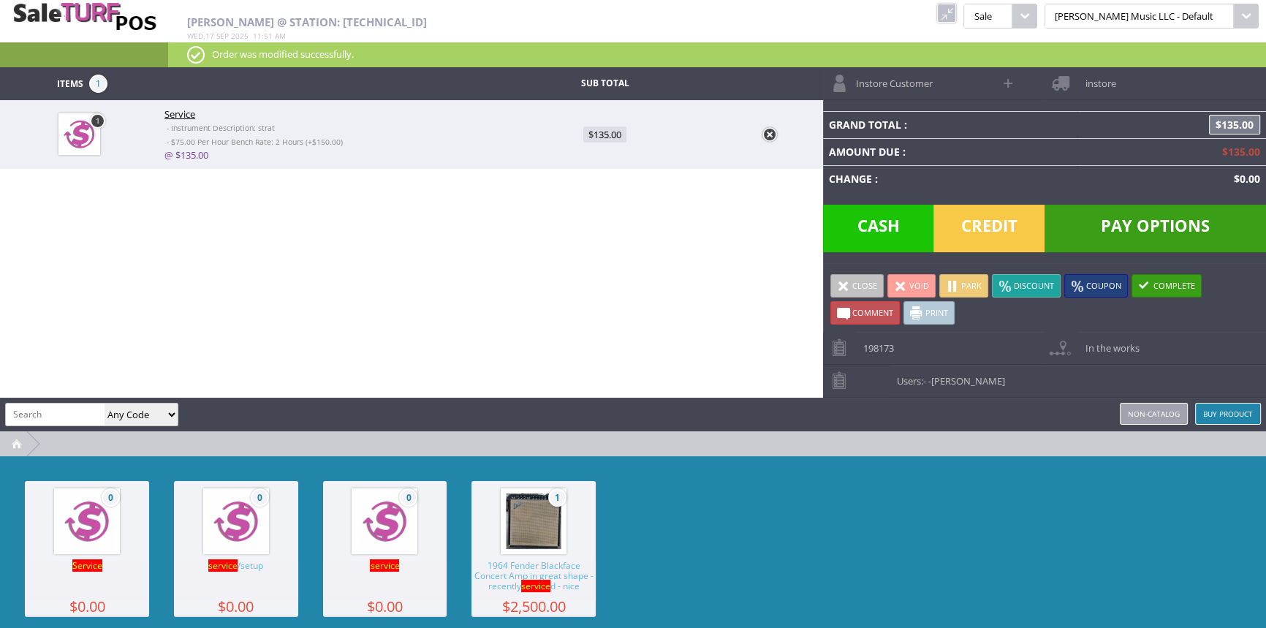
click at [861, 311] on span "Comment" at bounding box center [872, 312] width 41 height 11
type textarea """"
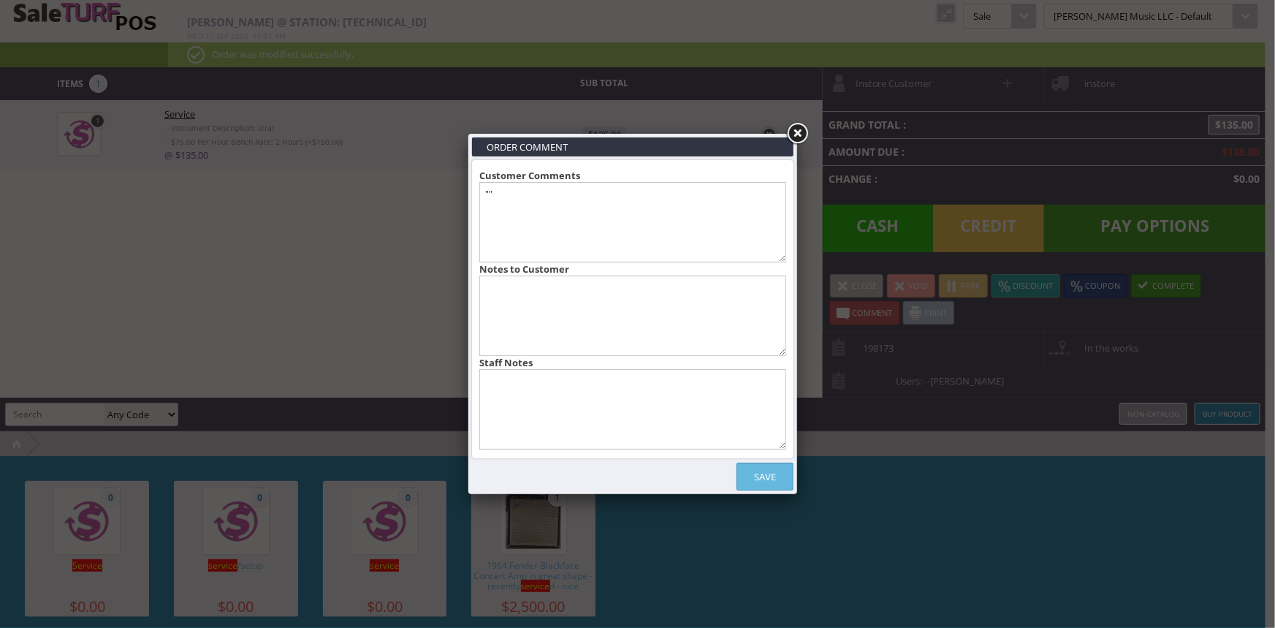
click at [710, 416] on textarea at bounding box center [632, 409] width 307 height 80
type textarea "1"
type textarea "1 hour and 1/2 service for pick ups"
click at [789, 475] on link "Save" at bounding box center [765, 477] width 57 height 28
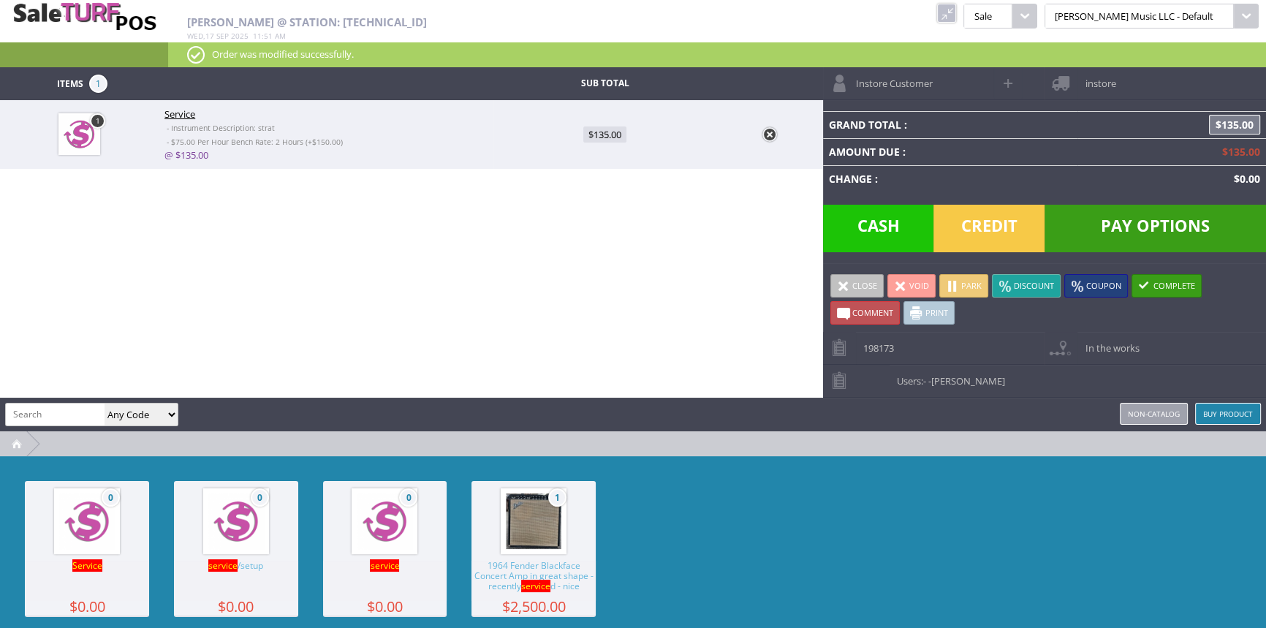
click at [990, 219] on span "Credit" at bounding box center [988, 229] width 111 height 48
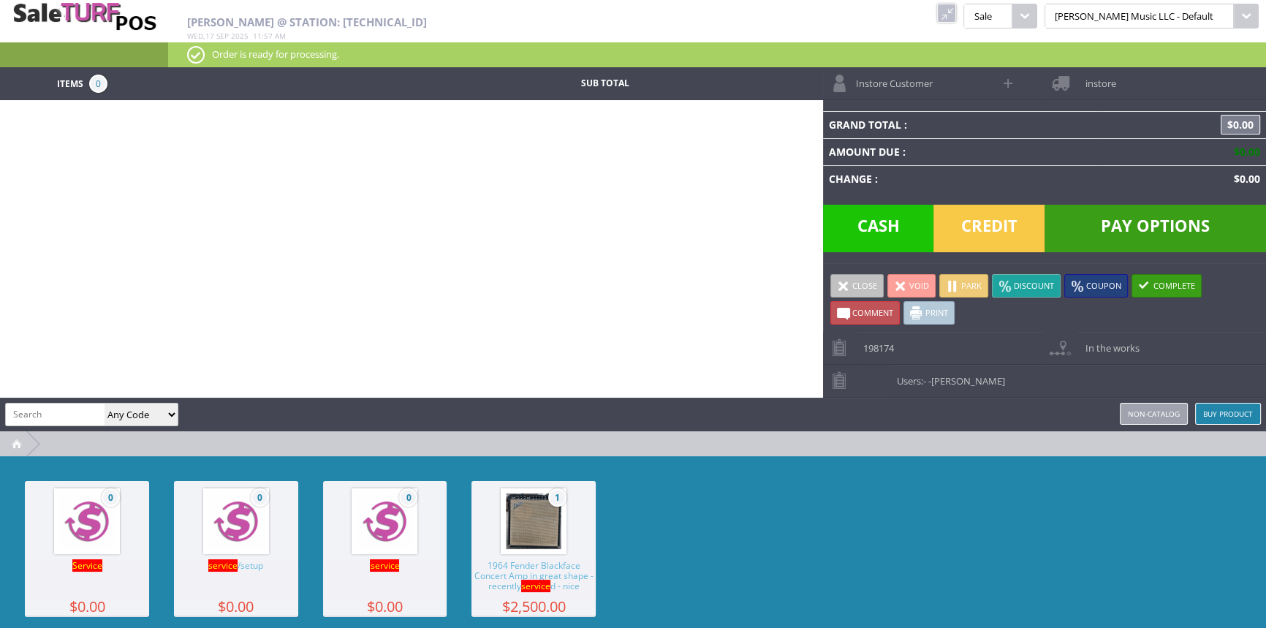
click at [956, 13] on link at bounding box center [946, 13] width 19 height 19
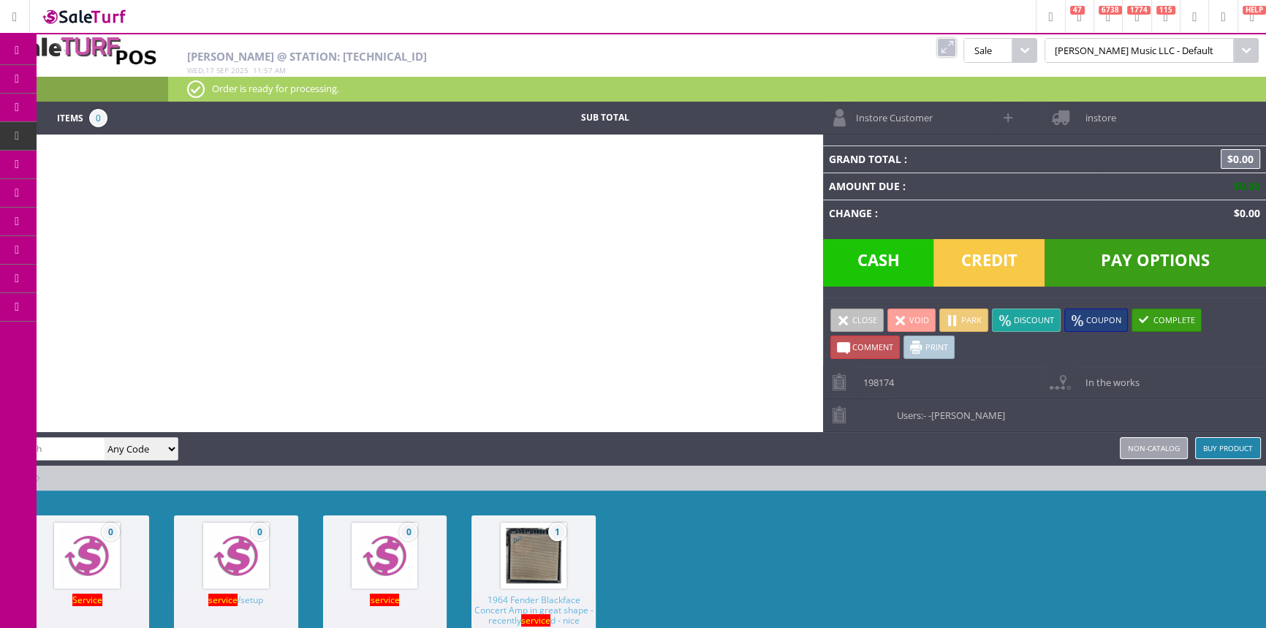
click at [101, 77] on span "Products" at bounding box center [106, 78] width 39 height 13
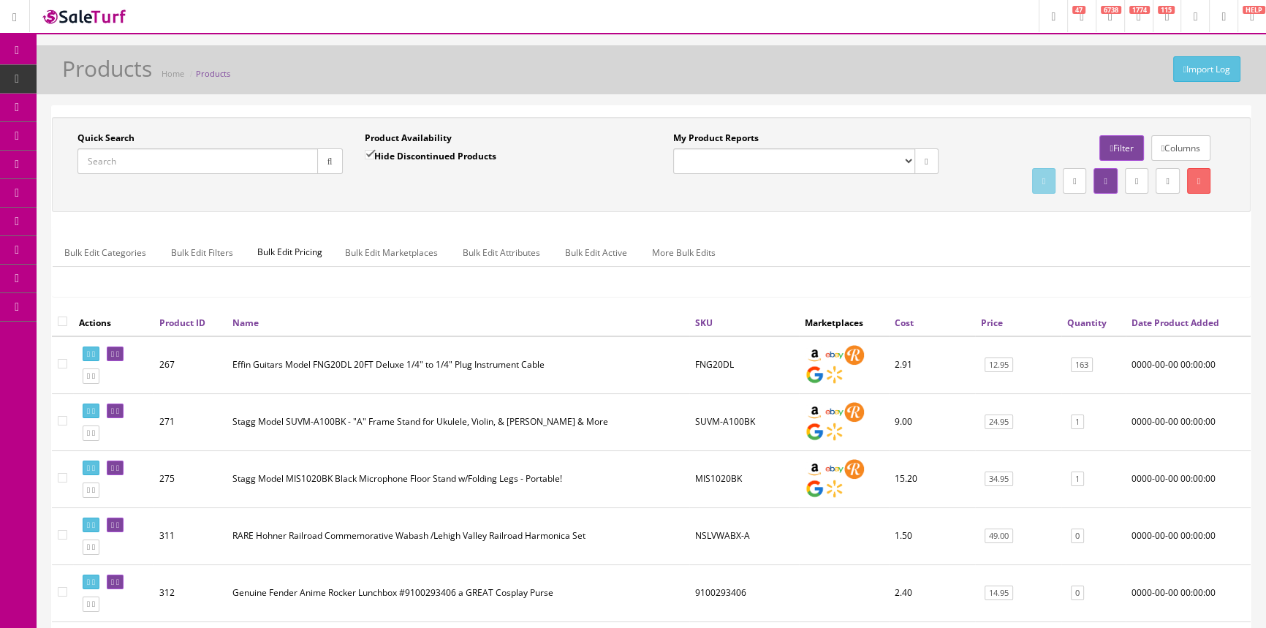
click at [156, 163] on input "Quick Search" at bounding box center [197, 161] width 240 height 26
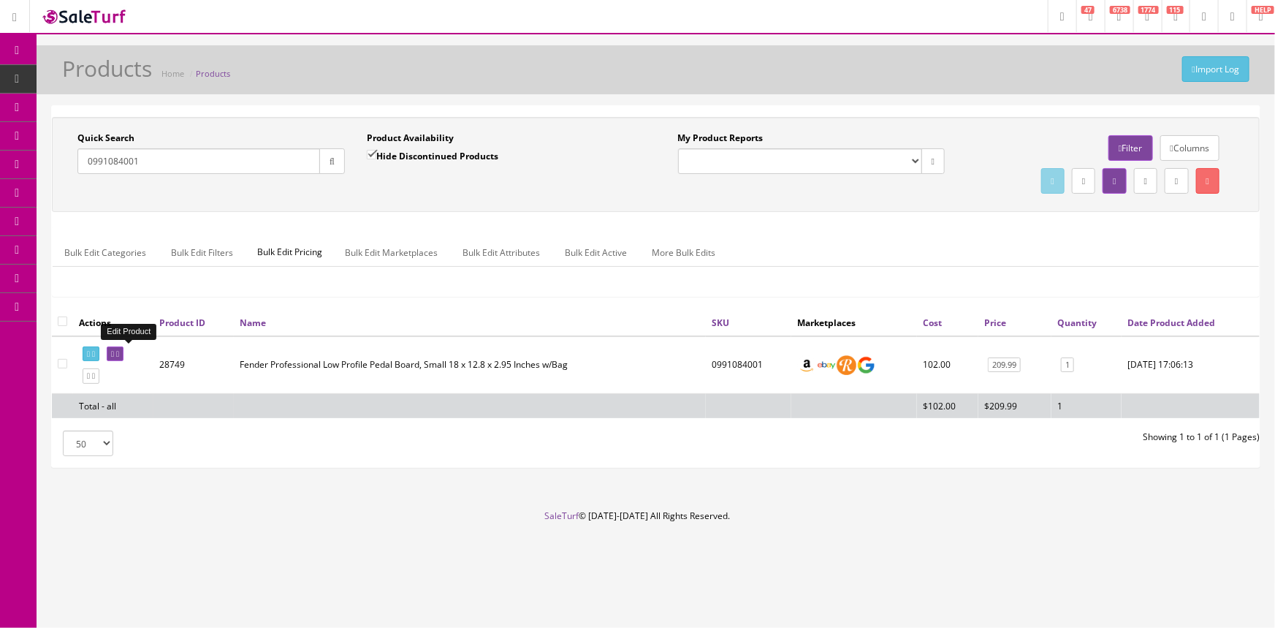
type input "0991084001"
click at [119, 354] on icon at bounding box center [117, 354] width 3 height 8
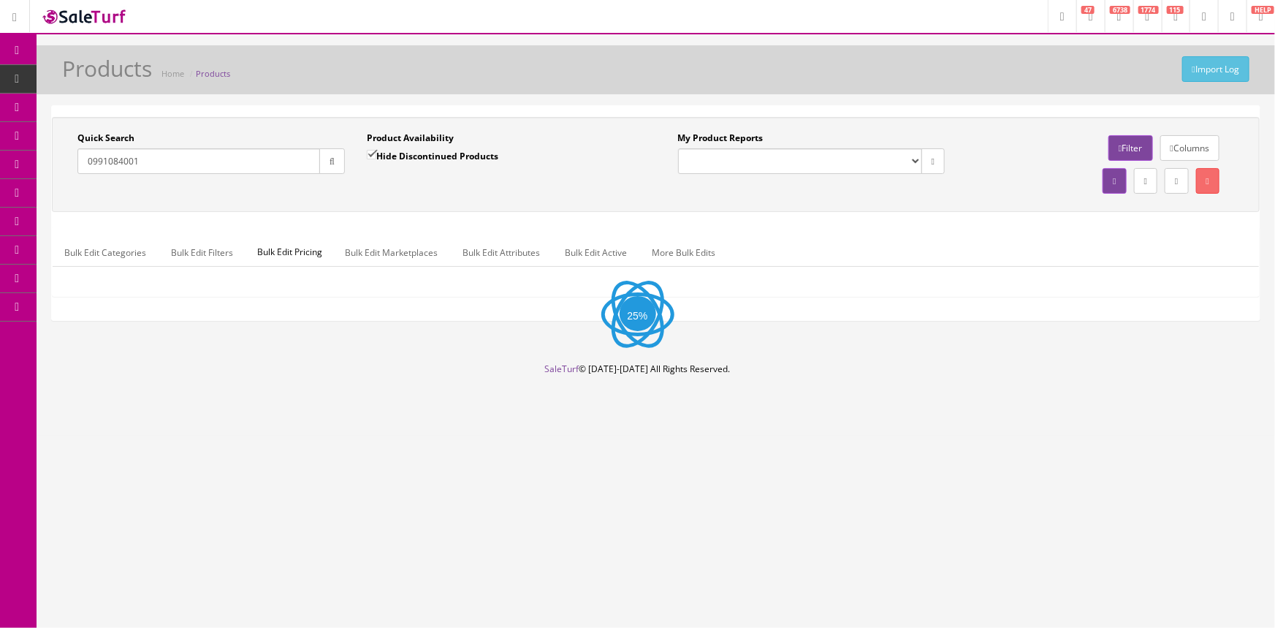
click at [211, 167] on input "0991084001" at bounding box center [198, 161] width 243 height 26
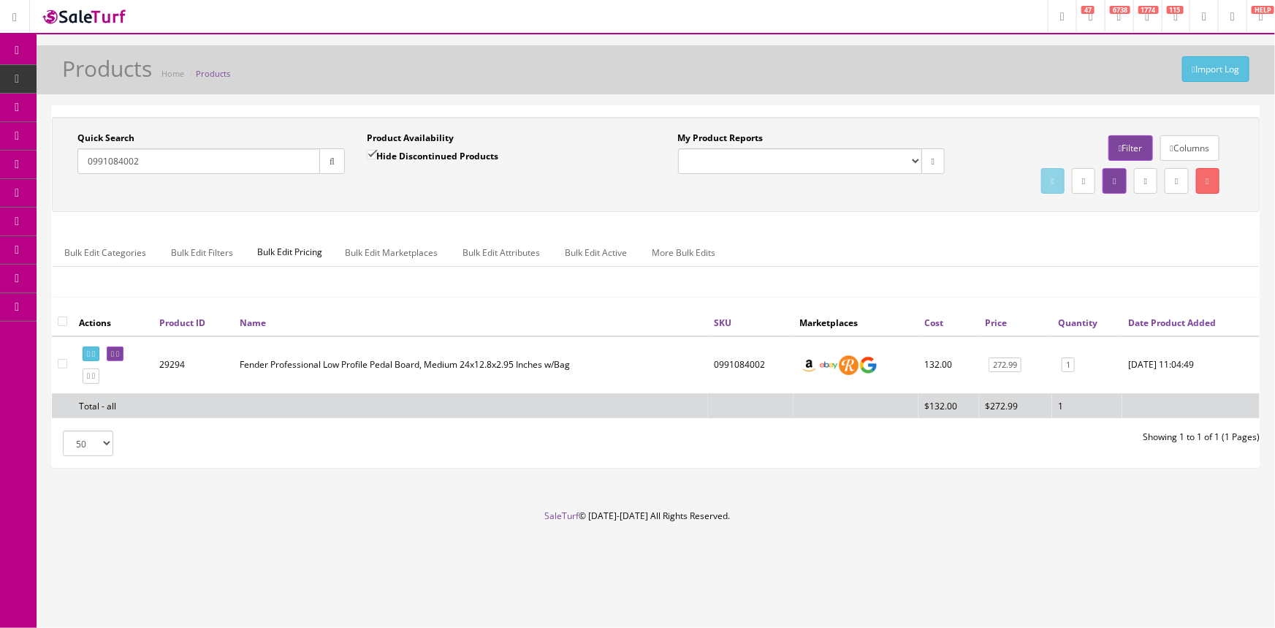
click at [185, 162] on input "0991084002" at bounding box center [198, 161] width 243 height 26
type input "0991084001"
click at [124, 357] on link at bounding box center [115, 353] width 17 height 15
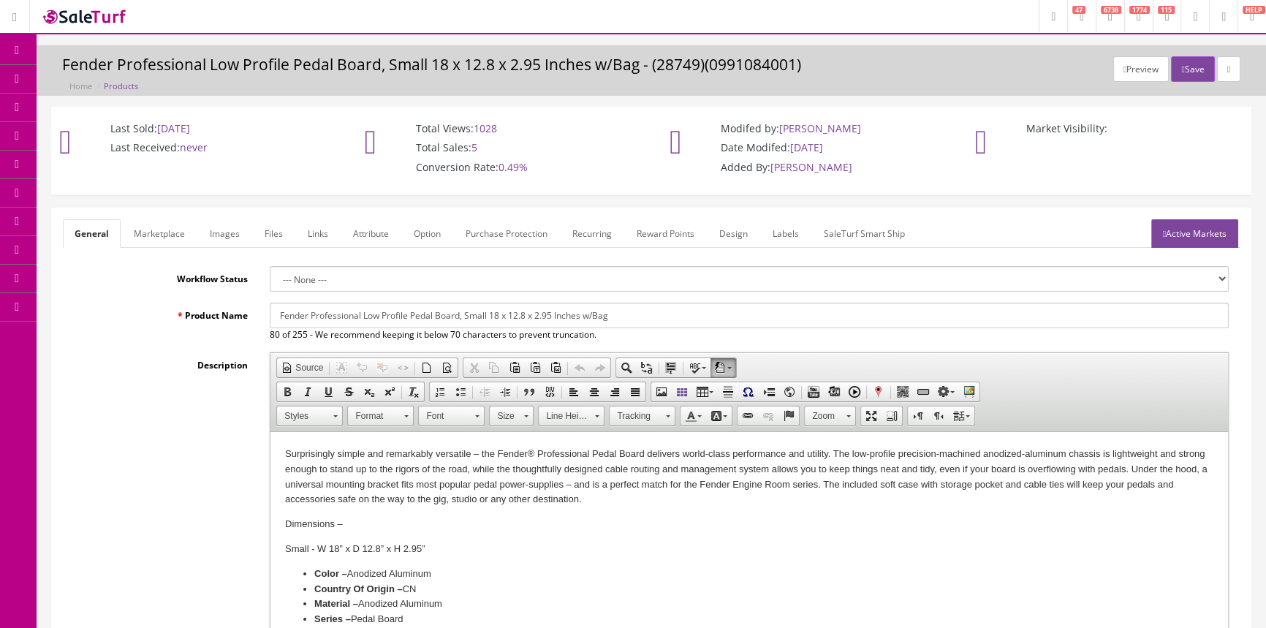
click at [227, 235] on link "Images" at bounding box center [224, 233] width 53 height 29
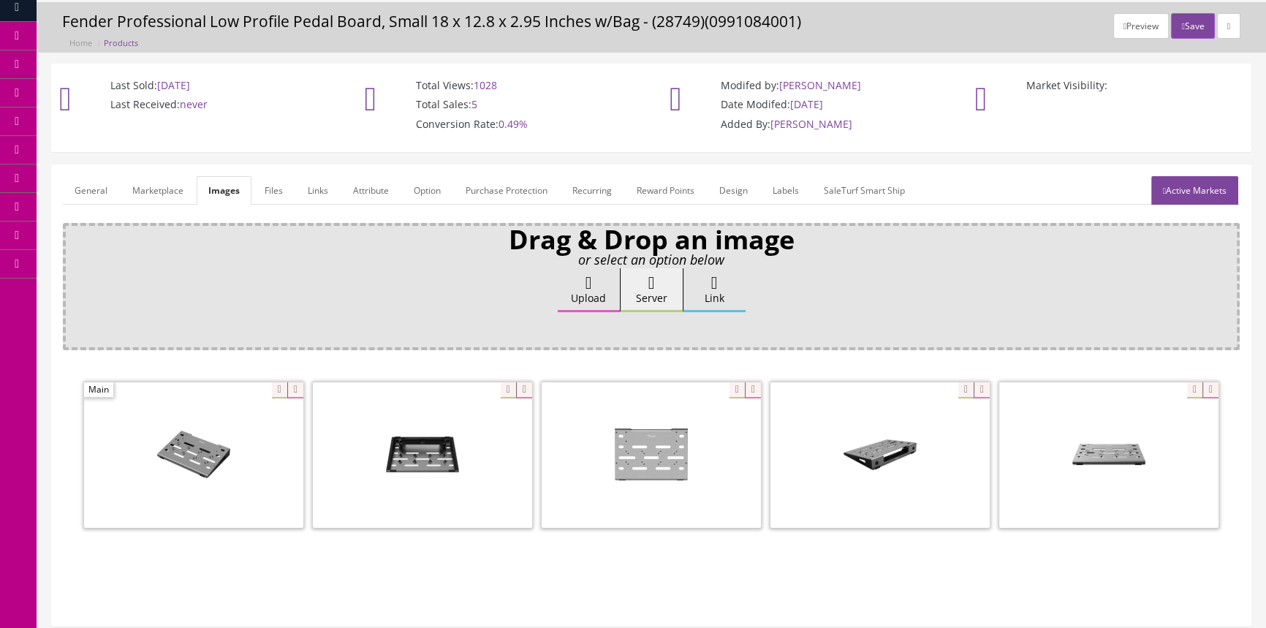
scroll to position [66, 0]
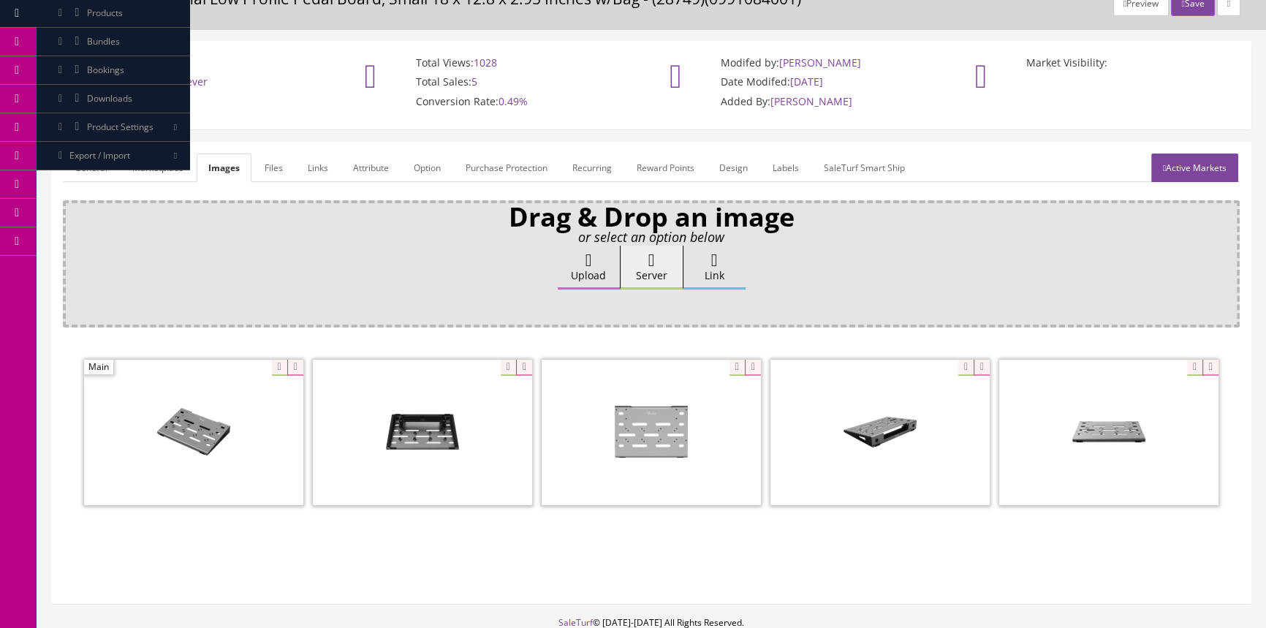
click at [98, 9] on span "Products" at bounding box center [105, 13] width 36 height 12
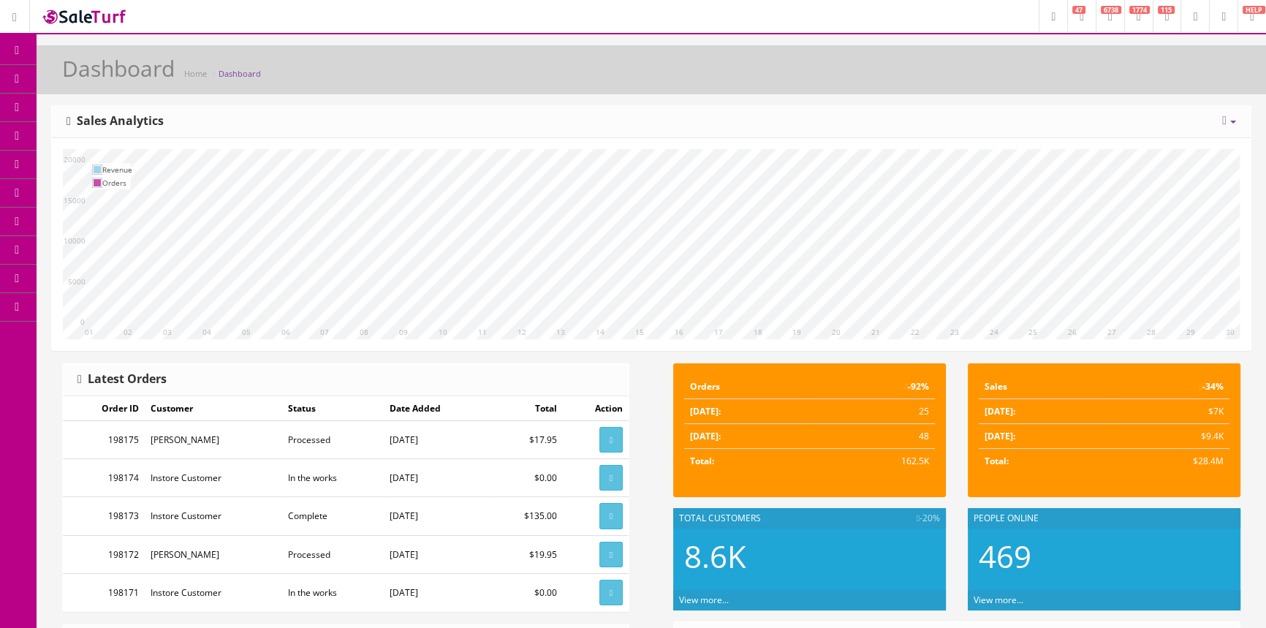
click at [115, 80] on span "Products" at bounding box center [105, 78] width 36 height 12
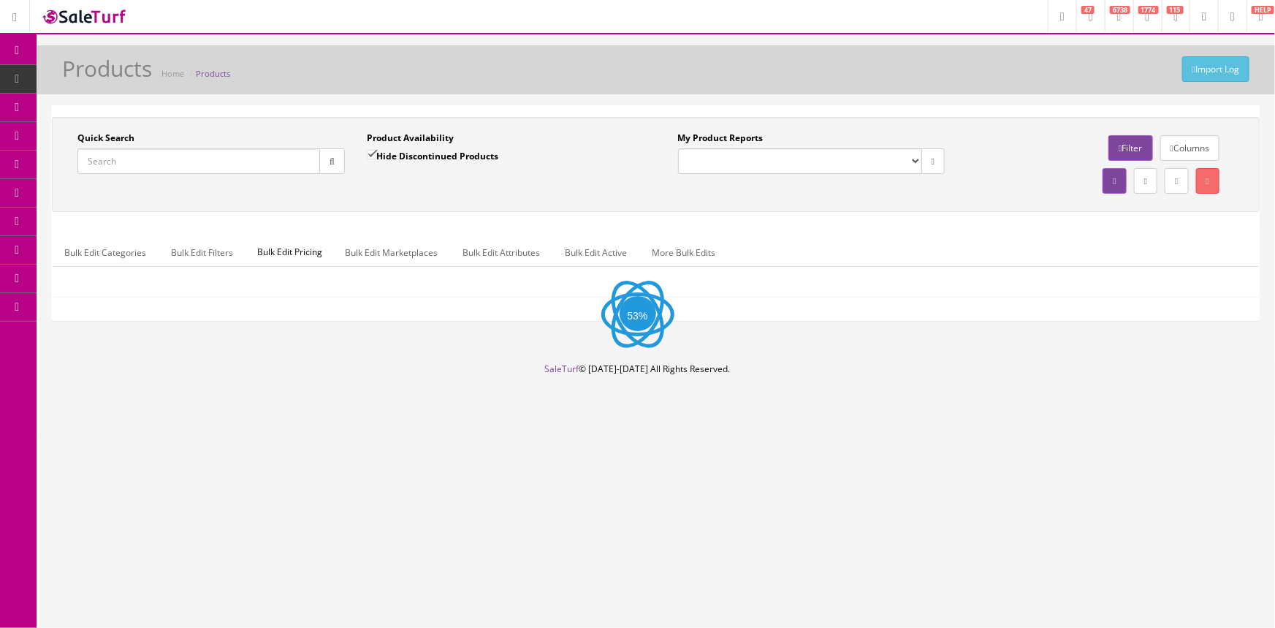
click at [159, 161] on input "Quick Search" at bounding box center [198, 161] width 243 height 26
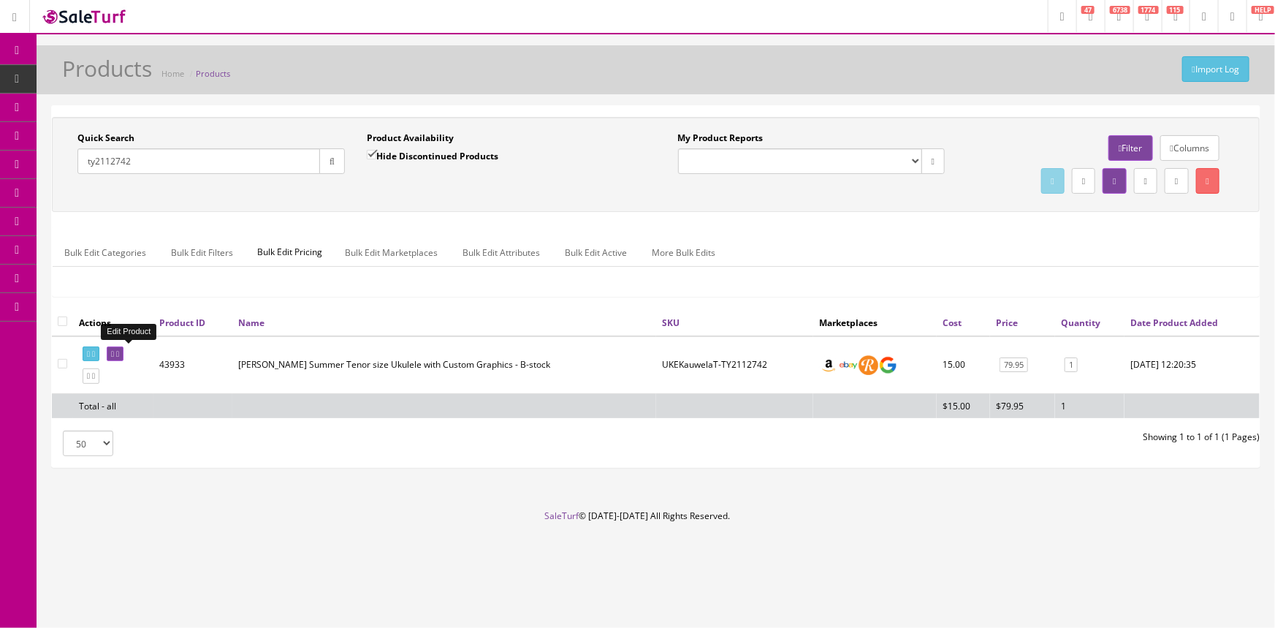
type input "ty2112742"
click at [114, 353] on icon at bounding box center [112, 354] width 3 height 8
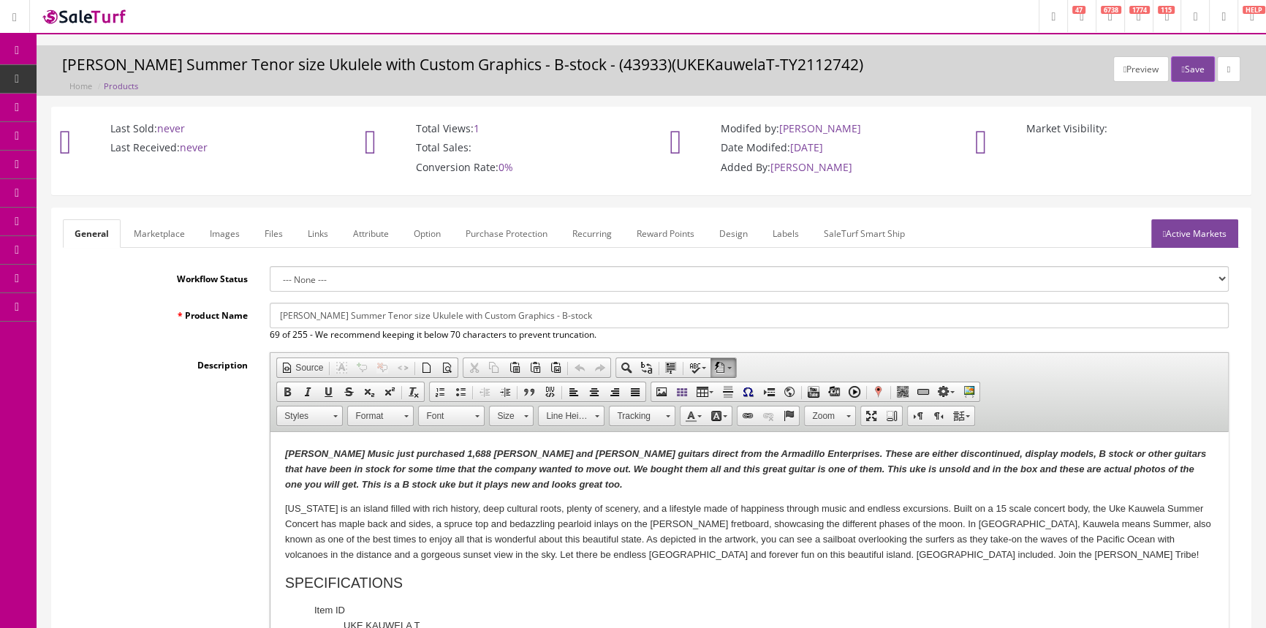
click at [778, 227] on link "Labels" at bounding box center [786, 233] width 50 height 29
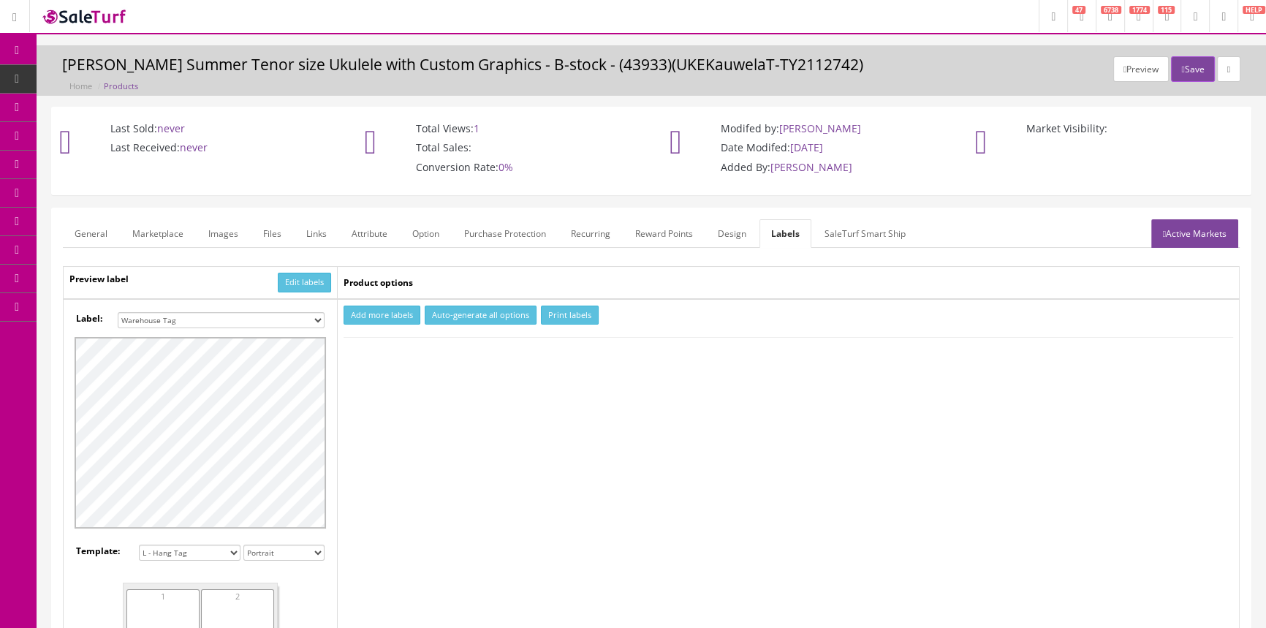
click at [254, 318] on select "Small Label 2 x 1 Label Shoe label 100 barcodes Dymo Label 2 X 1 Sticker Labels…" at bounding box center [221, 320] width 207 height 16
select select "16"
click at [118, 312] on select "Small Label 2 x 1 Label Shoe label 100 barcodes Dymo Label 2 X 1 Sticker Labels…" at bounding box center [221, 320] width 207 height 16
click at [367, 308] on button "Add more labels" at bounding box center [381, 315] width 77 height 20
type input "1"
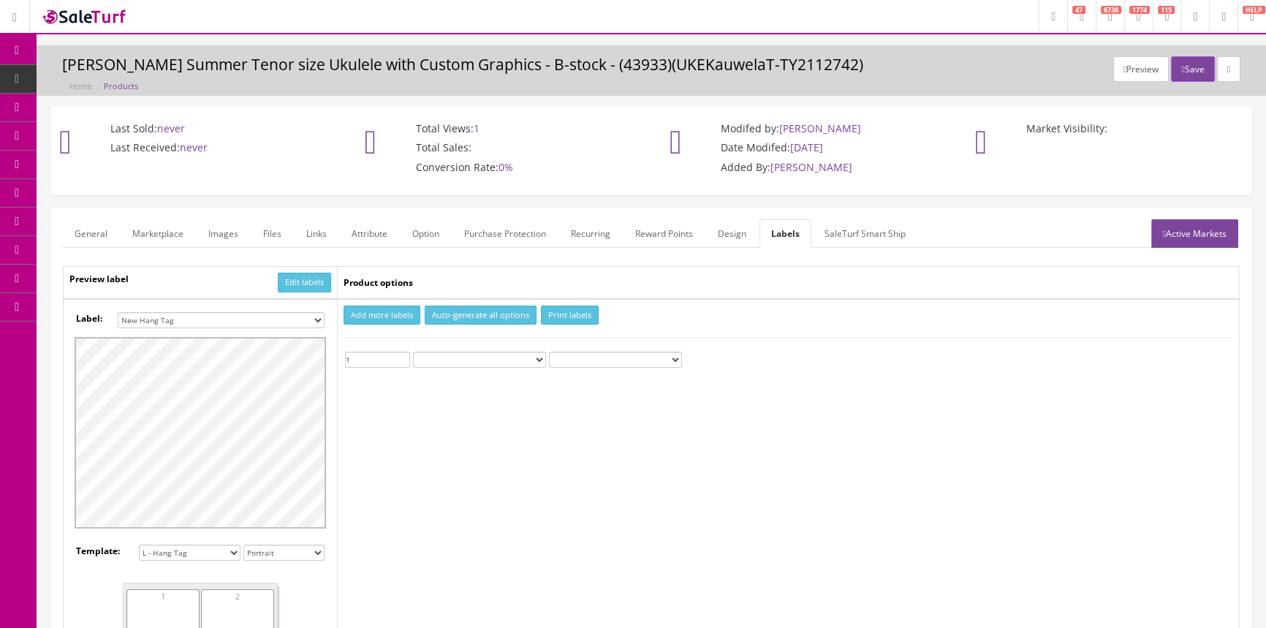
click at [403, 354] on input "1" at bounding box center [377, 360] width 65 height 16
click at [580, 314] on button "Print labels" at bounding box center [570, 315] width 58 height 20
click at [129, 80] on span "Products" at bounding box center [112, 78] width 36 height 12
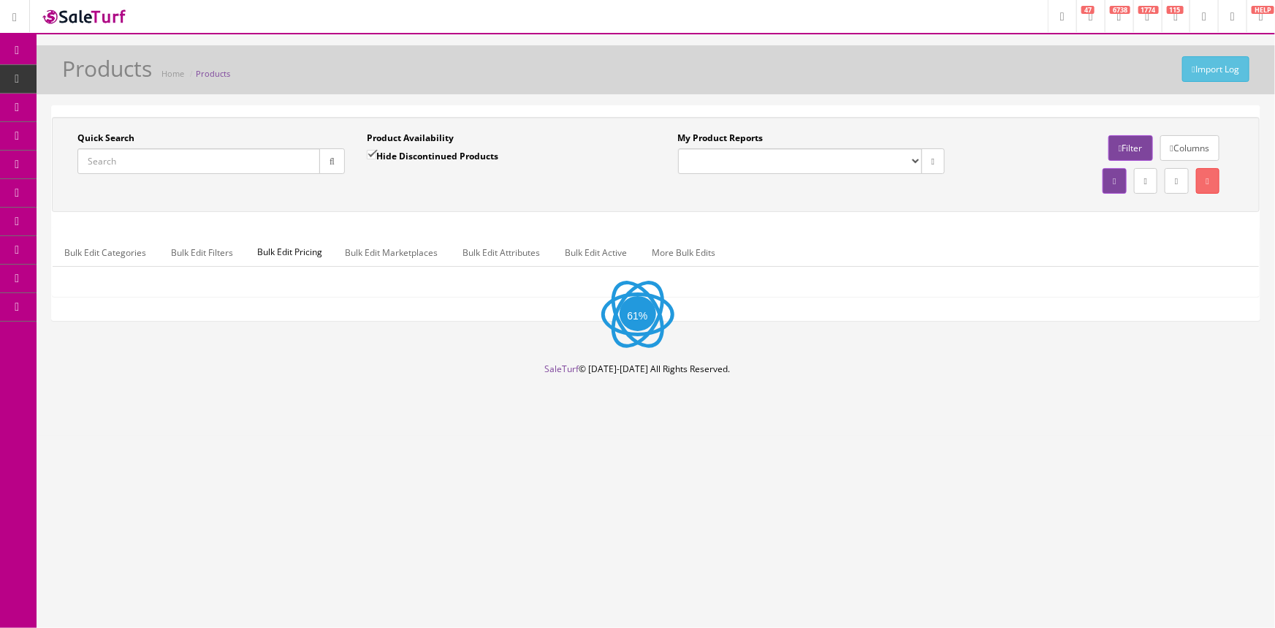
click at [275, 165] on input "Quick Search" at bounding box center [198, 161] width 243 height 26
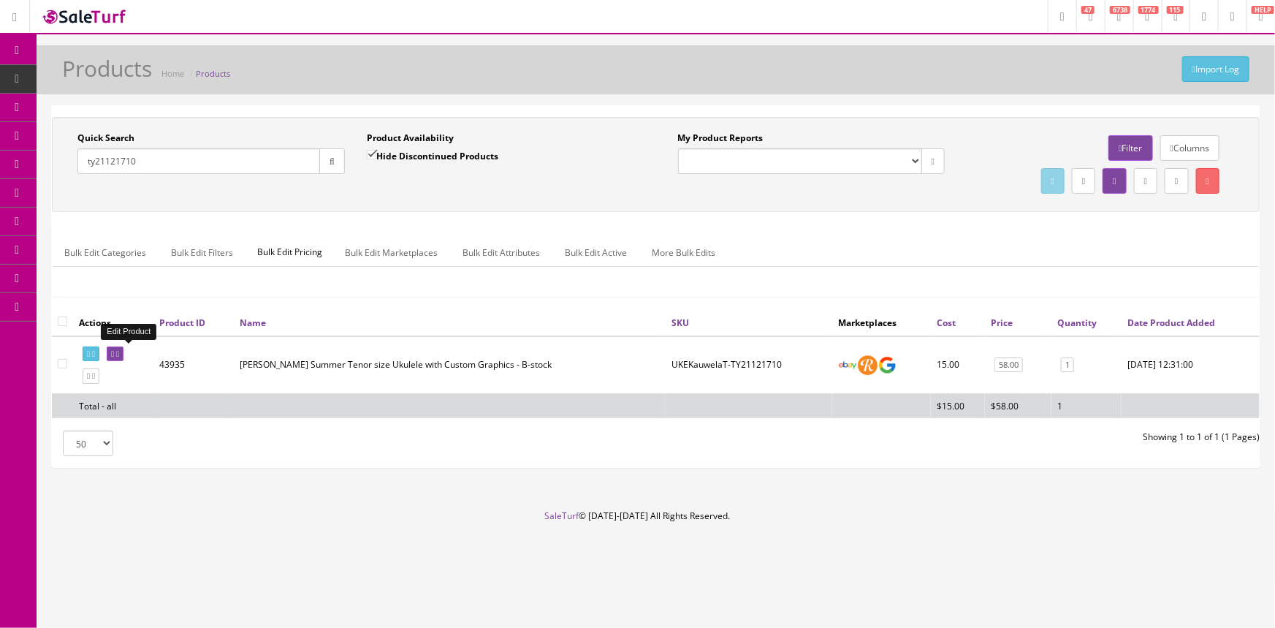
type input "ty21121710"
click at [114, 350] on icon at bounding box center [112, 354] width 3 height 8
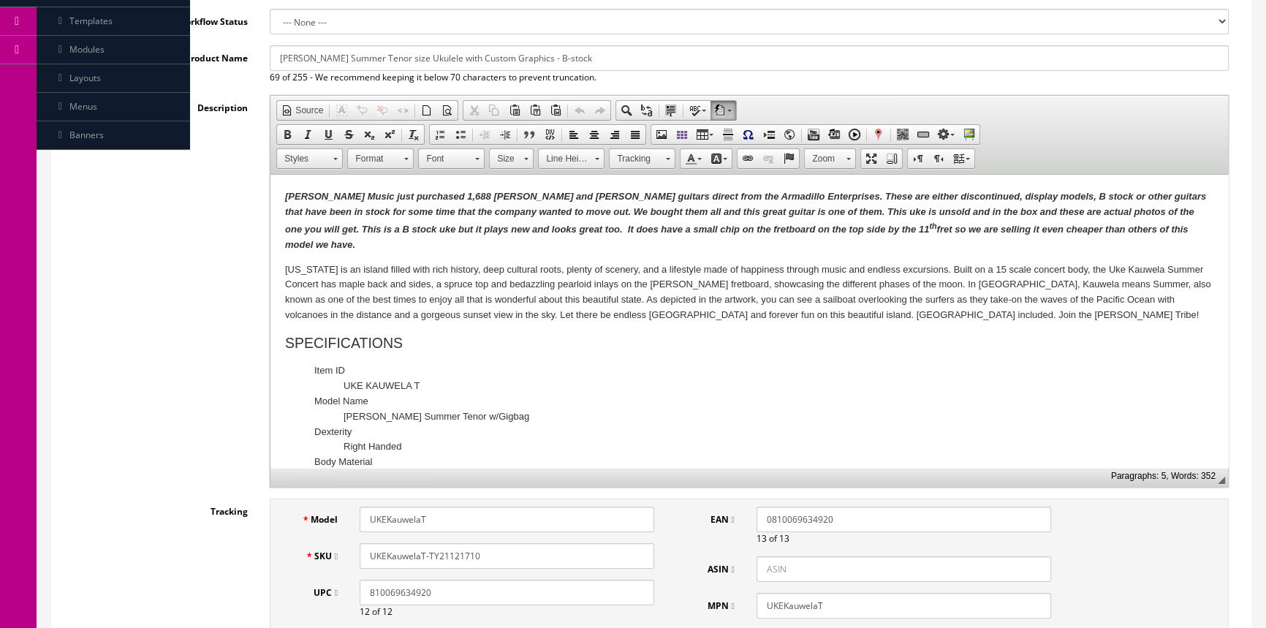
scroll to position [265, 0]
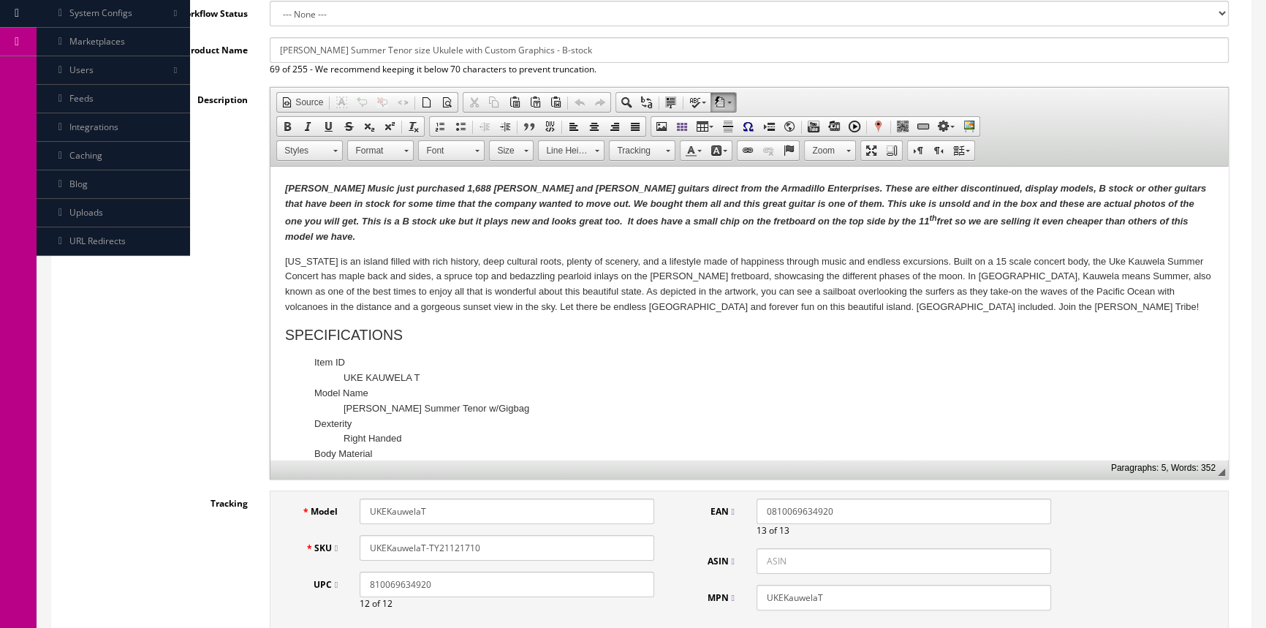
click at [517, 549] on input "UKEKauwelaT-TY21121710" at bounding box center [507, 548] width 295 height 26
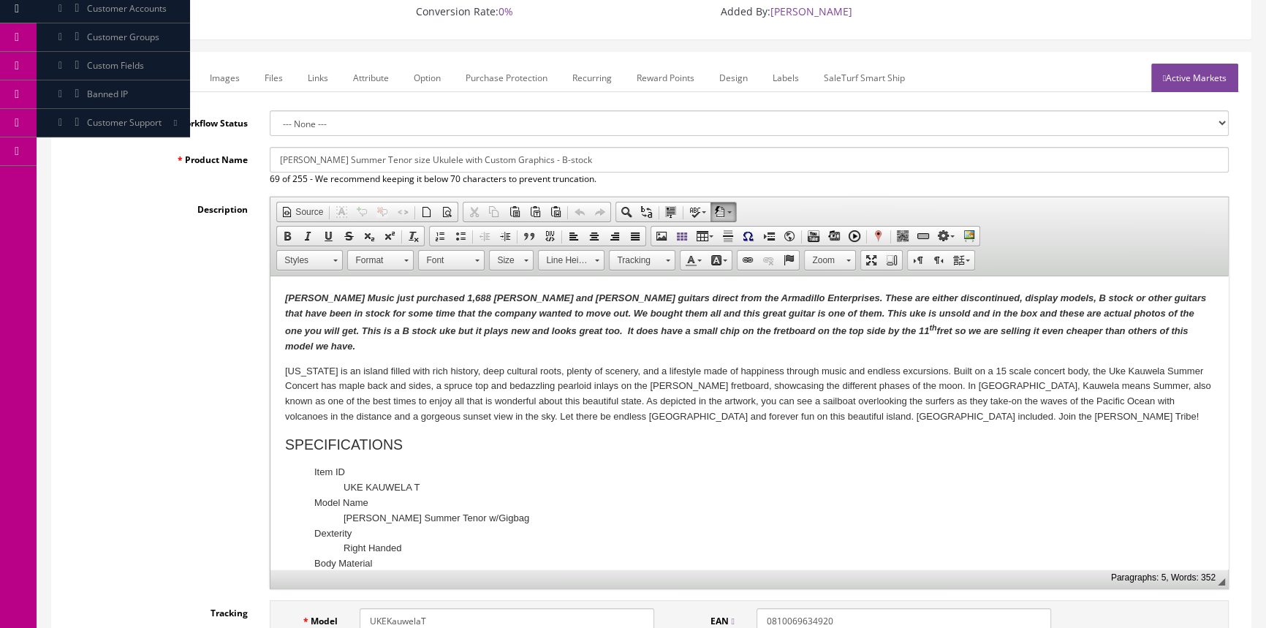
scroll to position [132, 0]
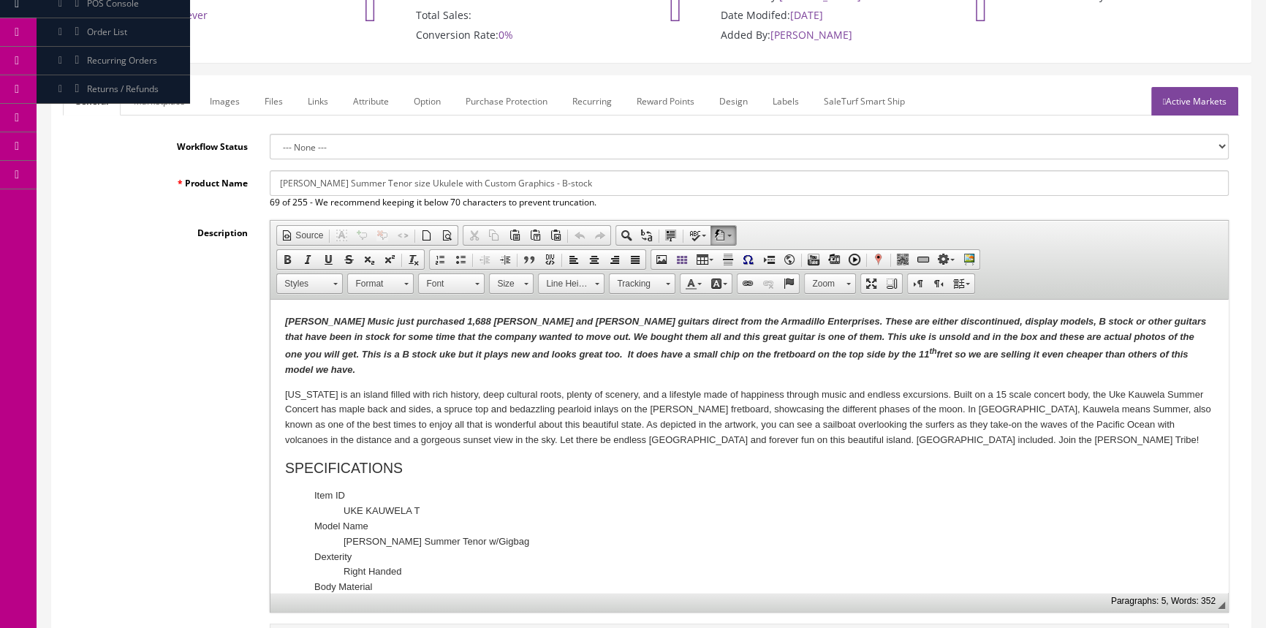
type input "UKEKauwelaT-TY21121708"
click at [153, 95] on link "Marketplace" at bounding box center [159, 101] width 75 height 29
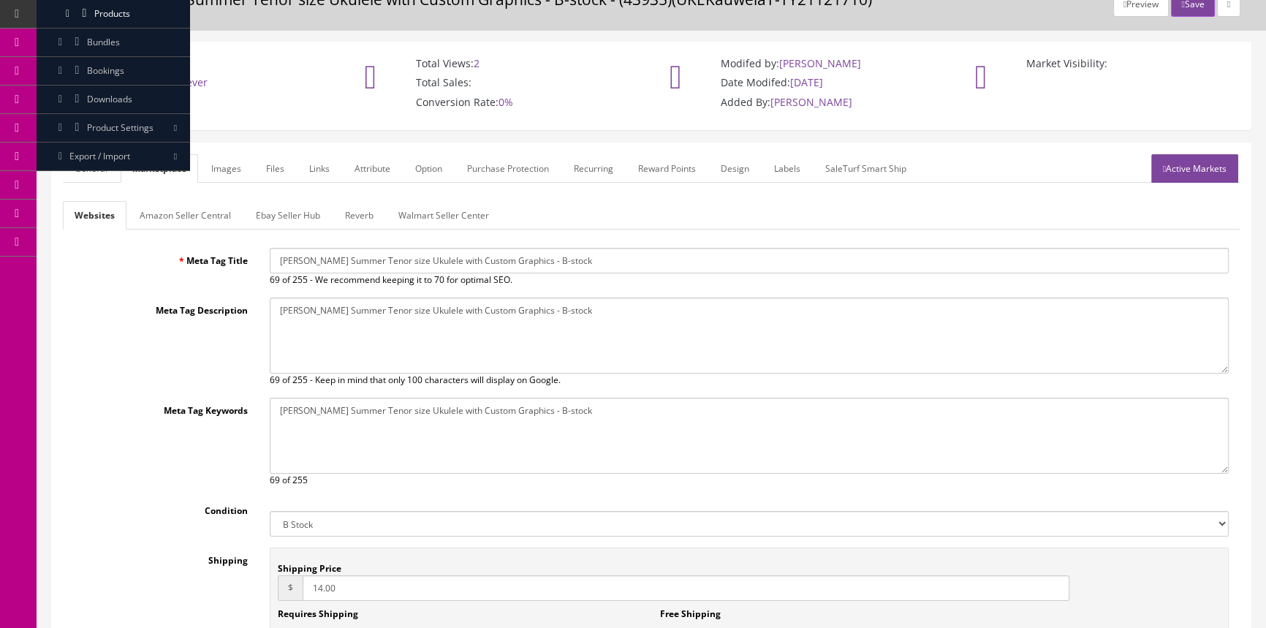
scroll to position [0, 0]
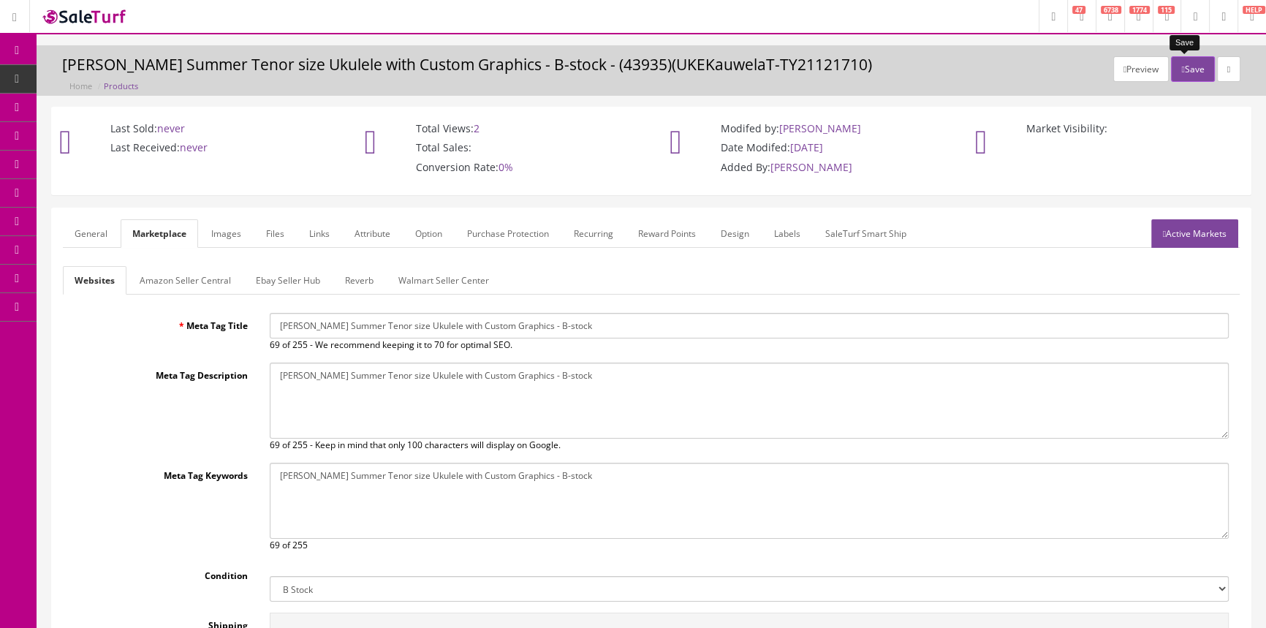
click at [1184, 69] on button "Save" at bounding box center [1192, 69] width 43 height 26
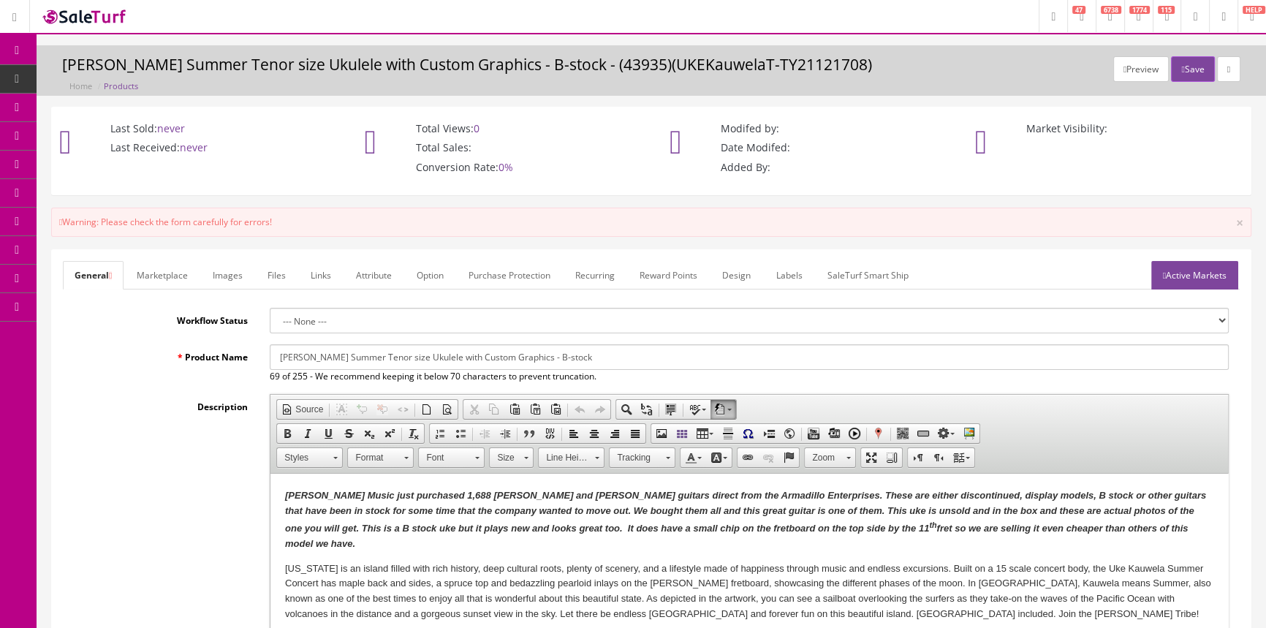
click at [186, 272] on link "Marketplace" at bounding box center [162, 275] width 75 height 29
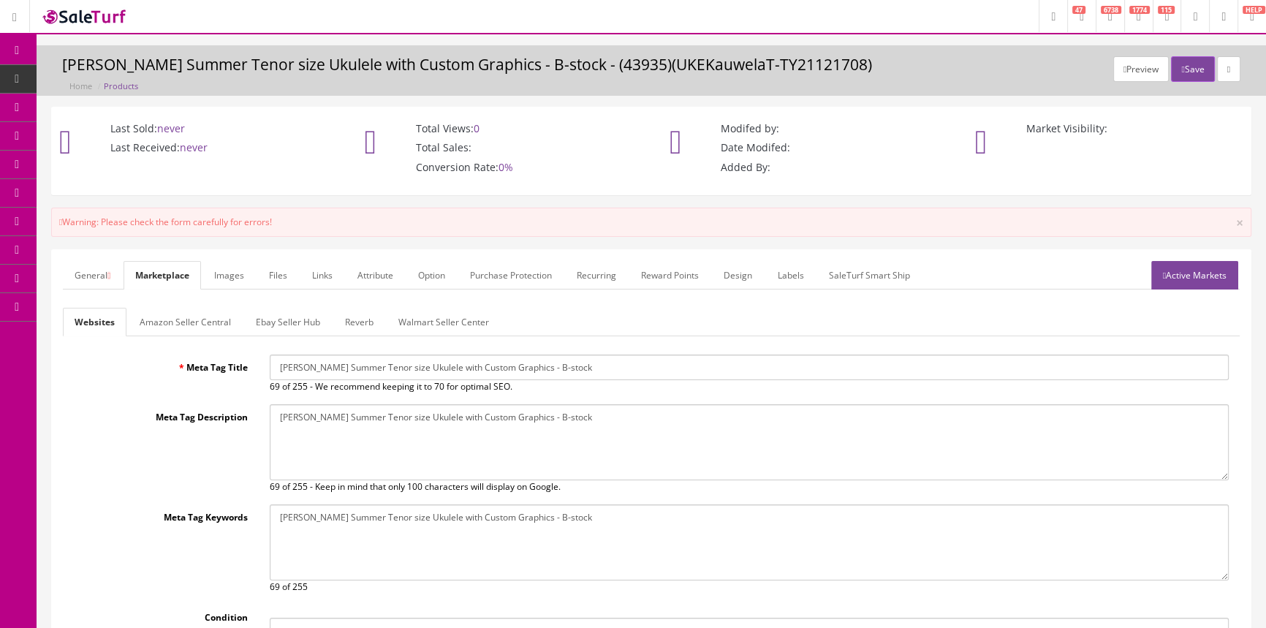
click at [281, 314] on link "Ebay Seller Hub" at bounding box center [288, 322] width 88 height 29
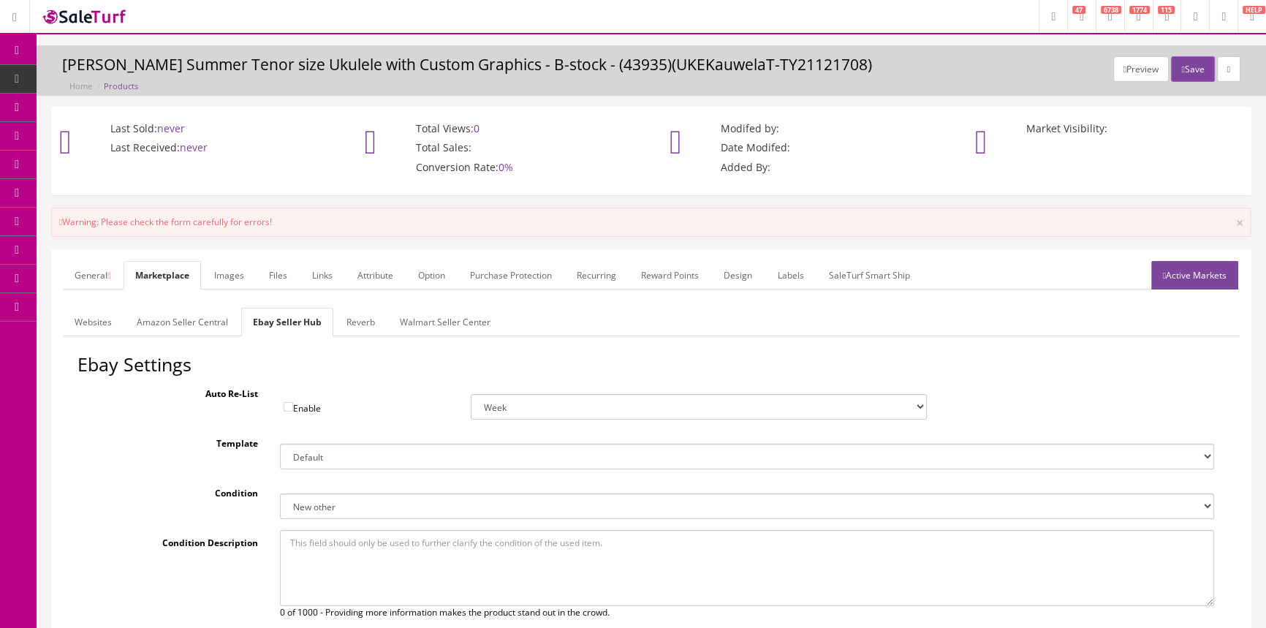
click at [84, 270] on link "General" at bounding box center [92, 275] width 59 height 29
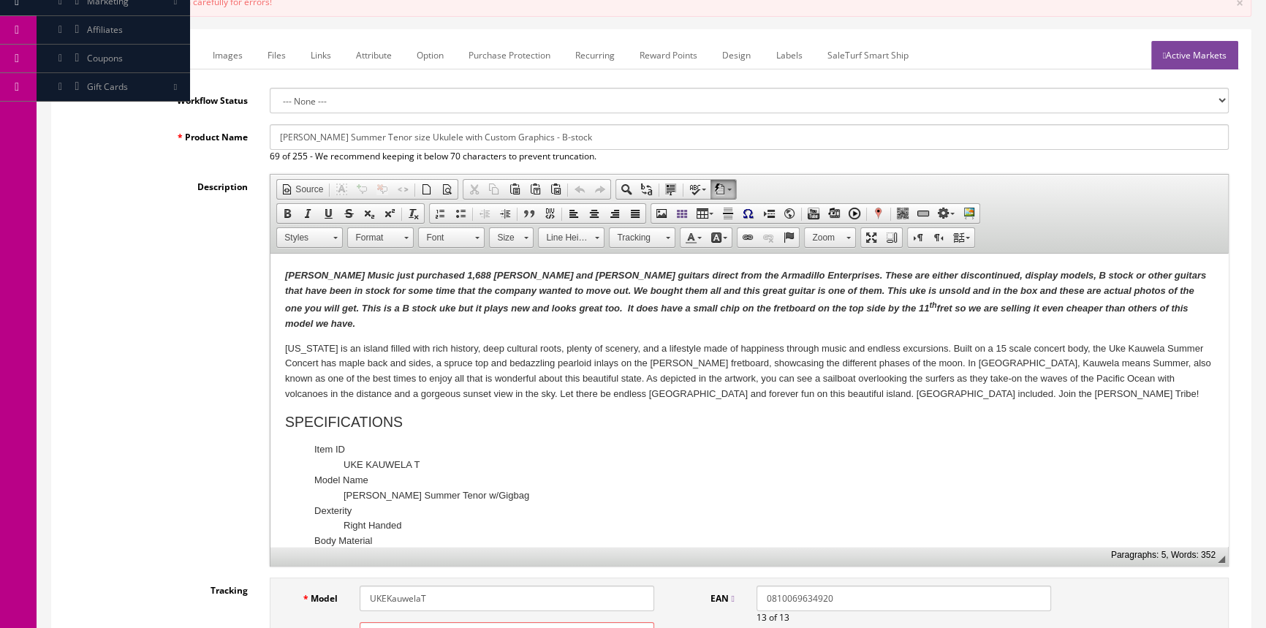
scroll to position [398, 0]
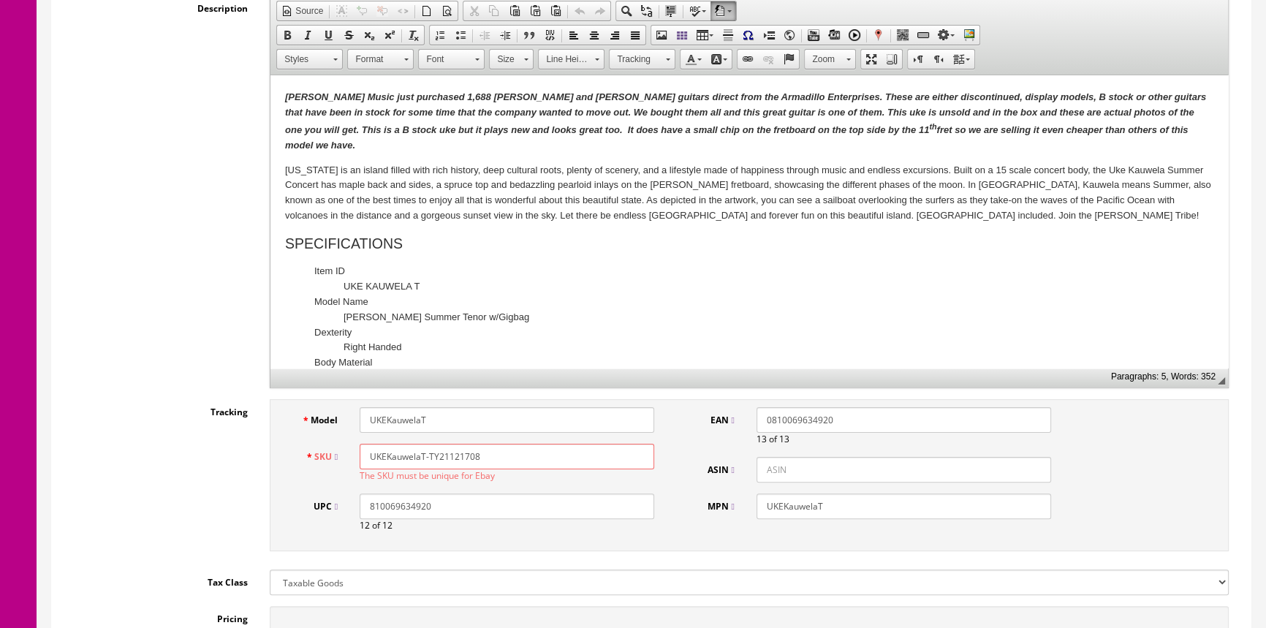
click at [497, 460] on input "UKEKauwelaT-TY21121708" at bounding box center [507, 457] width 295 height 26
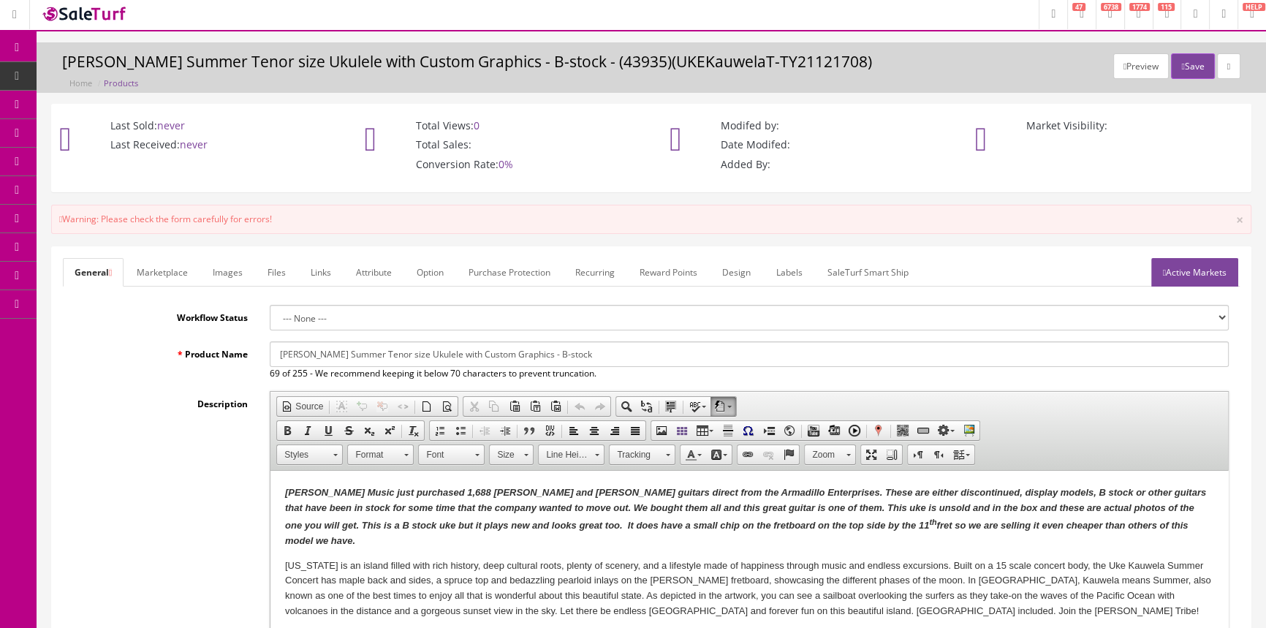
scroll to position [0, 0]
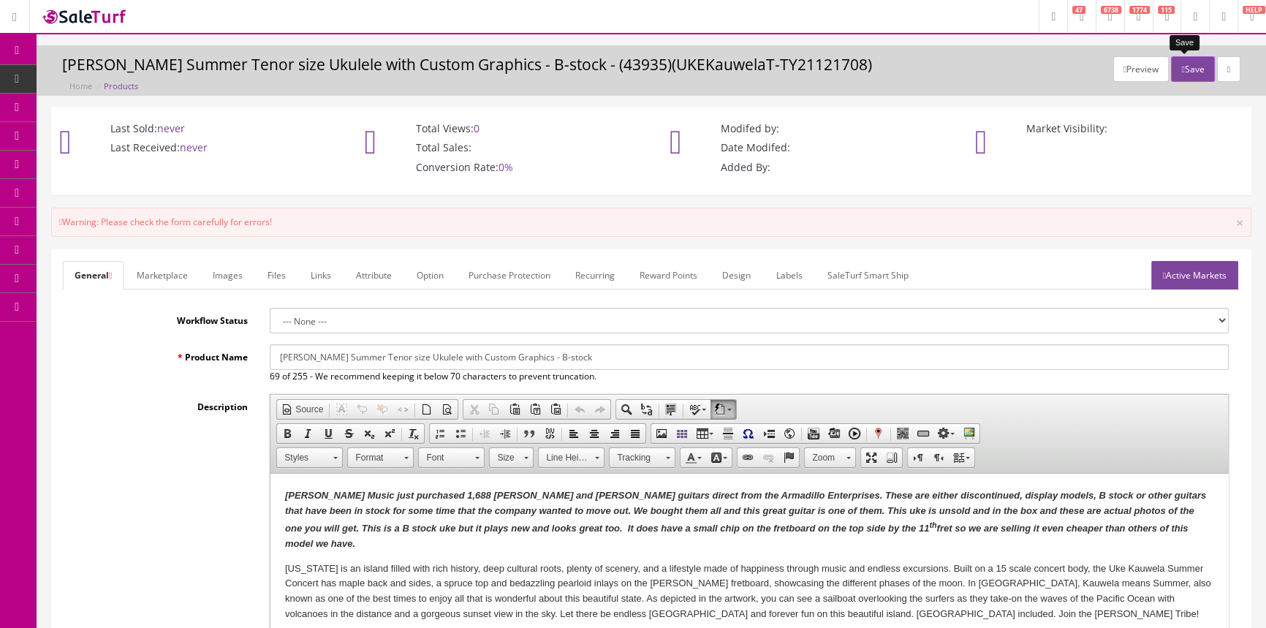
click at [1185, 67] on button "Save" at bounding box center [1192, 69] width 43 height 26
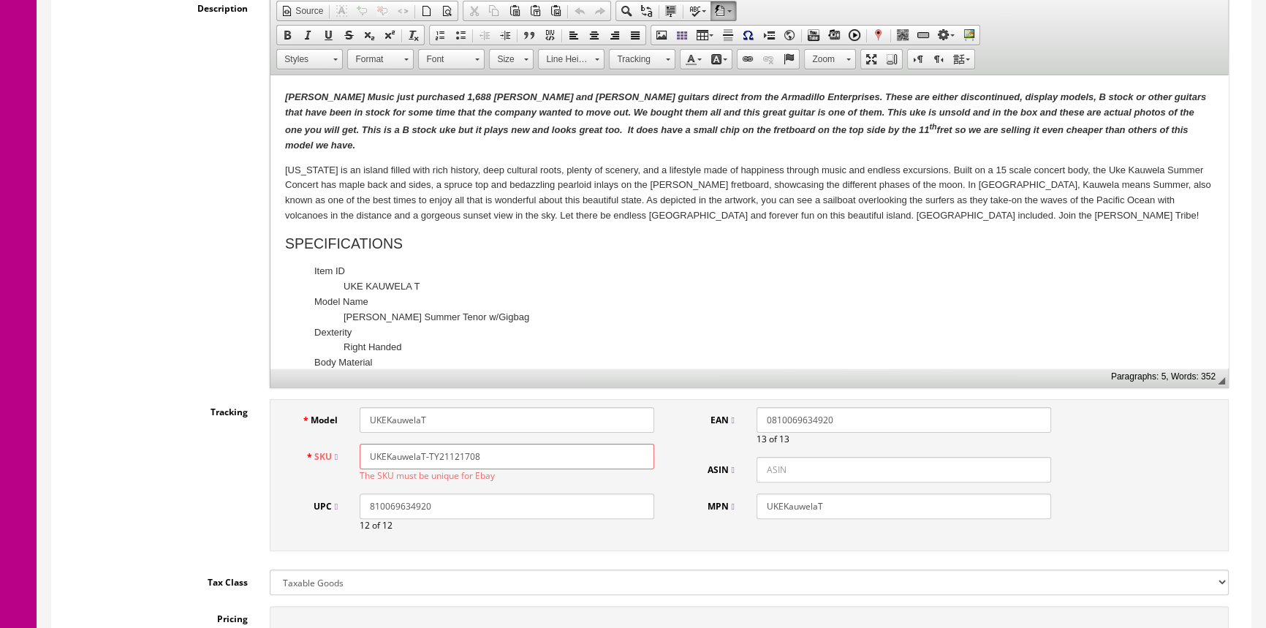
click at [527, 452] on input "UKEKauwelaT-TY21121708" at bounding box center [507, 457] width 295 height 26
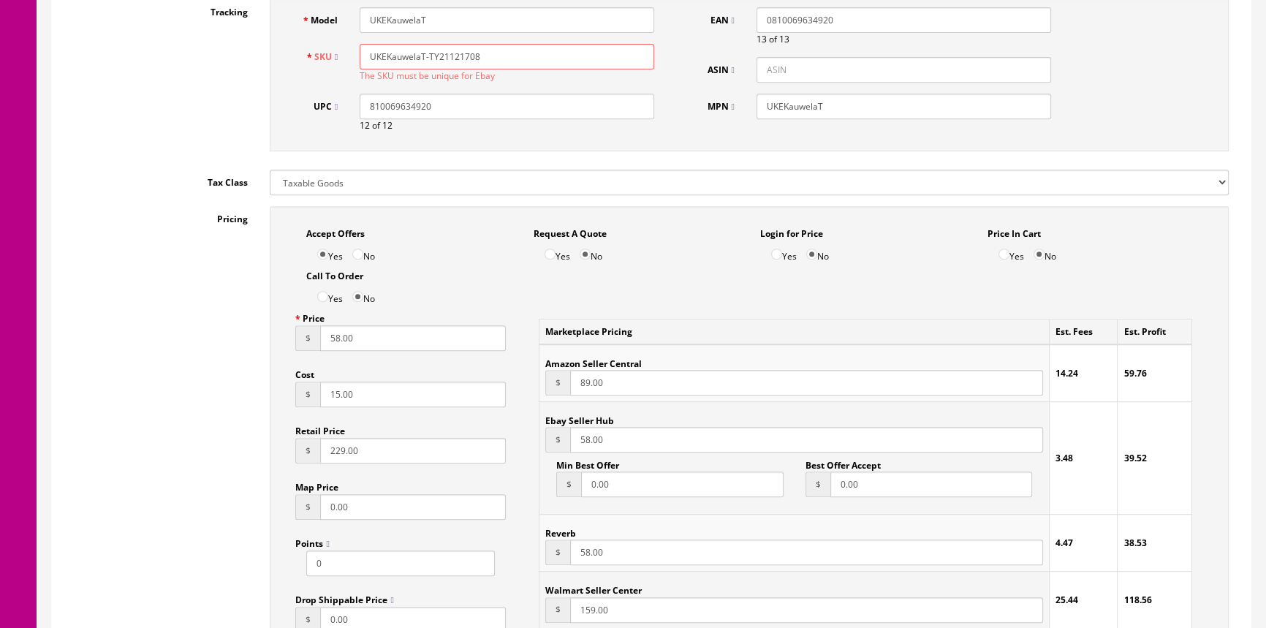
scroll to position [531, 0]
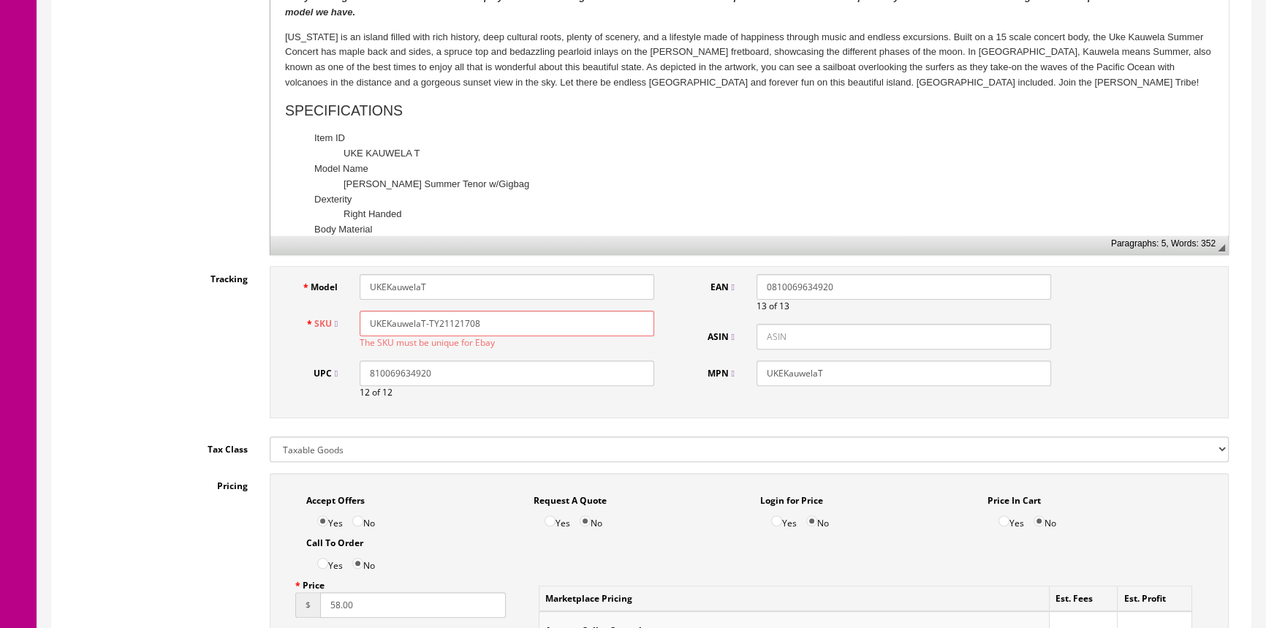
click at [518, 320] on input "UKEKauwelaT-TY21121708" at bounding box center [507, 324] width 295 height 26
type input "UKEKauwelaT-TY21121708"
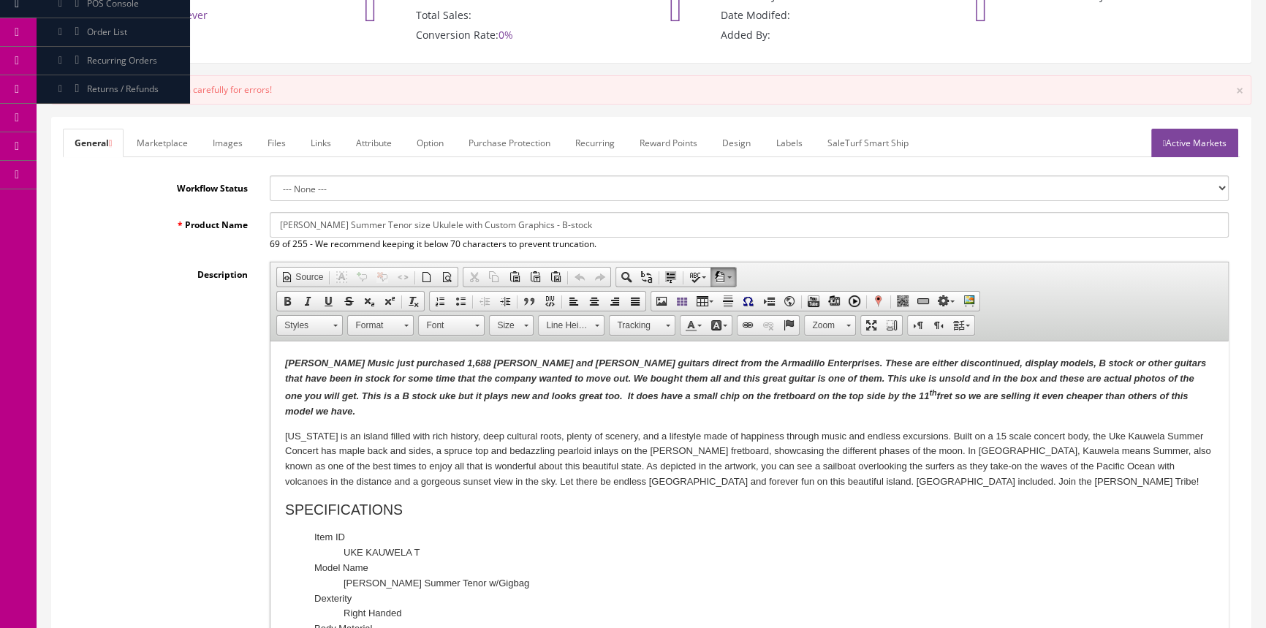
scroll to position [0, 0]
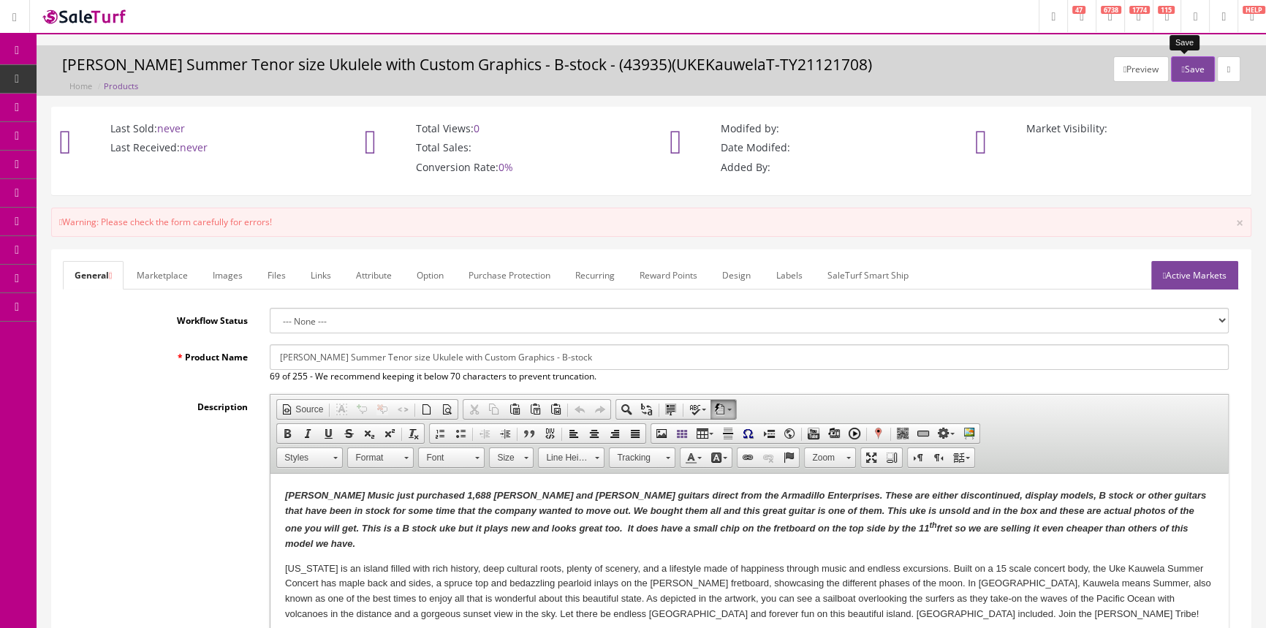
click at [1185, 66] on button "Save" at bounding box center [1192, 69] width 43 height 26
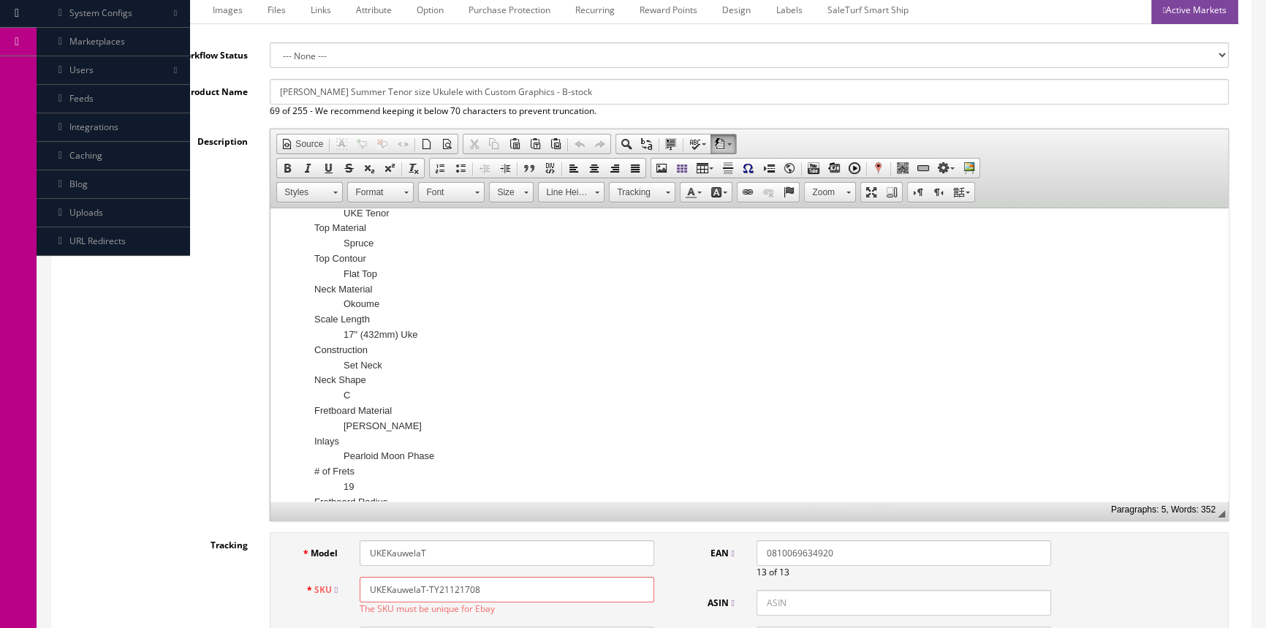
scroll to position [332, 0]
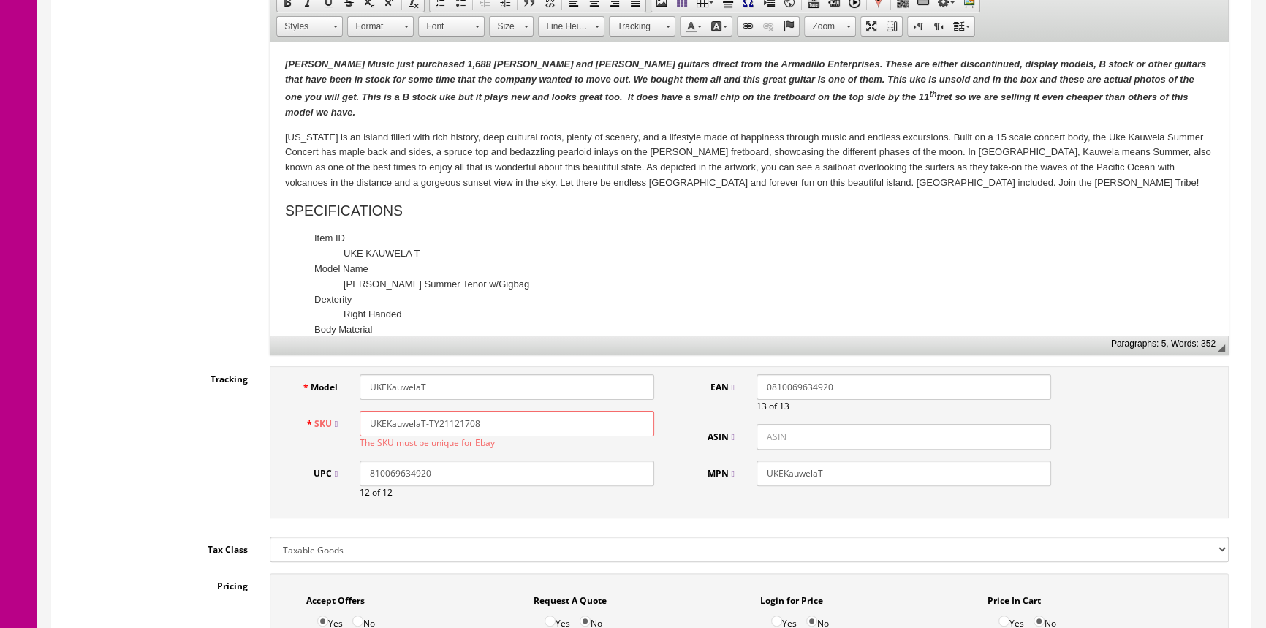
scroll to position [465, 0]
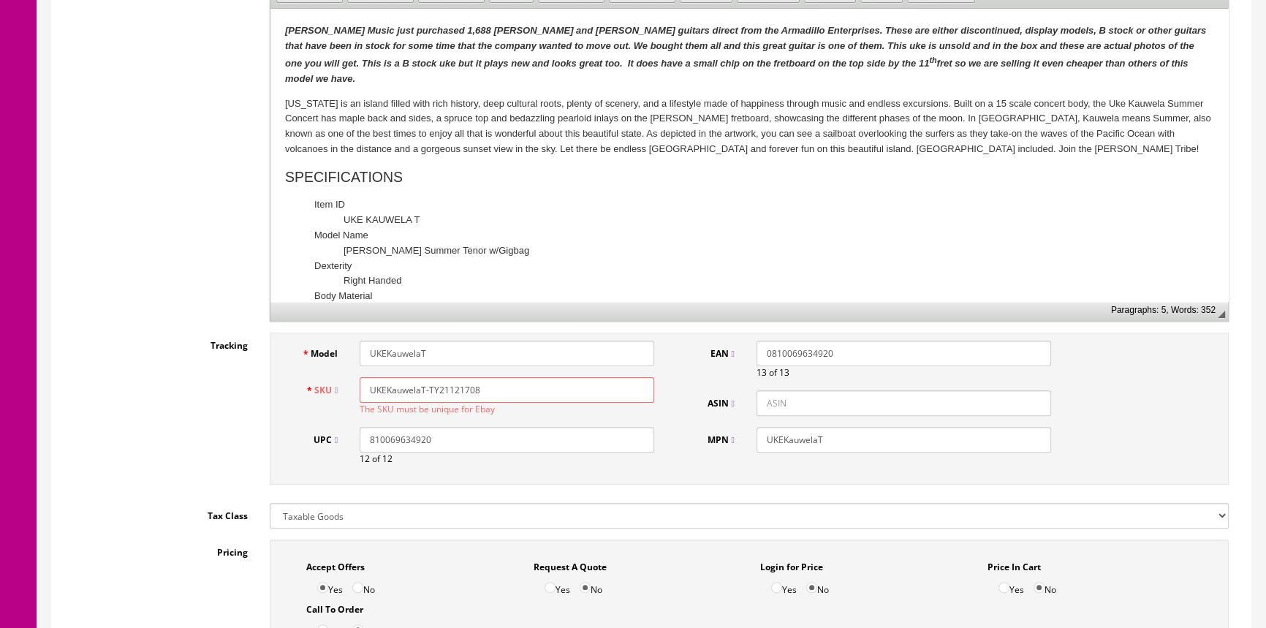
click at [512, 390] on input "UKEKauwelaT-TY21121708" at bounding box center [507, 390] width 295 height 26
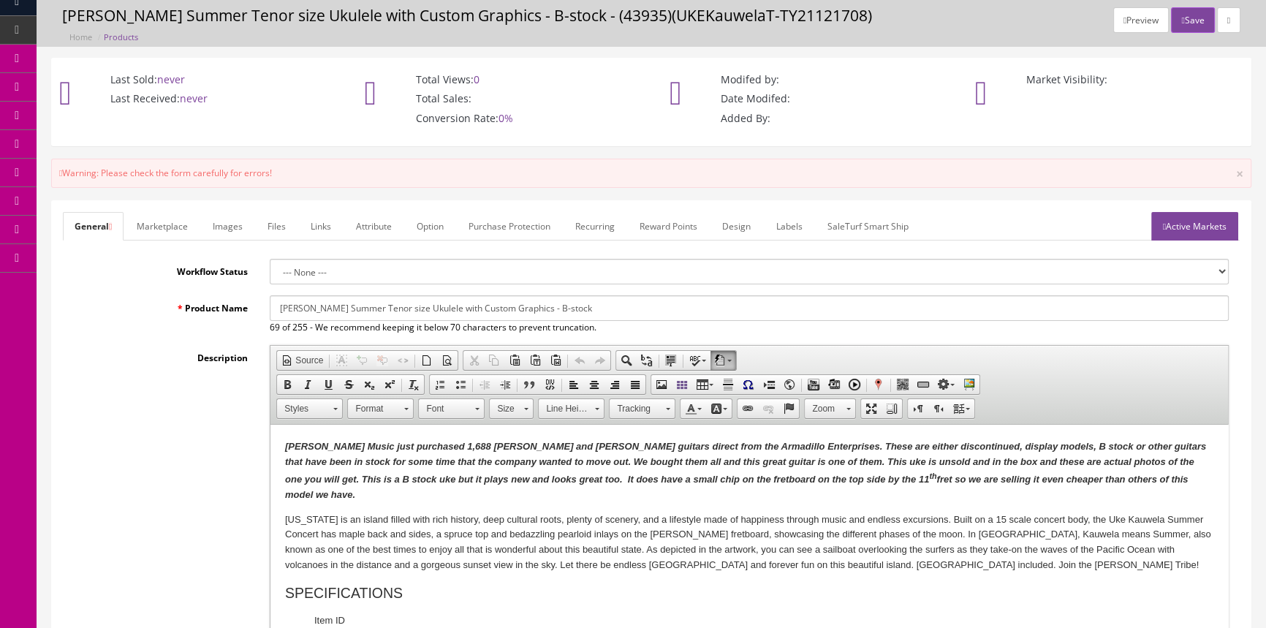
scroll to position [0, 0]
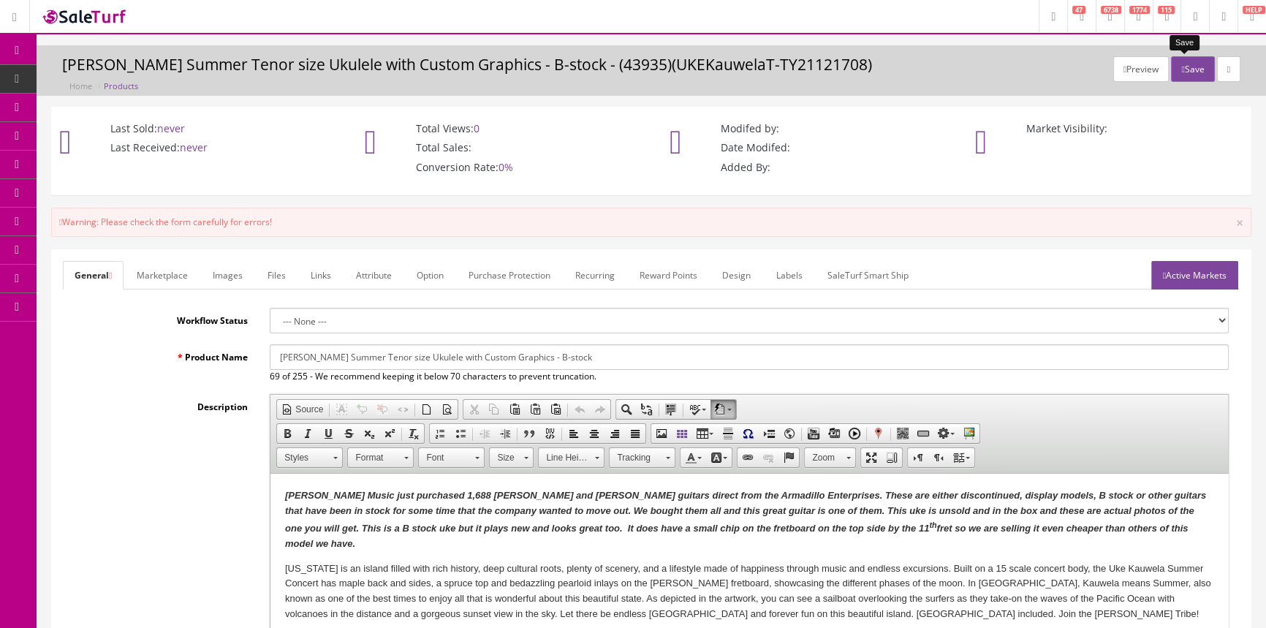
type input "UKEKauwelaT-TY21121708-"
click at [1191, 64] on button "Save" at bounding box center [1192, 69] width 43 height 26
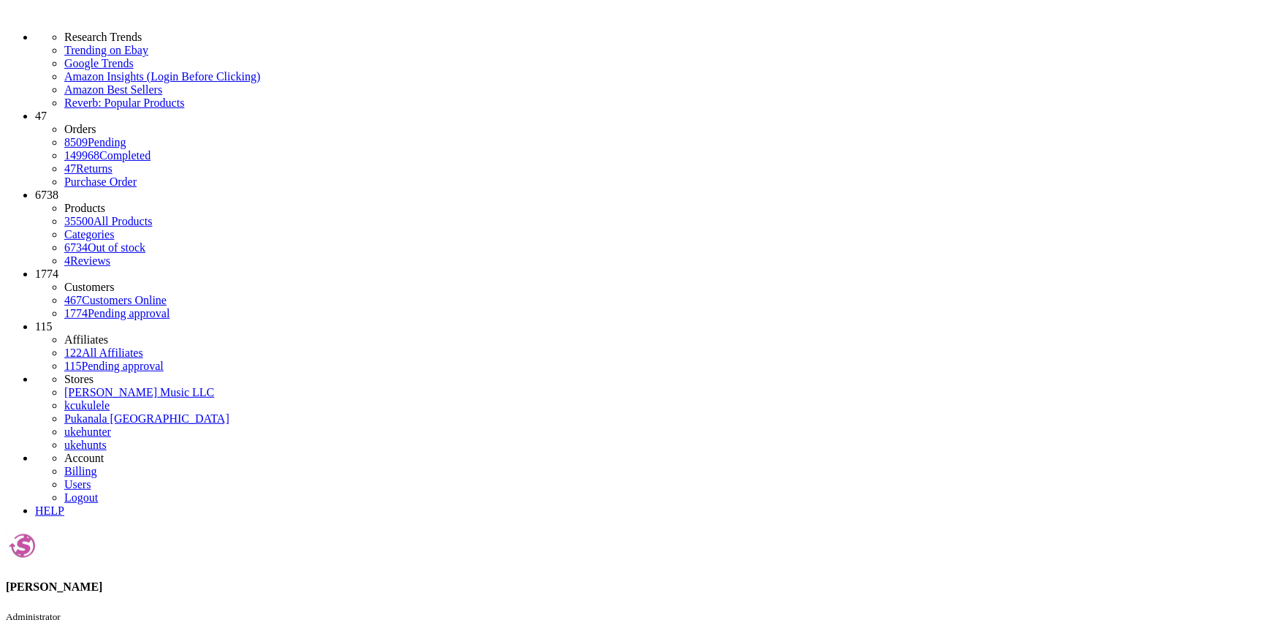
type input "ty21121708-"
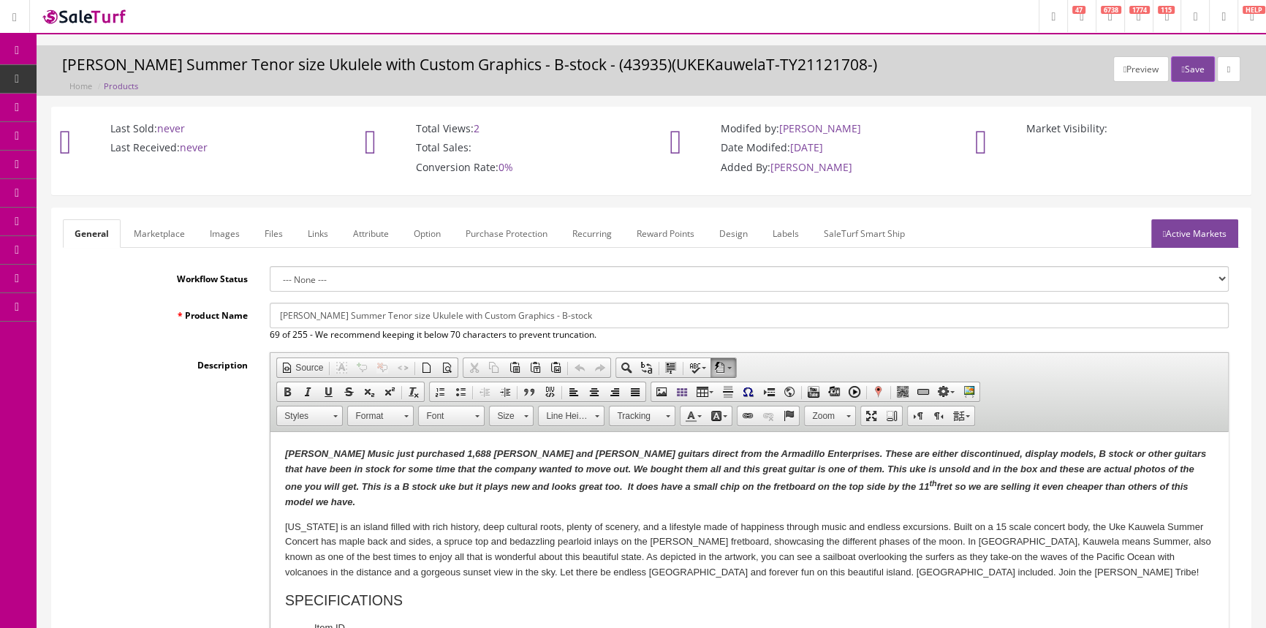
click at [782, 233] on link "Labels" at bounding box center [786, 233] width 50 height 29
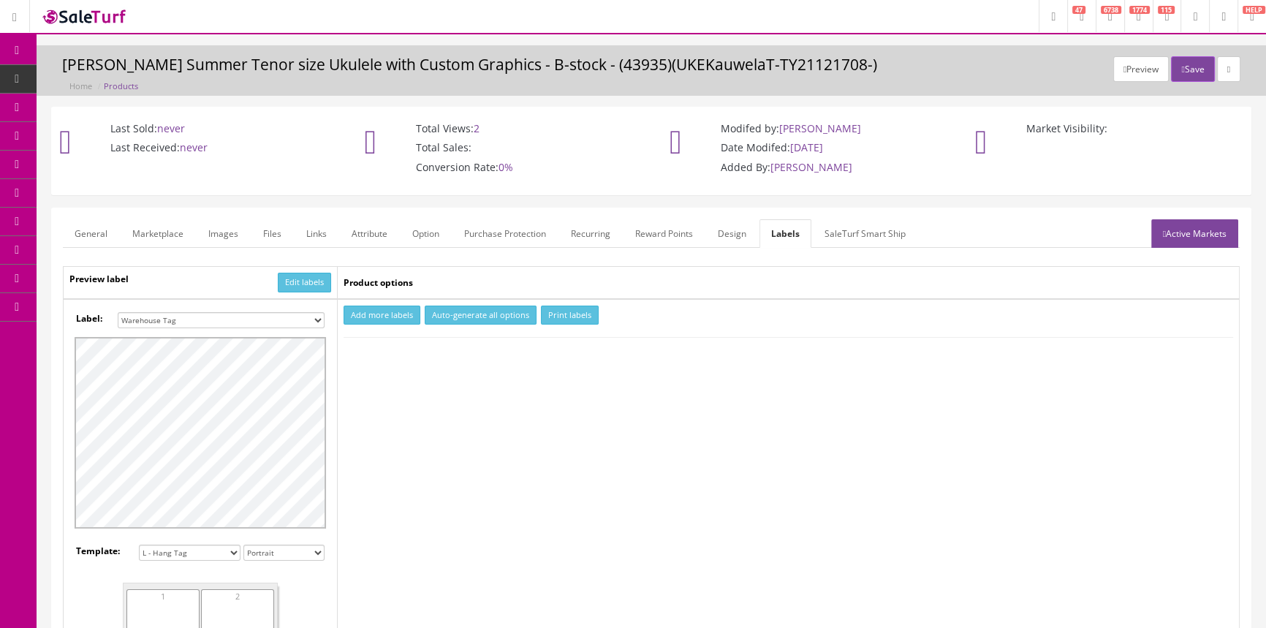
click at [364, 314] on button "Add more labels" at bounding box center [381, 315] width 77 height 20
drag, startPoint x: 402, startPoint y: 353, endPoint x: 446, endPoint y: 349, distance: 44.1
type input "1"
click at [406, 354] on input "1" at bounding box center [377, 360] width 65 height 16
click at [555, 314] on button "Print labels" at bounding box center [570, 315] width 58 height 20
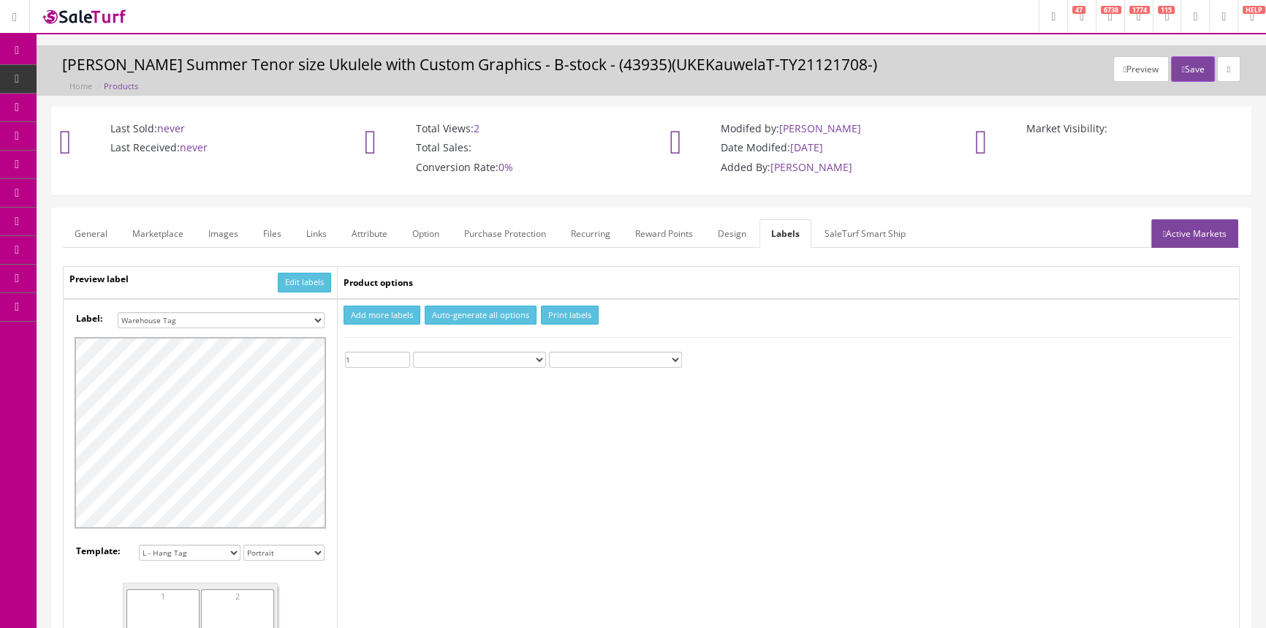
click at [115, 69] on link "Products" at bounding box center [113, 79] width 153 height 29
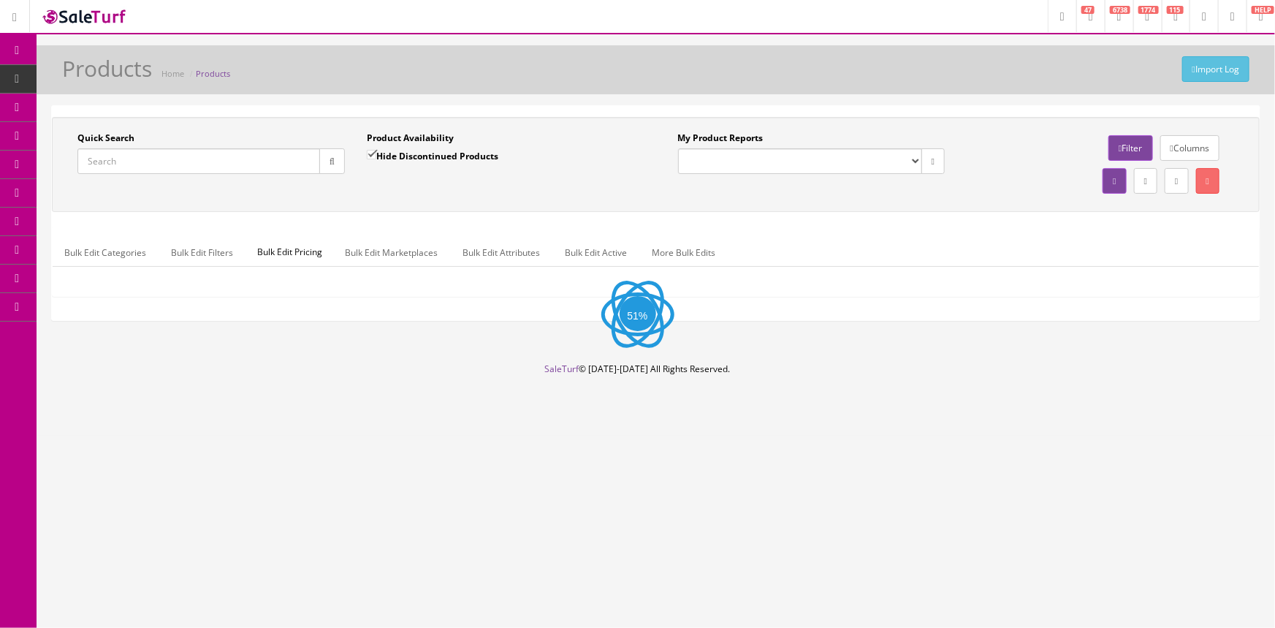
click at [210, 160] on input "Quick Search" at bounding box center [198, 161] width 243 height 26
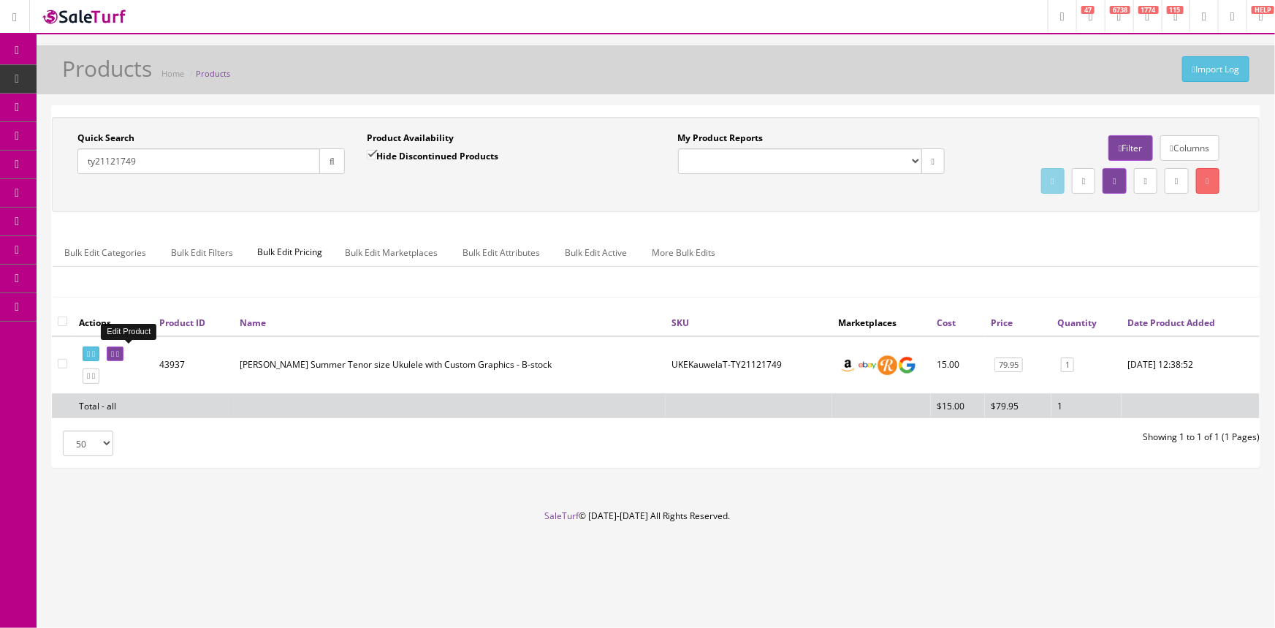
type input "ty21121749"
click at [114, 353] on icon at bounding box center [112, 354] width 3 height 8
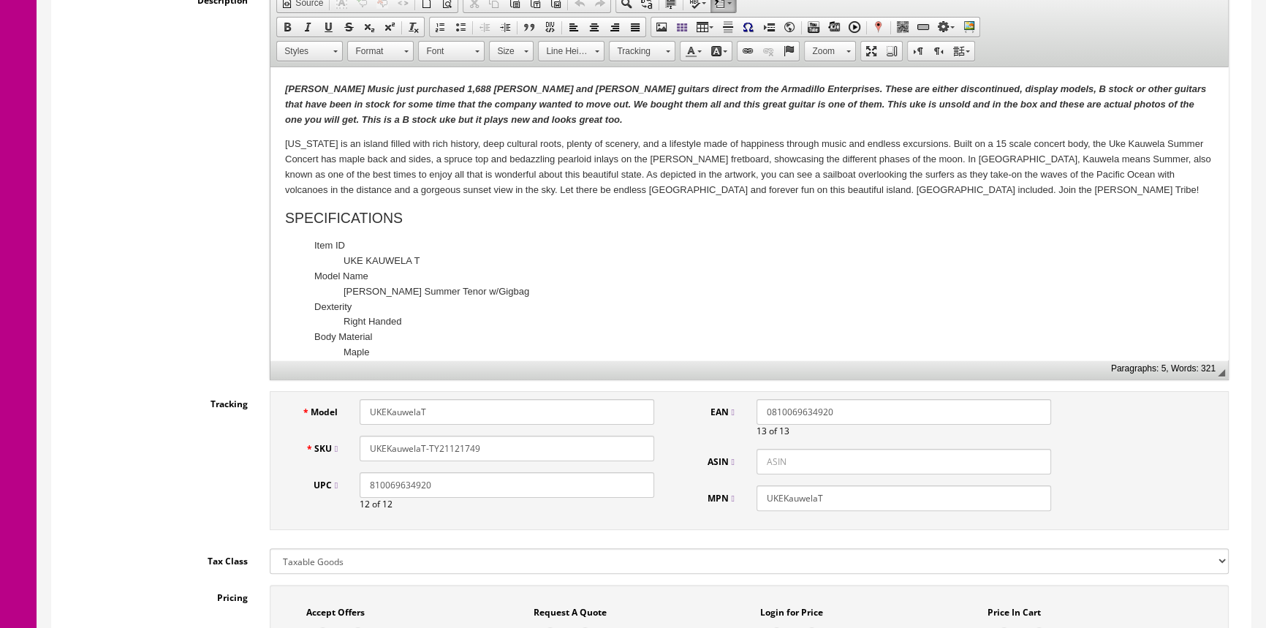
scroll to position [398, 0]
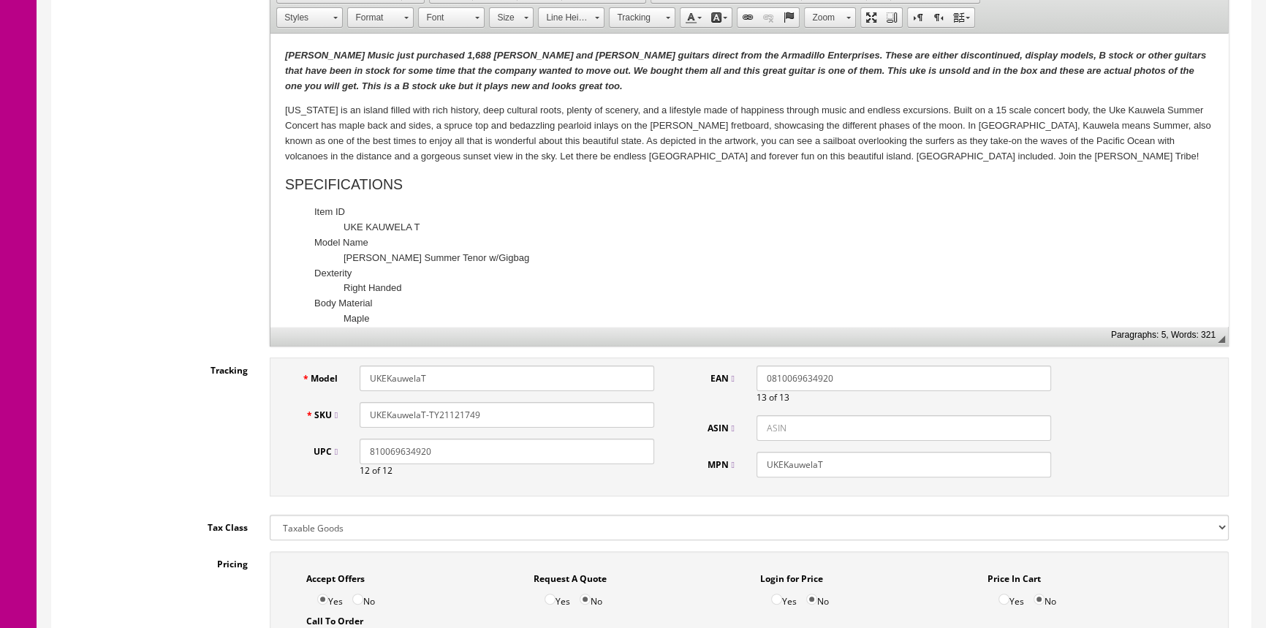
click at [495, 421] on input "UKEKauwelaT-TY21121749" at bounding box center [507, 415] width 295 height 26
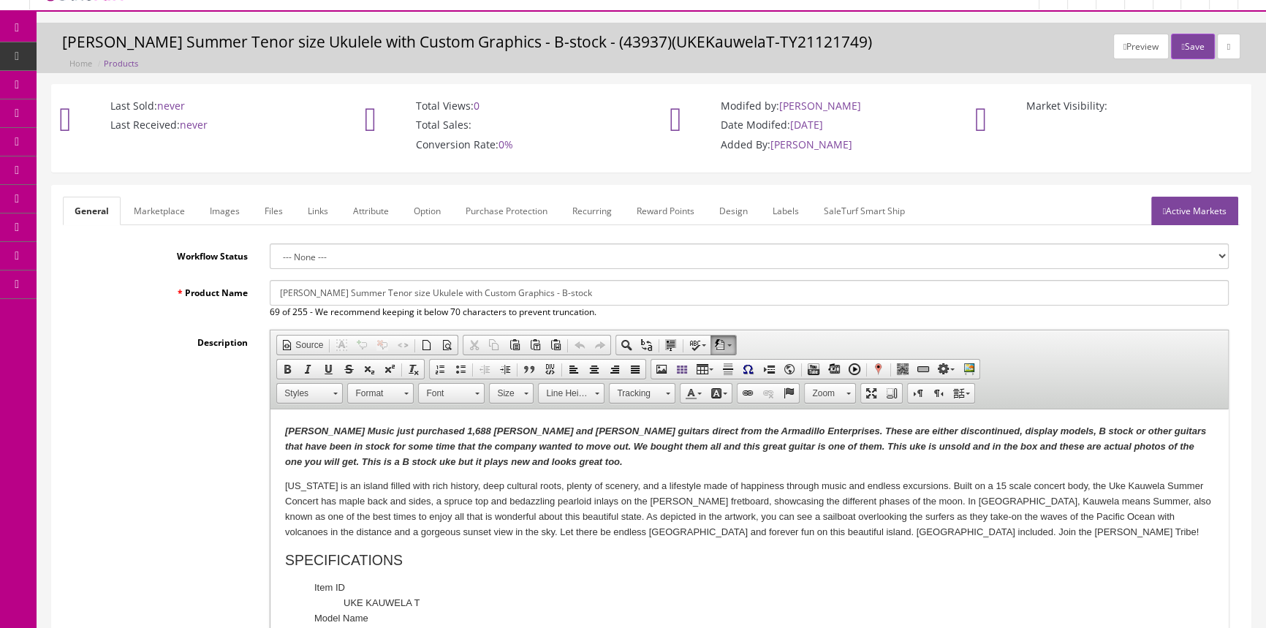
scroll to position [0, 0]
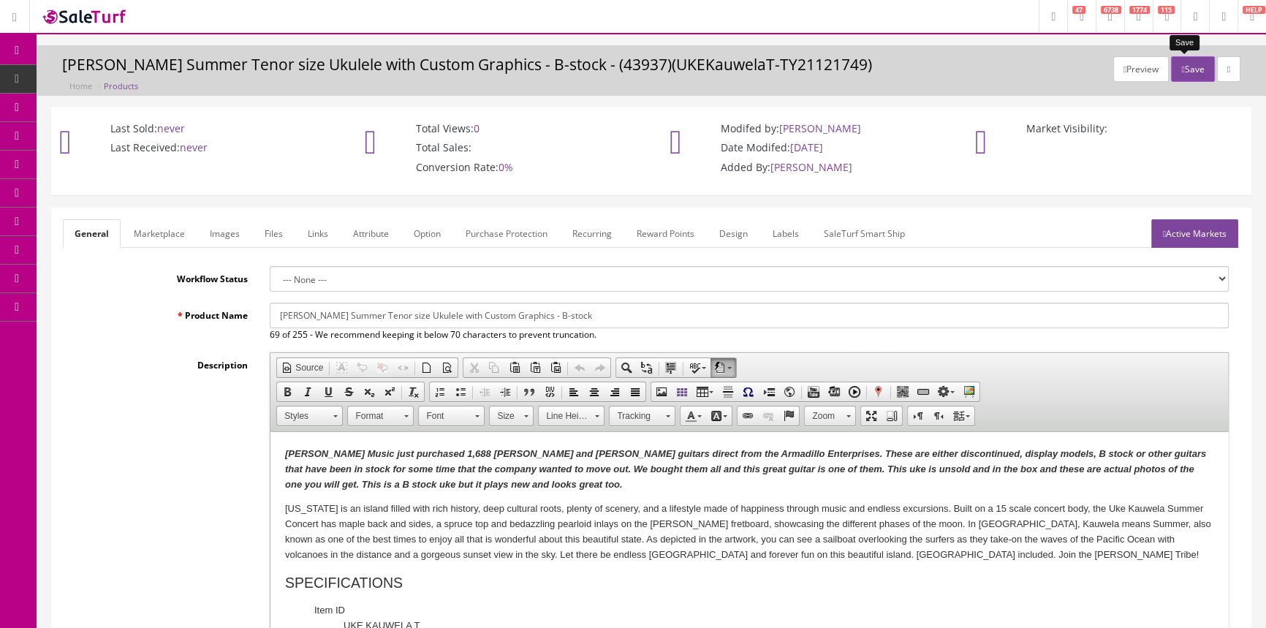
type input "UKEKauwelaT-TY21121747"
click at [1194, 66] on button "Save" at bounding box center [1192, 69] width 43 height 26
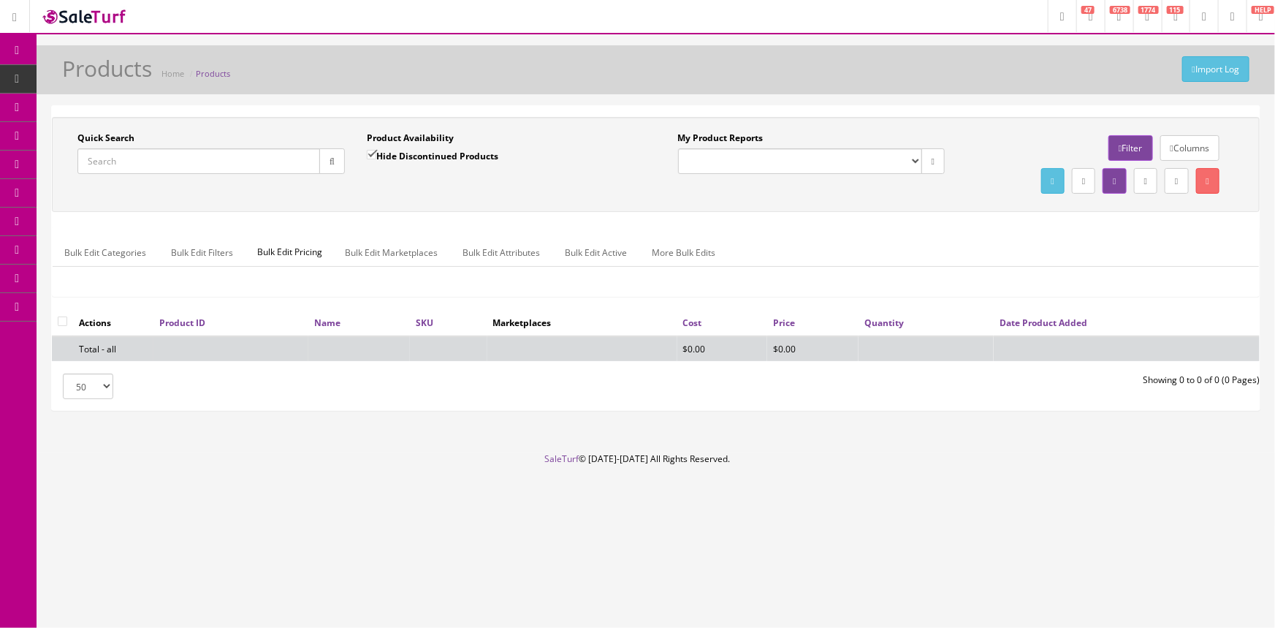
click at [113, 162] on input "Quick Search" at bounding box center [198, 161] width 243 height 26
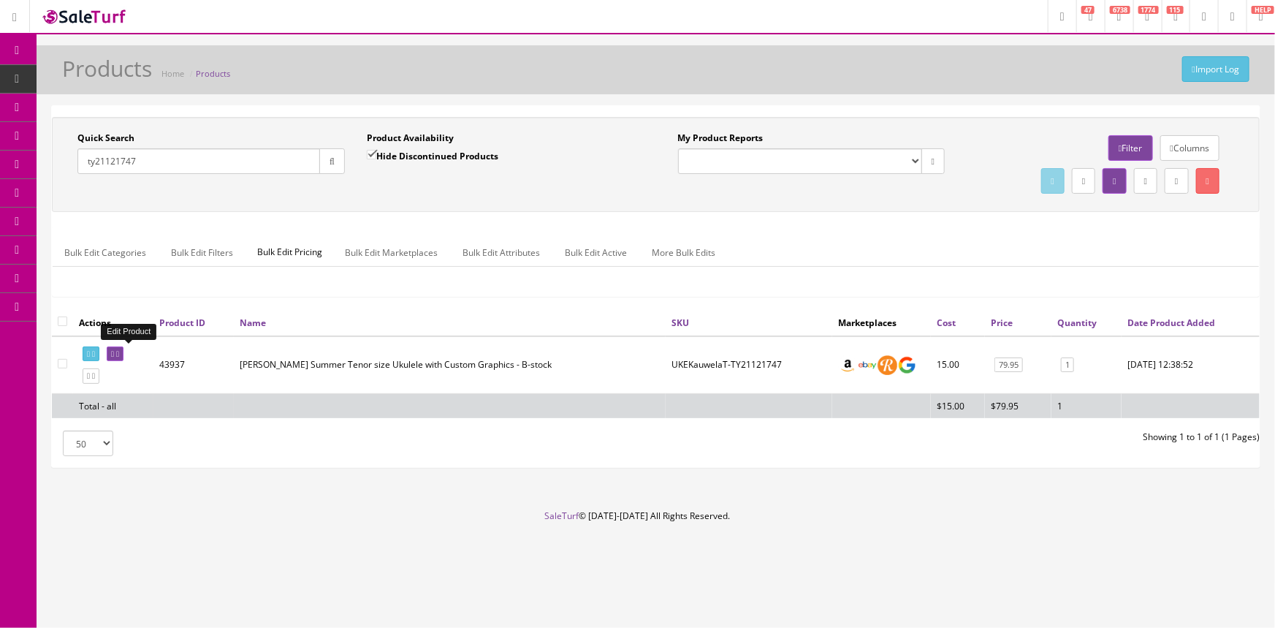
type input "ty21121747"
click at [114, 352] on icon at bounding box center [112, 354] width 3 height 8
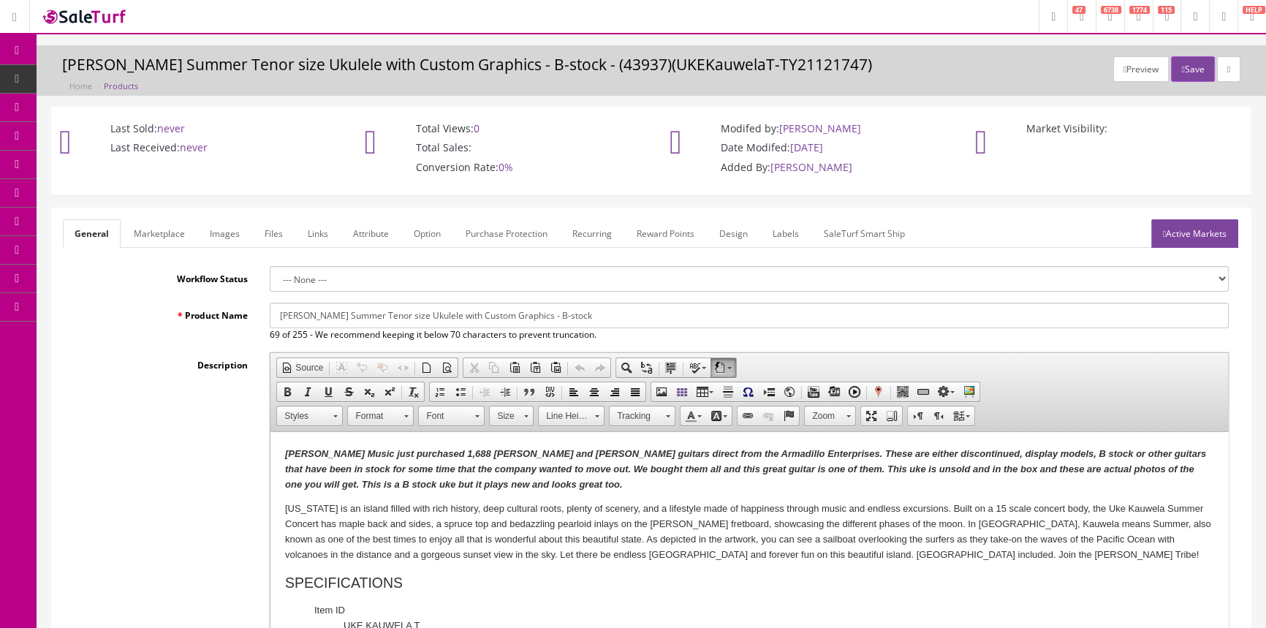
click at [789, 232] on link "Labels" at bounding box center [786, 233] width 50 height 29
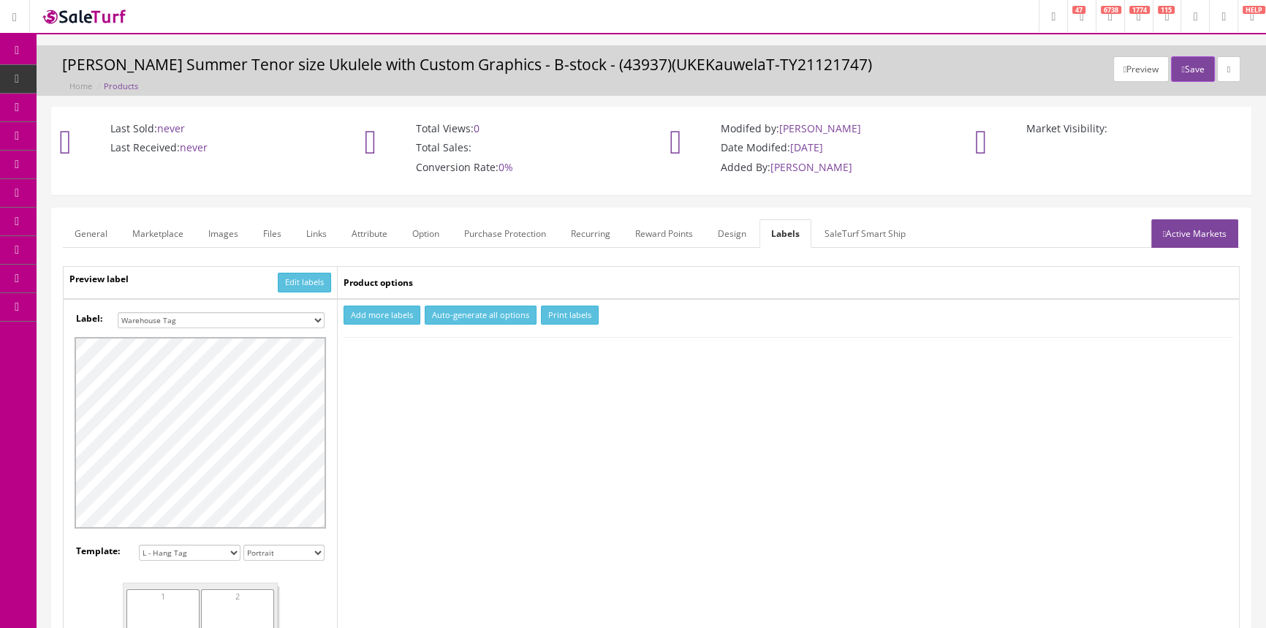
click at [318, 316] on select "Small Label 2 x 1 Label Shoe label 100 barcodes Dymo Label 2 X 1 Sticker Labels…" at bounding box center [221, 320] width 207 height 16
click at [376, 311] on button "Add more labels" at bounding box center [381, 315] width 77 height 20
click at [403, 352] on input "number" at bounding box center [377, 360] width 65 height 16
type input "1"
click at [404, 357] on input "1" at bounding box center [377, 360] width 65 height 16
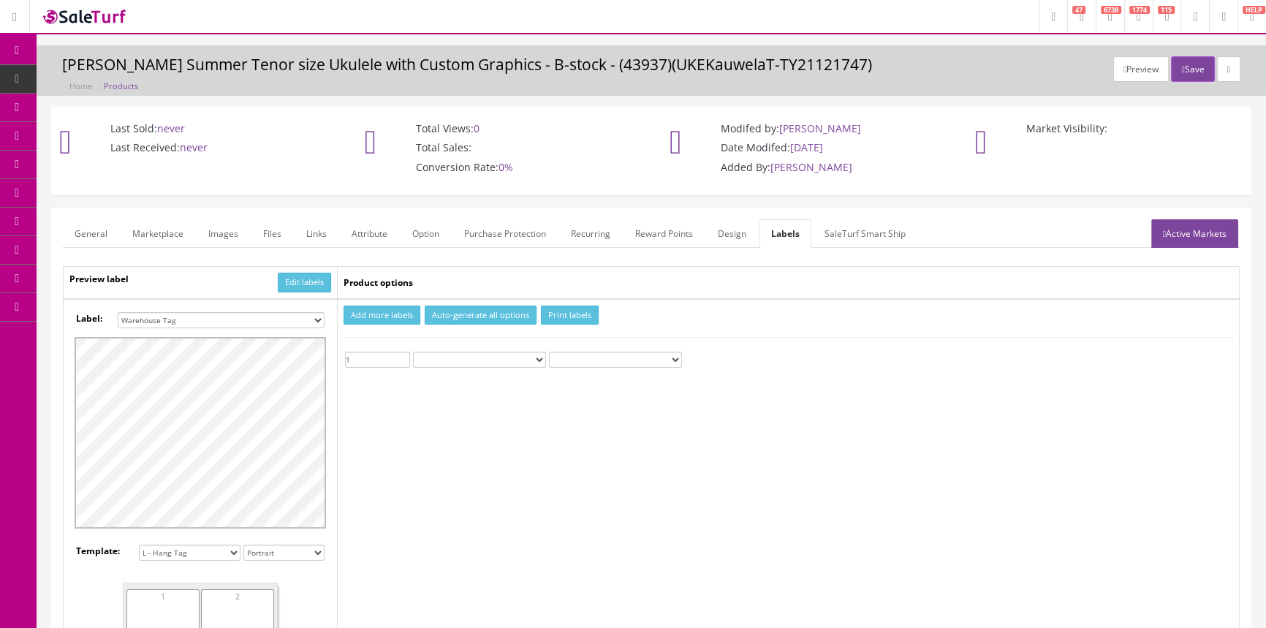
click at [583, 313] on button "Print labels" at bounding box center [570, 315] width 58 height 20
